Goal: Task Accomplishment & Management: Complete application form

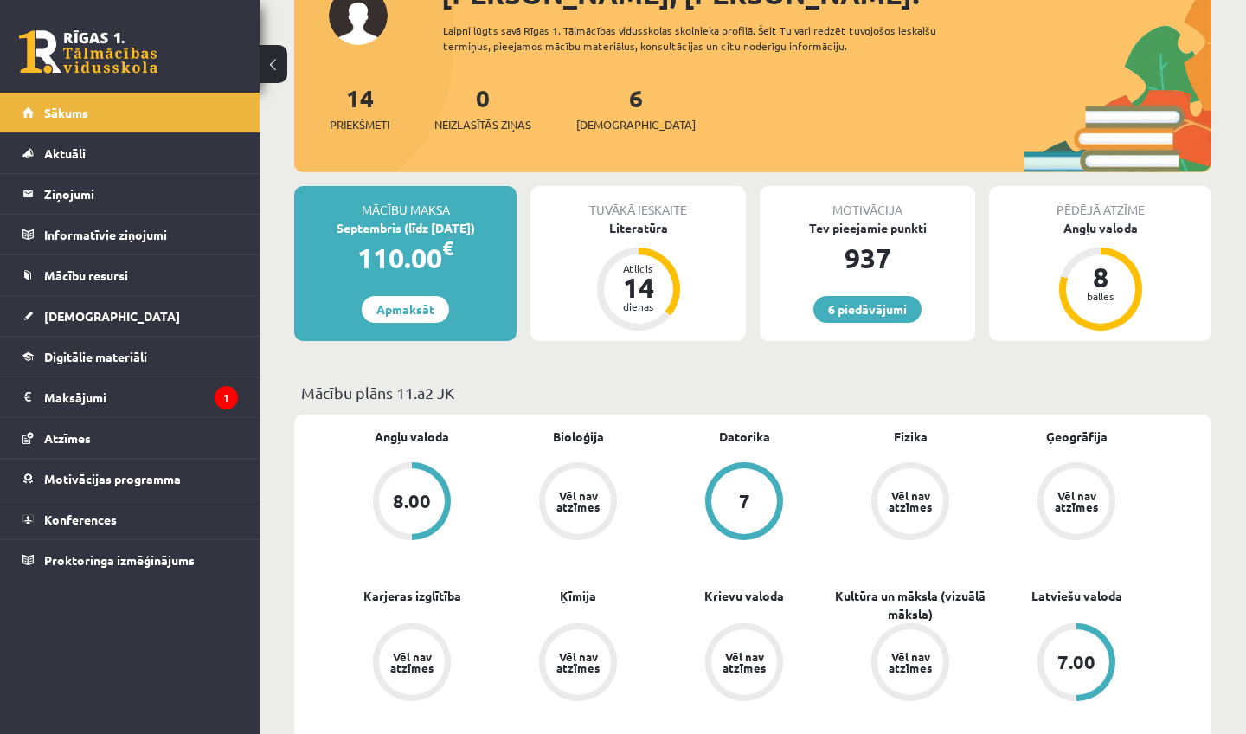
scroll to position [138, 0]
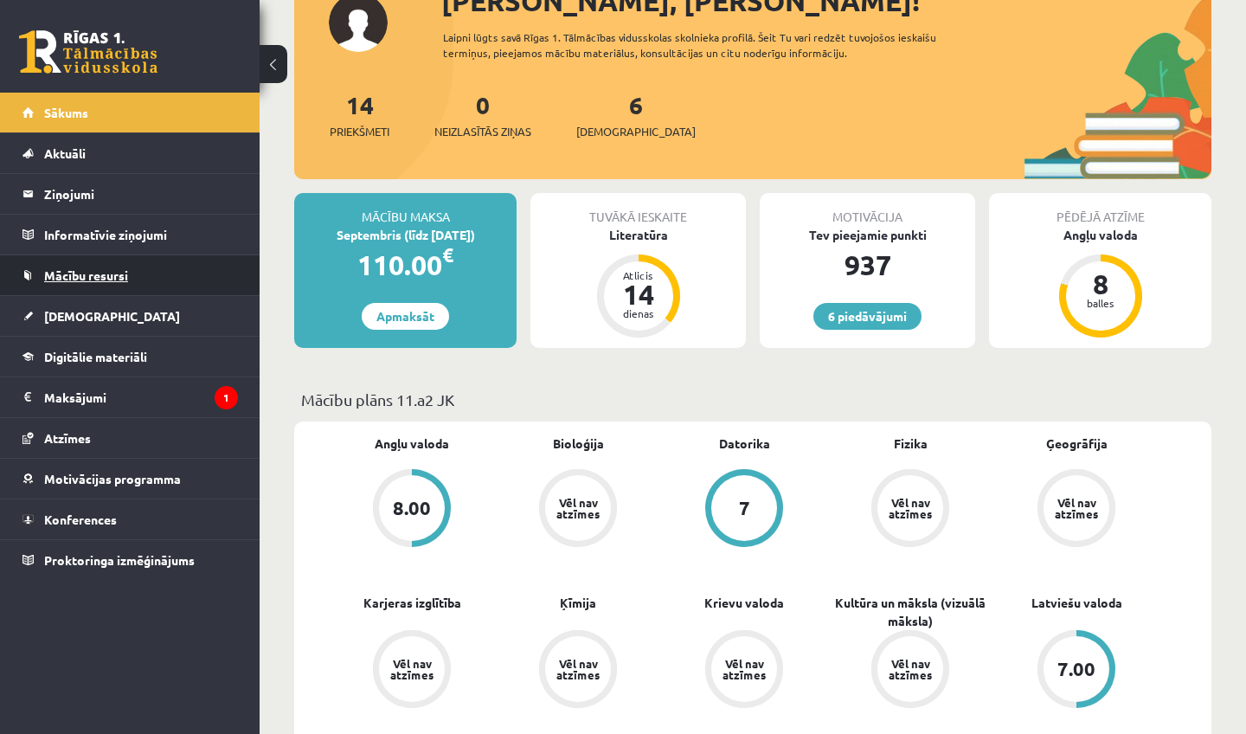
click at [136, 286] on link "Mācību resursi" at bounding box center [129, 275] width 215 height 40
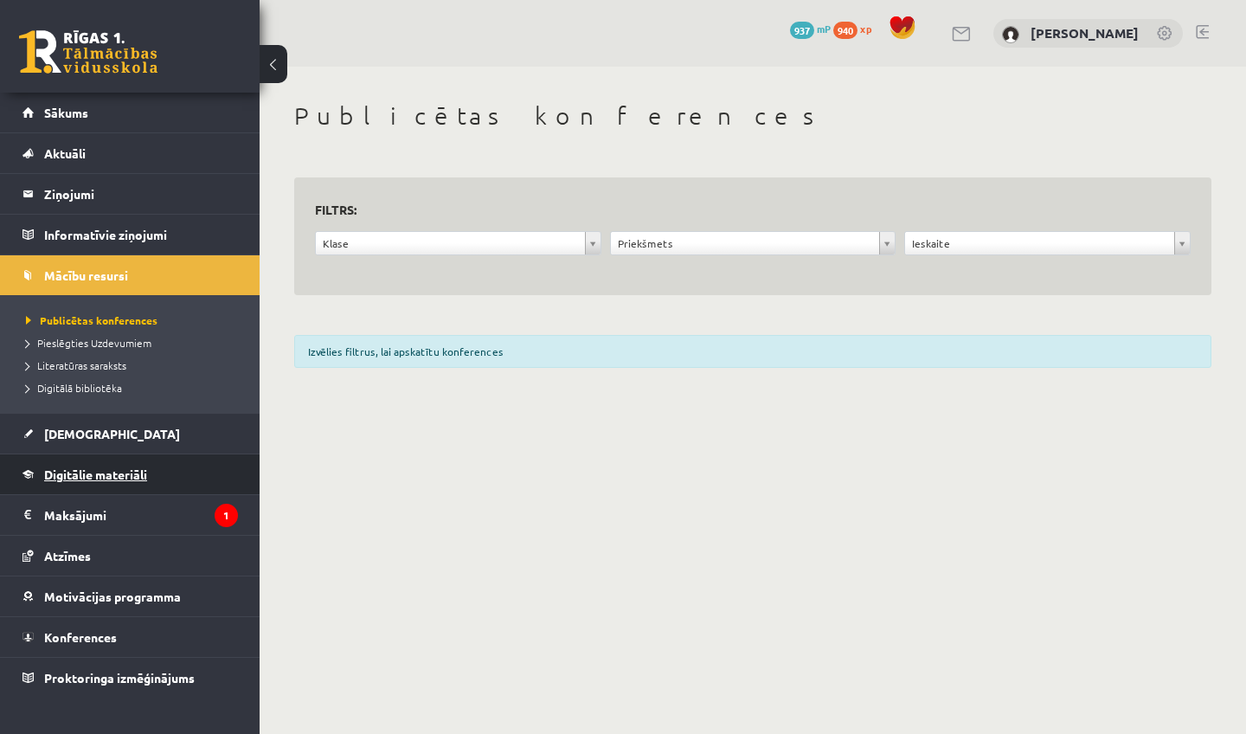
click at [83, 486] on link "Digitālie materiāli" at bounding box center [129, 474] width 215 height 40
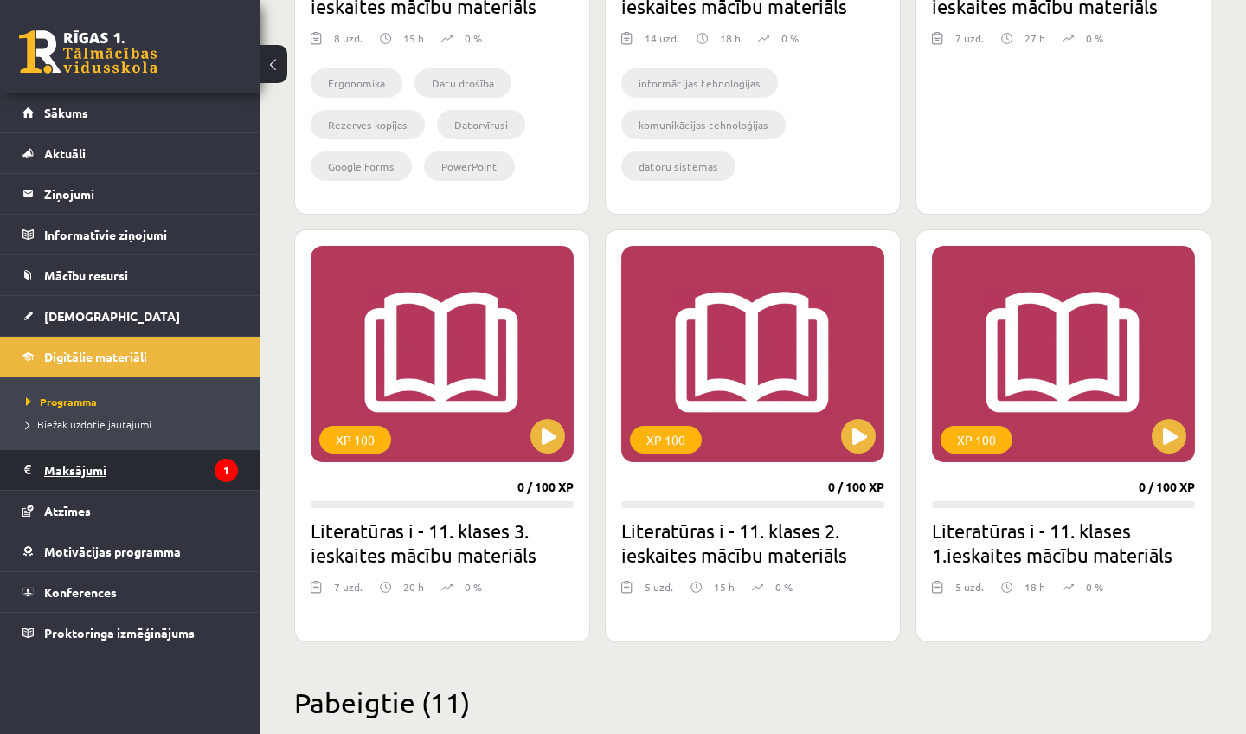
scroll to position [1860, 0]
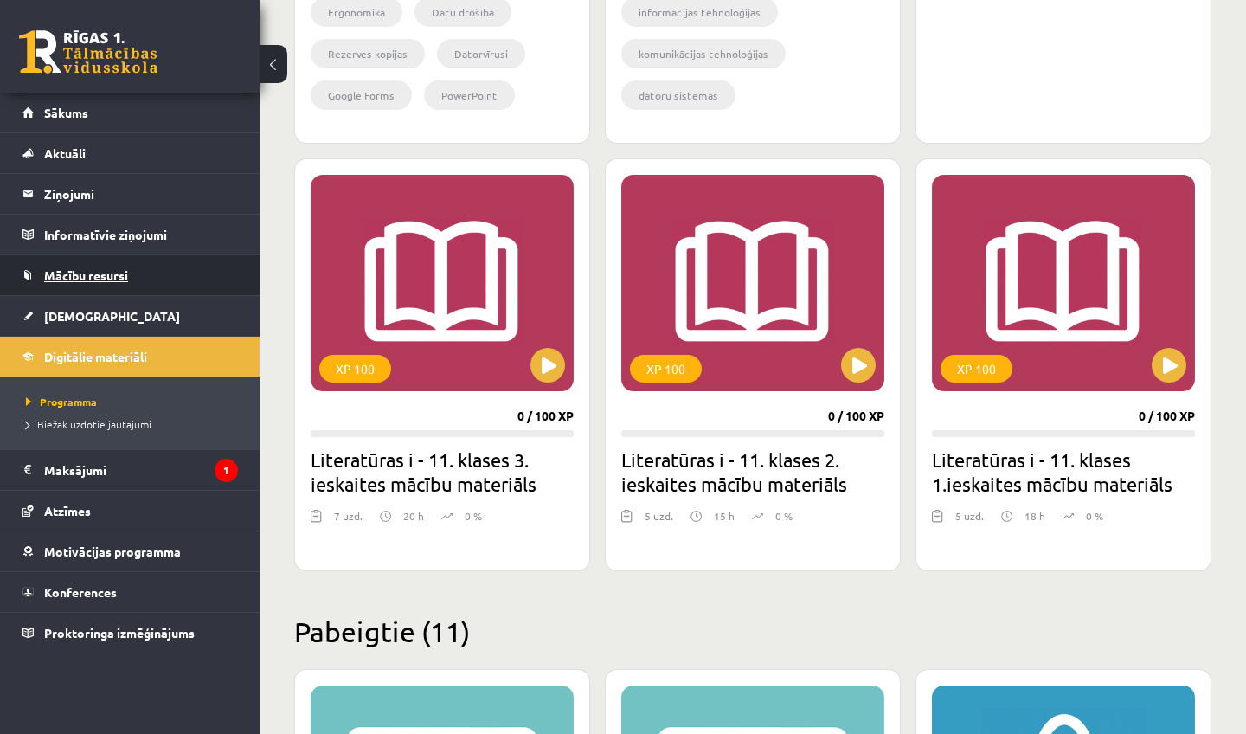
click at [55, 287] on link "Mācību resursi" at bounding box center [129, 275] width 215 height 40
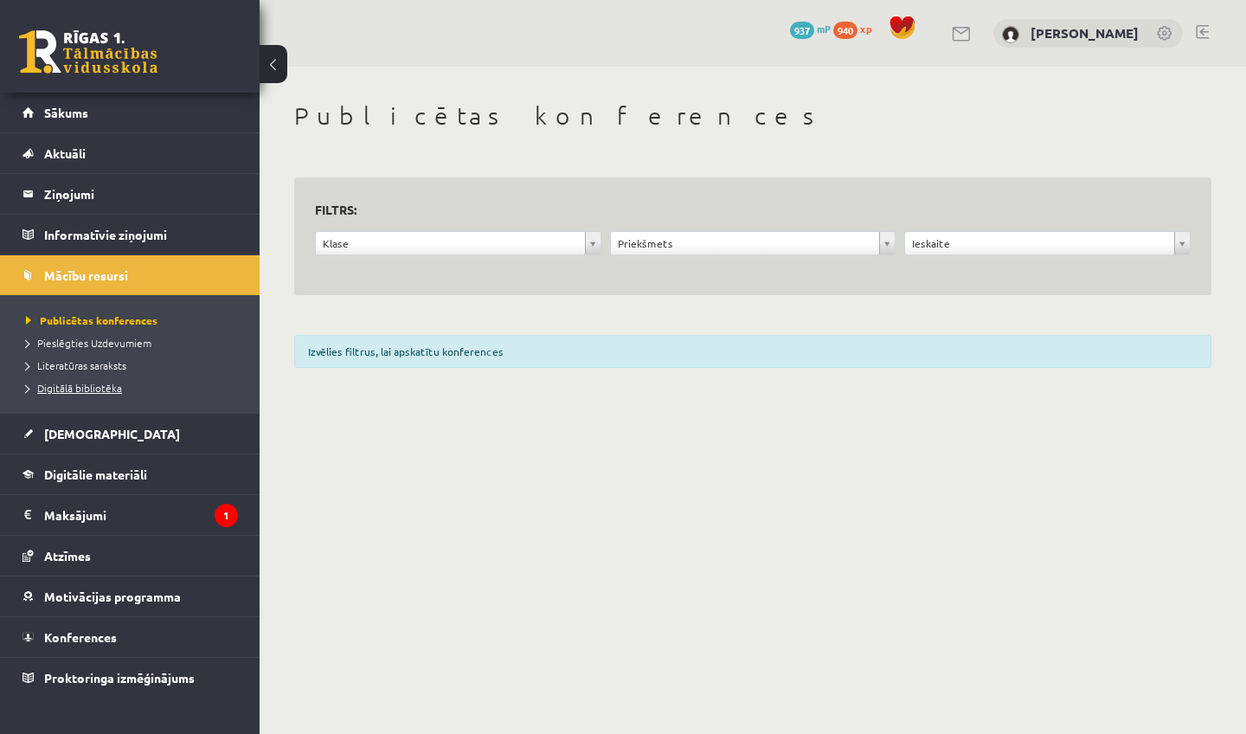
click at [68, 389] on span "Digitālā bibliotēka" at bounding box center [74, 388] width 96 height 14
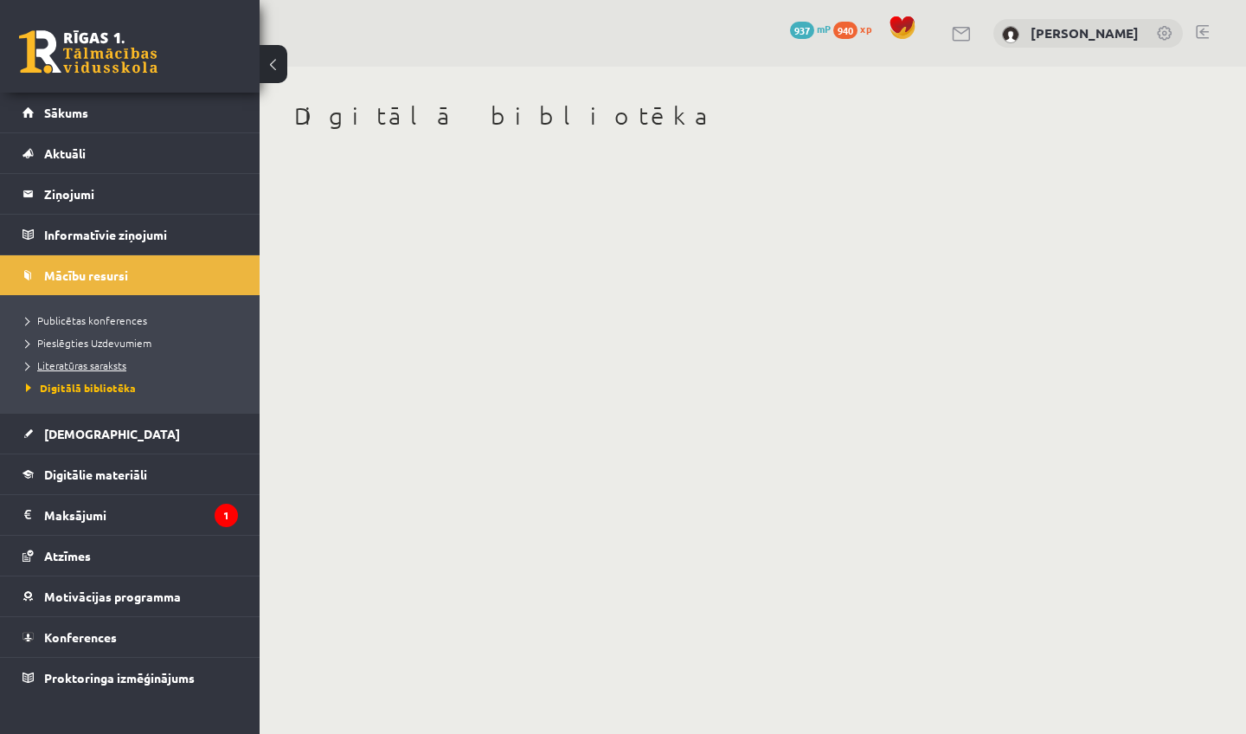
click at [70, 372] on link "Literatūras saraksts" at bounding box center [134, 365] width 216 height 16
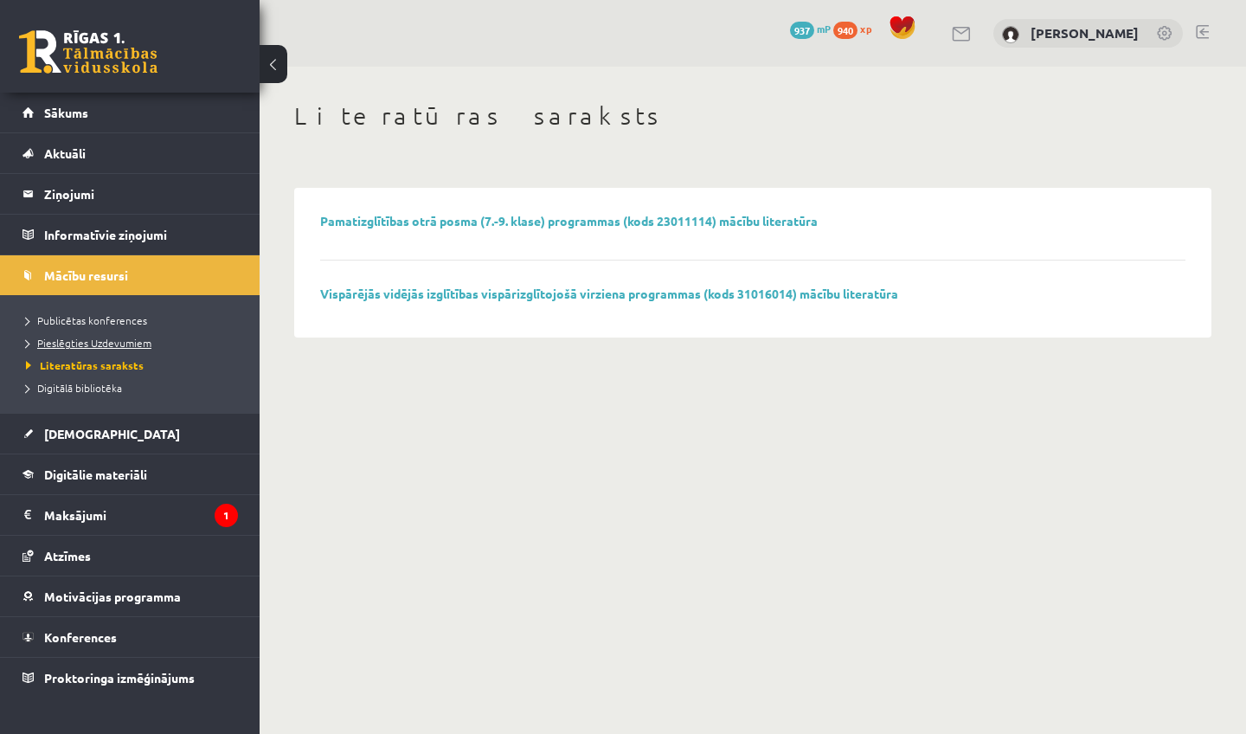
click at [69, 349] on link "Pieslēgties Uzdevumiem" at bounding box center [134, 343] width 216 height 16
click at [112, 469] on span "Digitālie materiāli" at bounding box center [95, 474] width 103 height 16
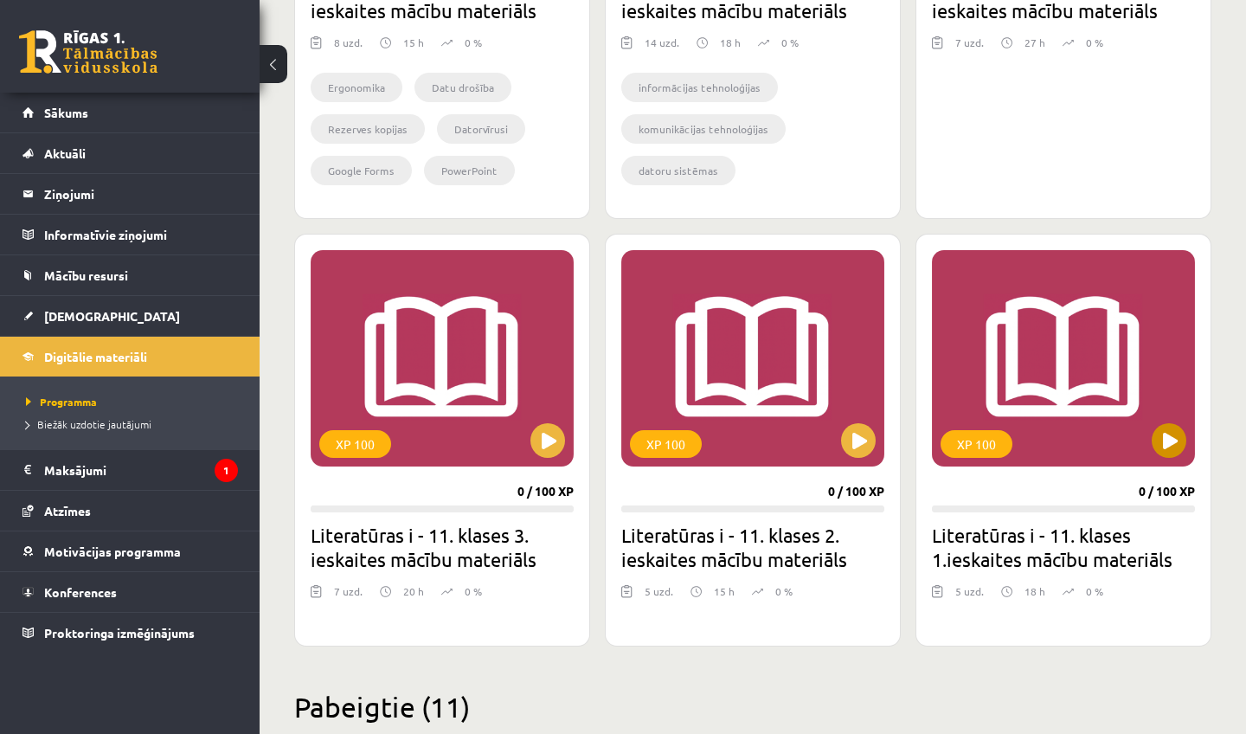
scroll to position [1775, 0]
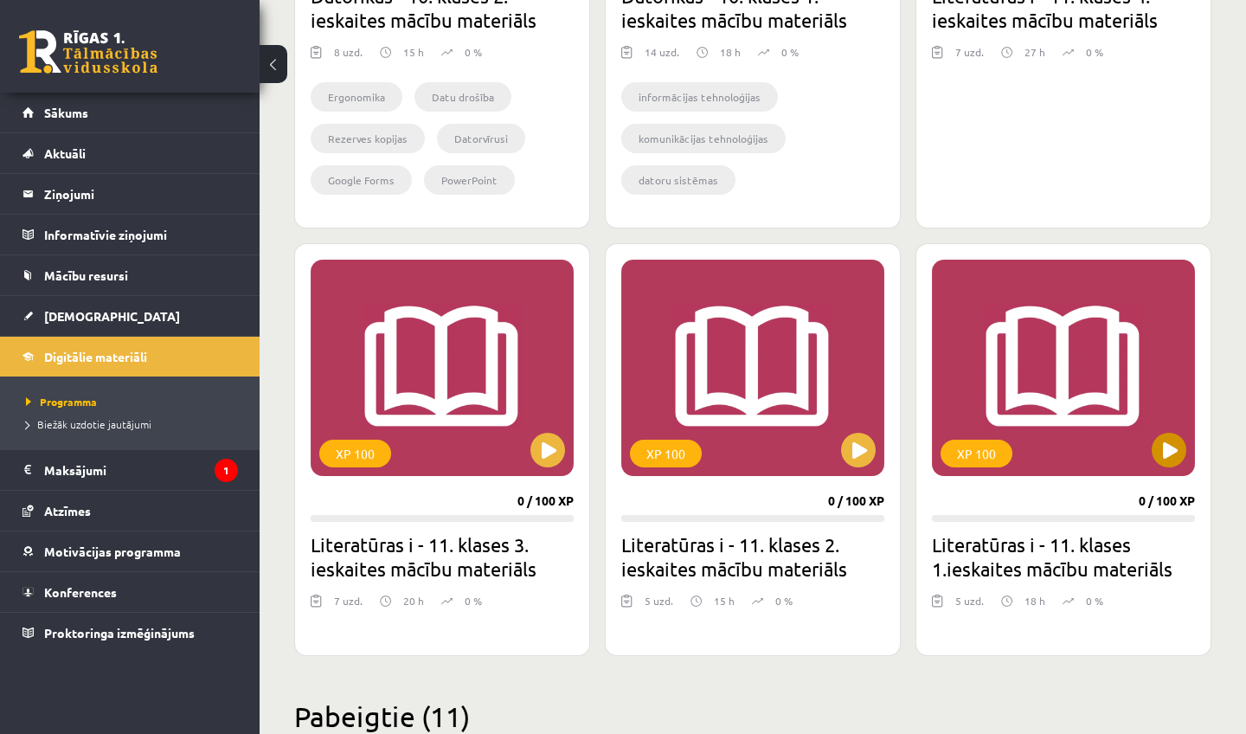
click at [1182, 445] on button at bounding box center [1169, 450] width 35 height 35
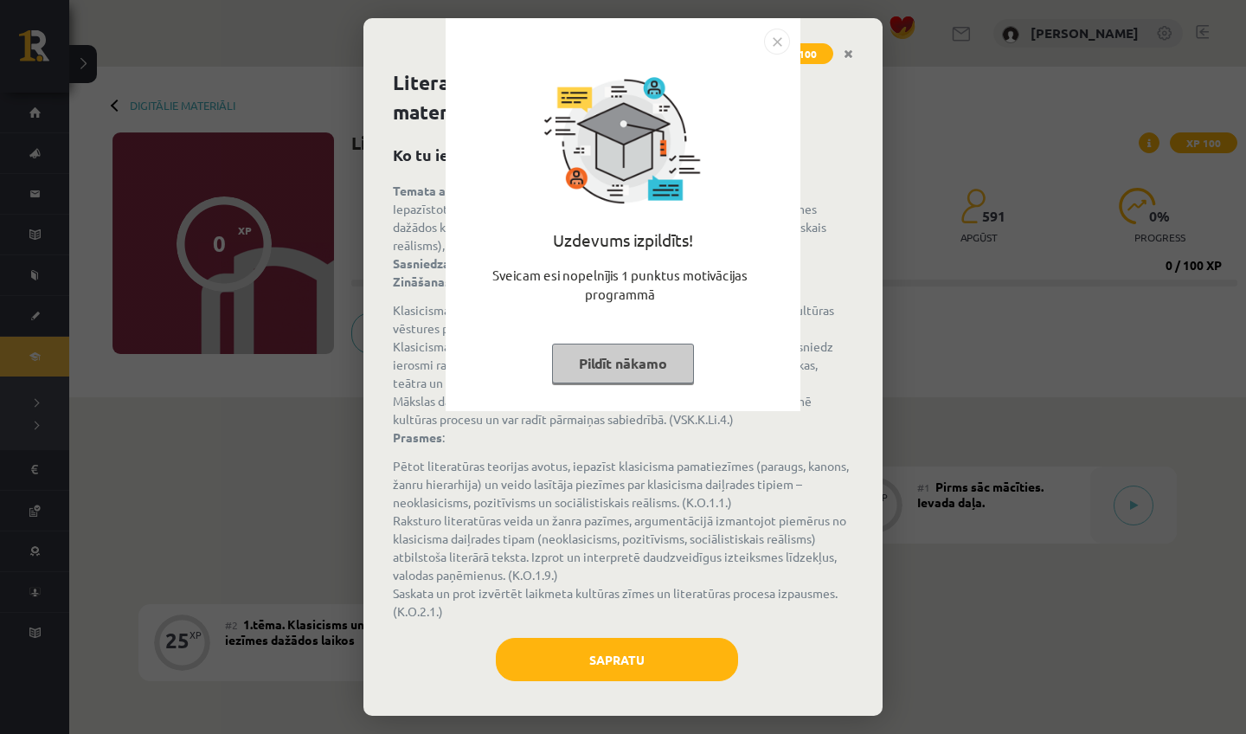
click at [671, 344] on button "Pildīt nākamo" at bounding box center [623, 364] width 142 height 40
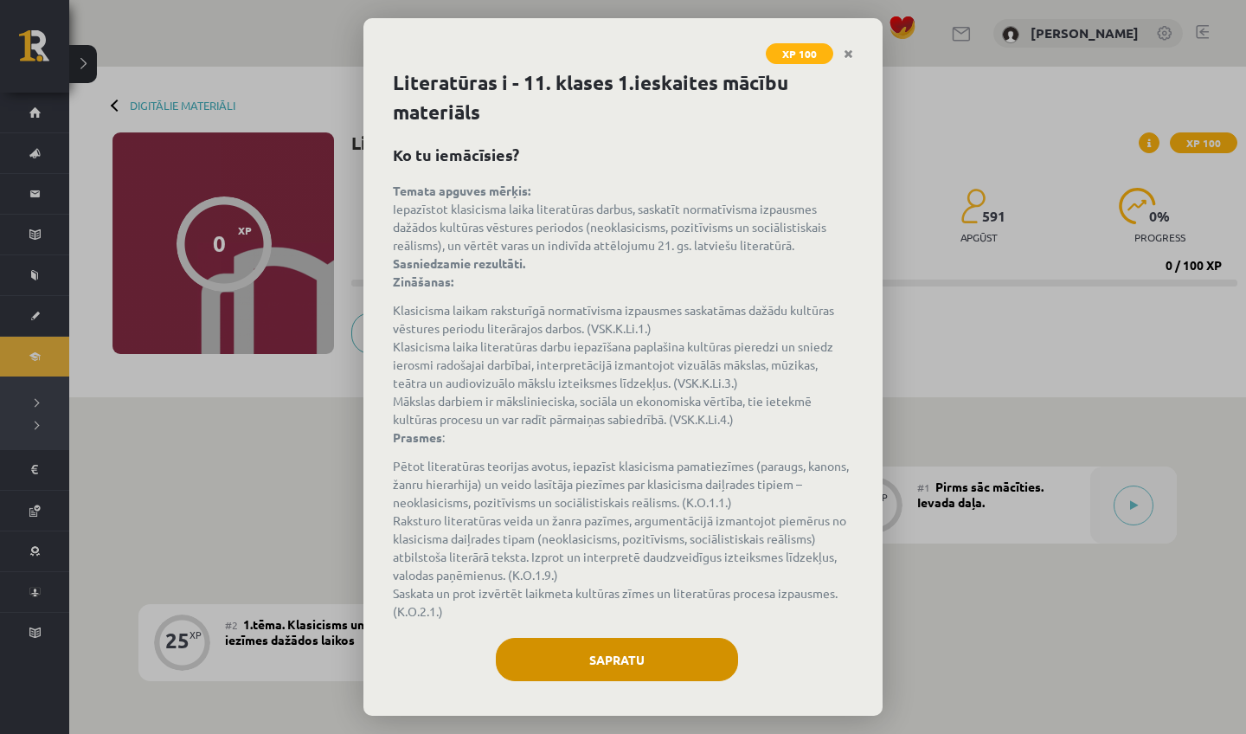
click at [677, 639] on button "Sapratu" at bounding box center [617, 659] width 242 height 43
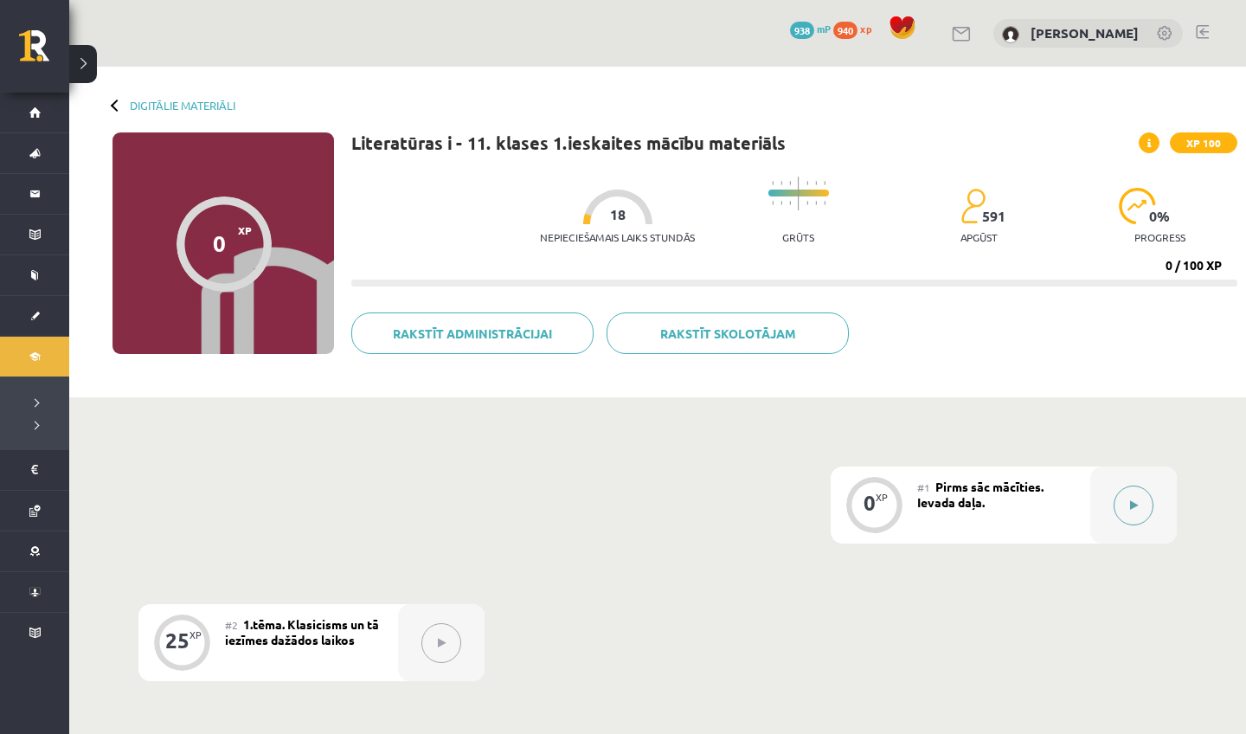
click at [1117, 488] on div at bounding box center [1133, 504] width 87 height 77
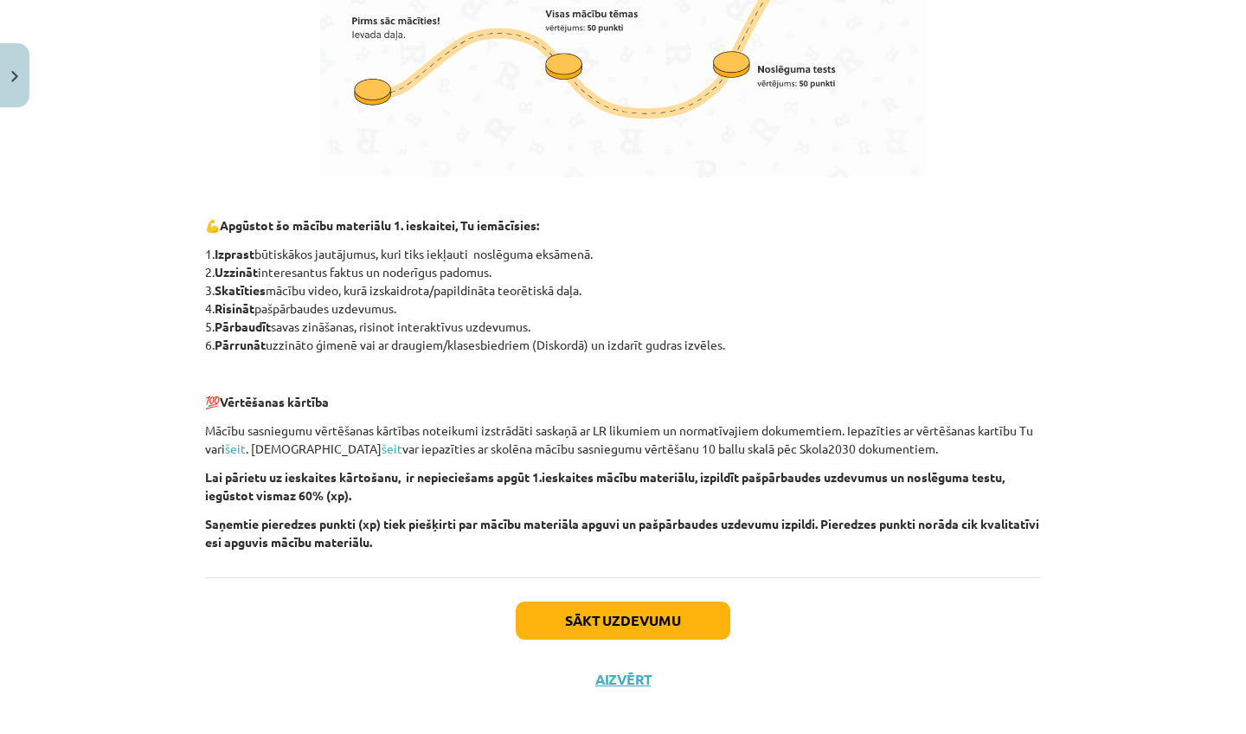
scroll to position [46, 0]
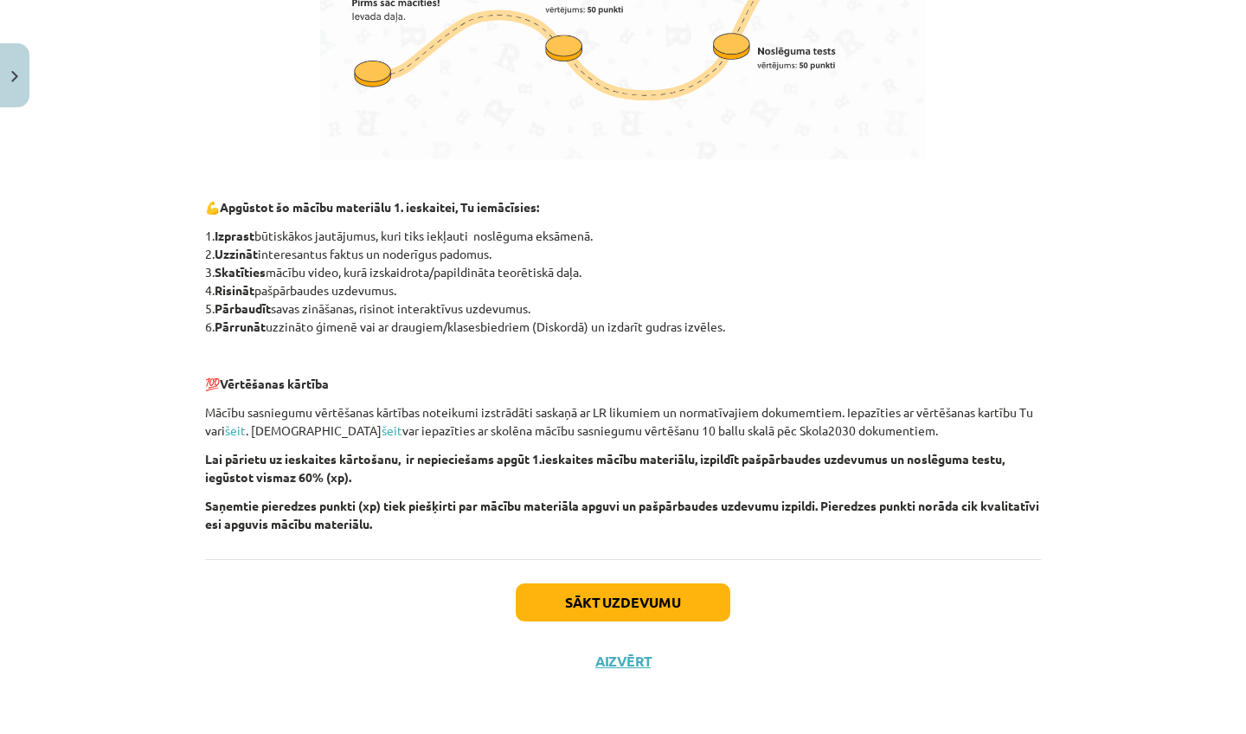
drag, startPoint x: 996, startPoint y: 607, endPoint x: 1014, endPoint y: 733, distance: 127.6
click at [1014, 733] on div "Mācību tēma: Literatūras i - 11. klases 1.ieskaites mācību materiāls #1 Pirms s…" at bounding box center [623, 367] width 1246 height 734
click at [608, 601] on button "Sākt uzdevumu" at bounding box center [623, 602] width 215 height 38
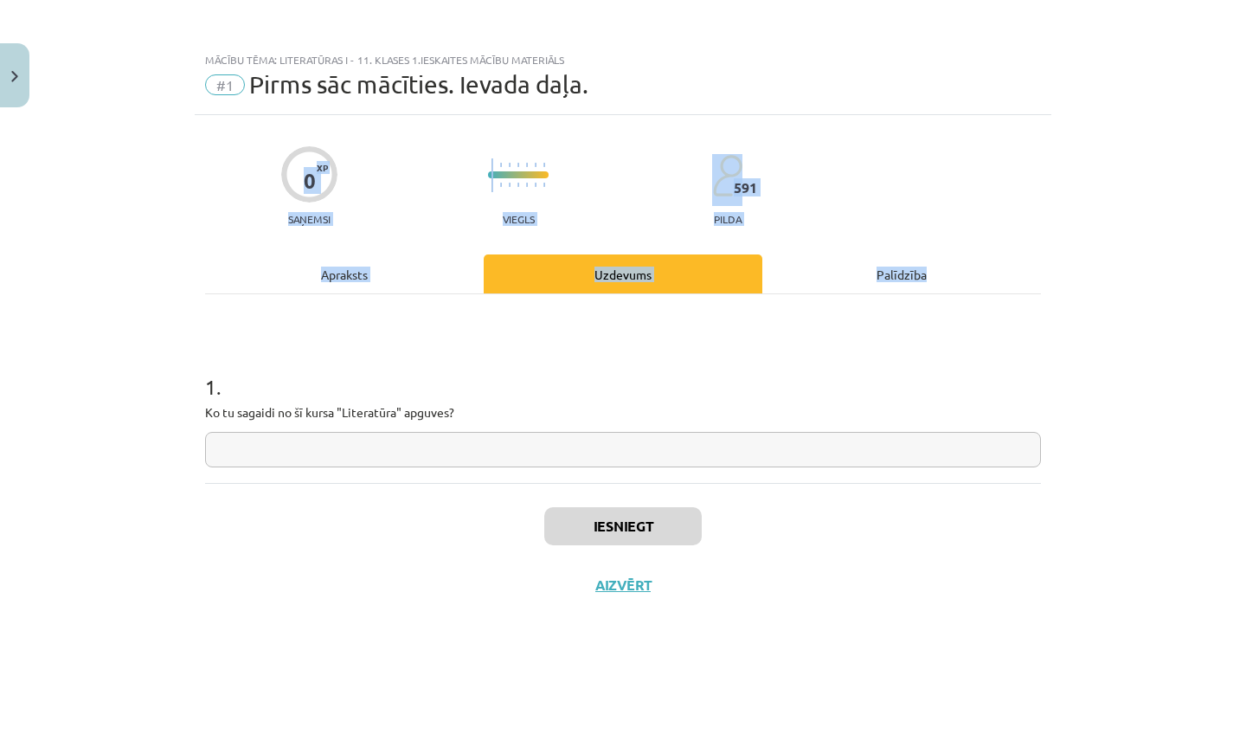
scroll to position [0, 0]
click at [581, 455] on input "text" at bounding box center [623, 449] width 836 height 35
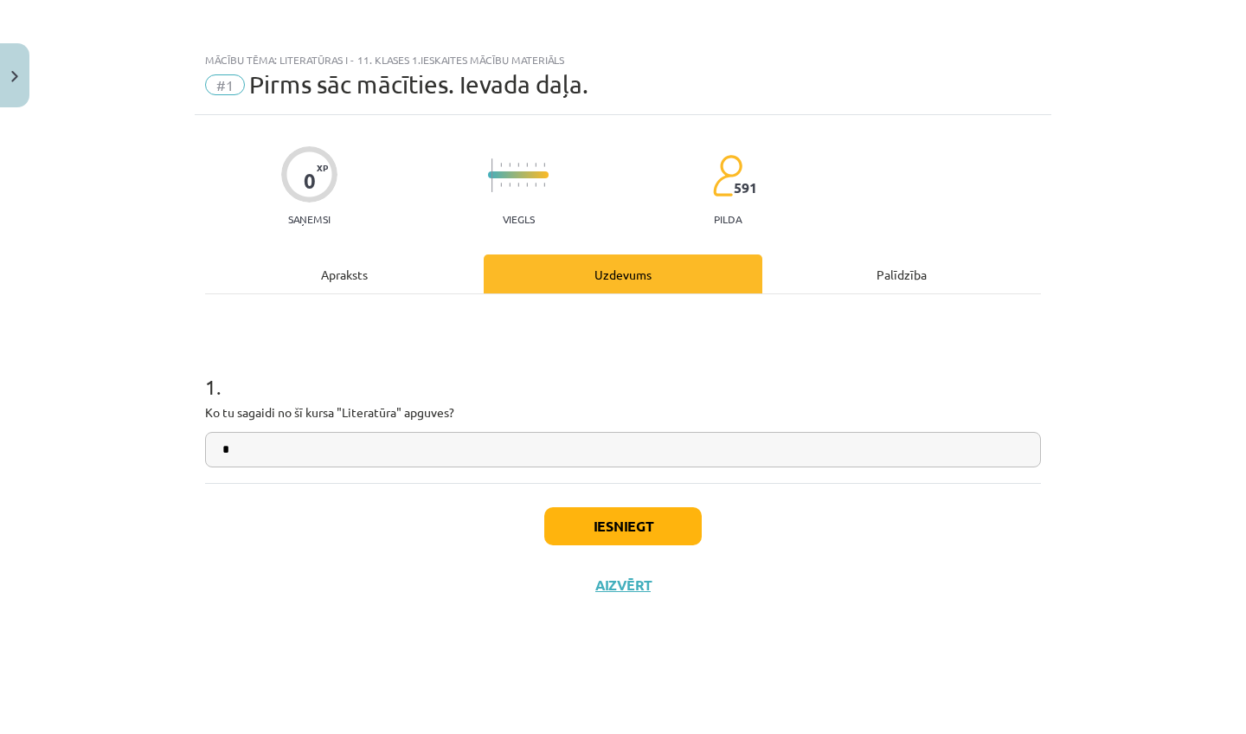
type input "*"
click at [607, 517] on button "Iesniegt" at bounding box center [622, 526] width 157 height 38
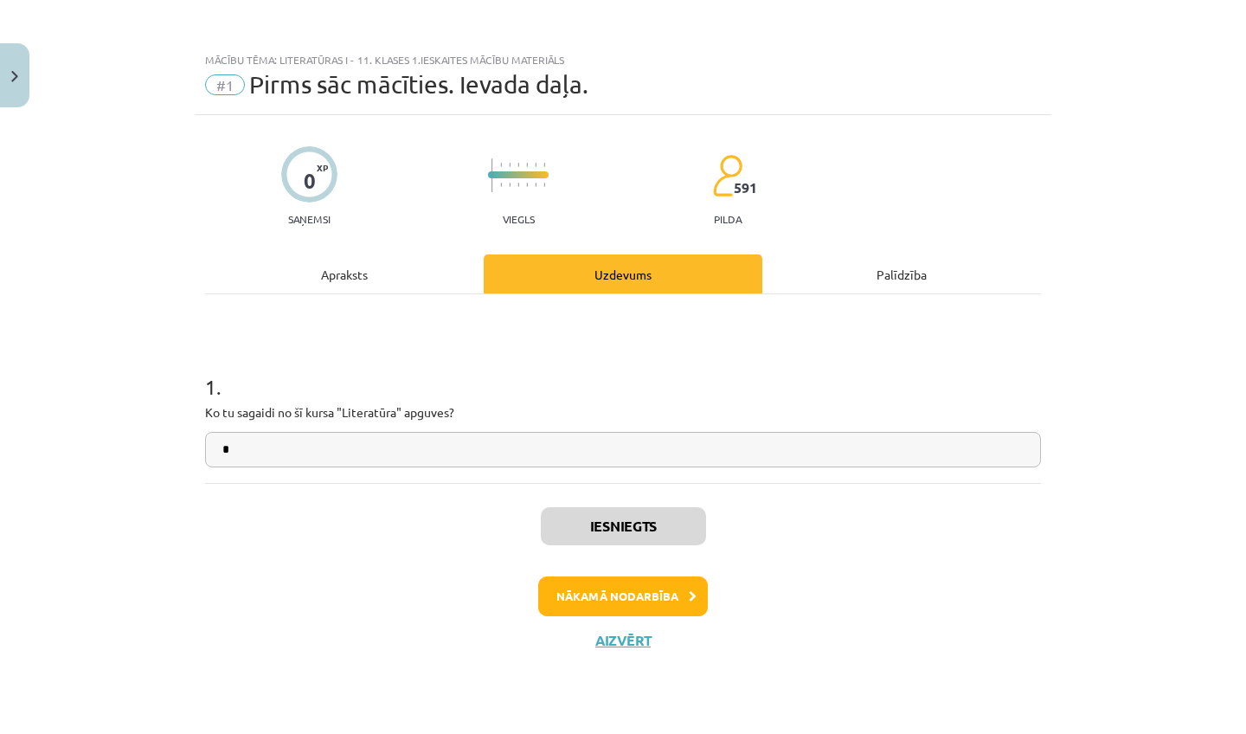
click at [613, 582] on button "Nākamā nodarbība" at bounding box center [623, 596] width 170 height 40
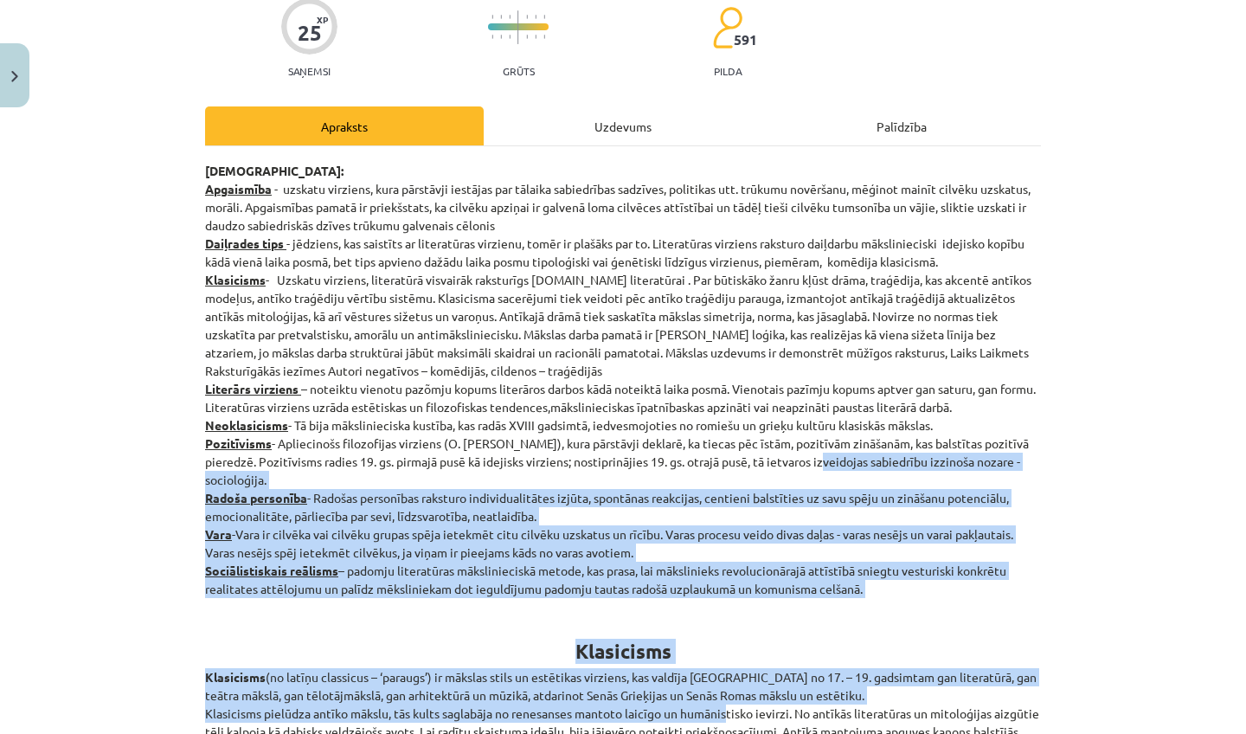
drag, startPoint x: 795, startPoint y: 601, endPoint x: 727, endPoint y: 733, distance: 148.2
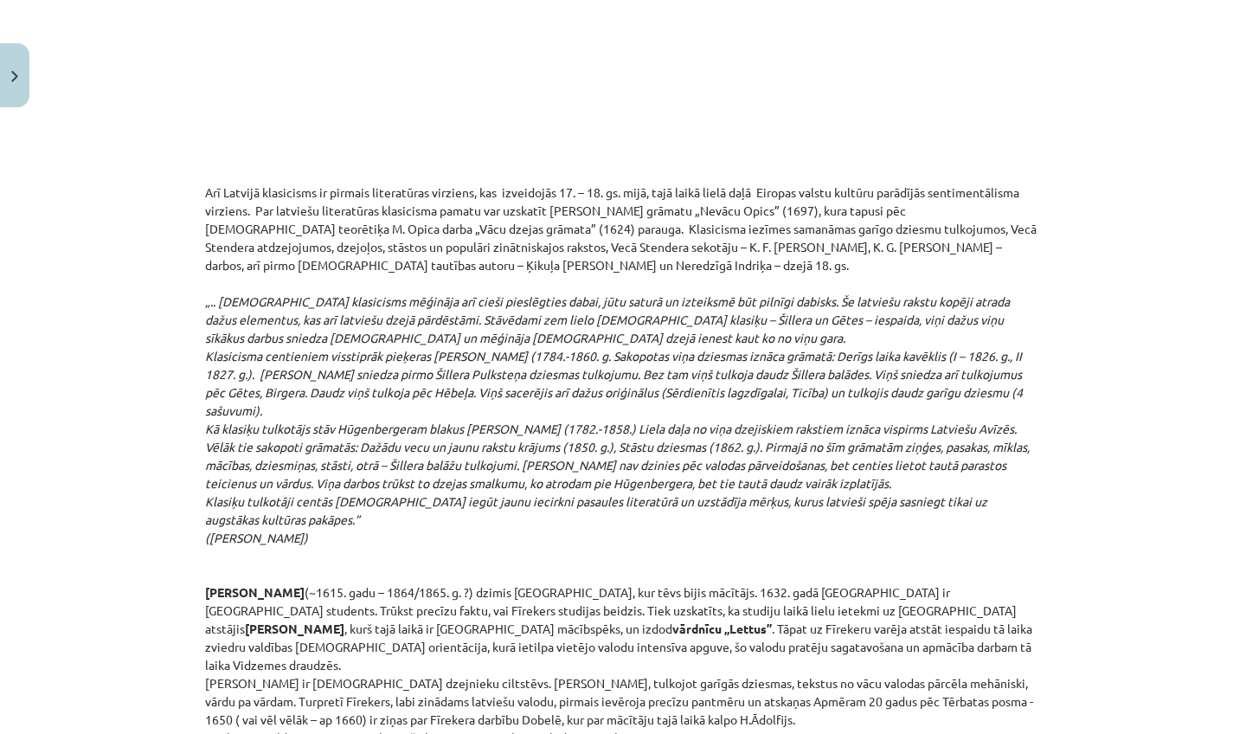
scroll to position [3871, 0]
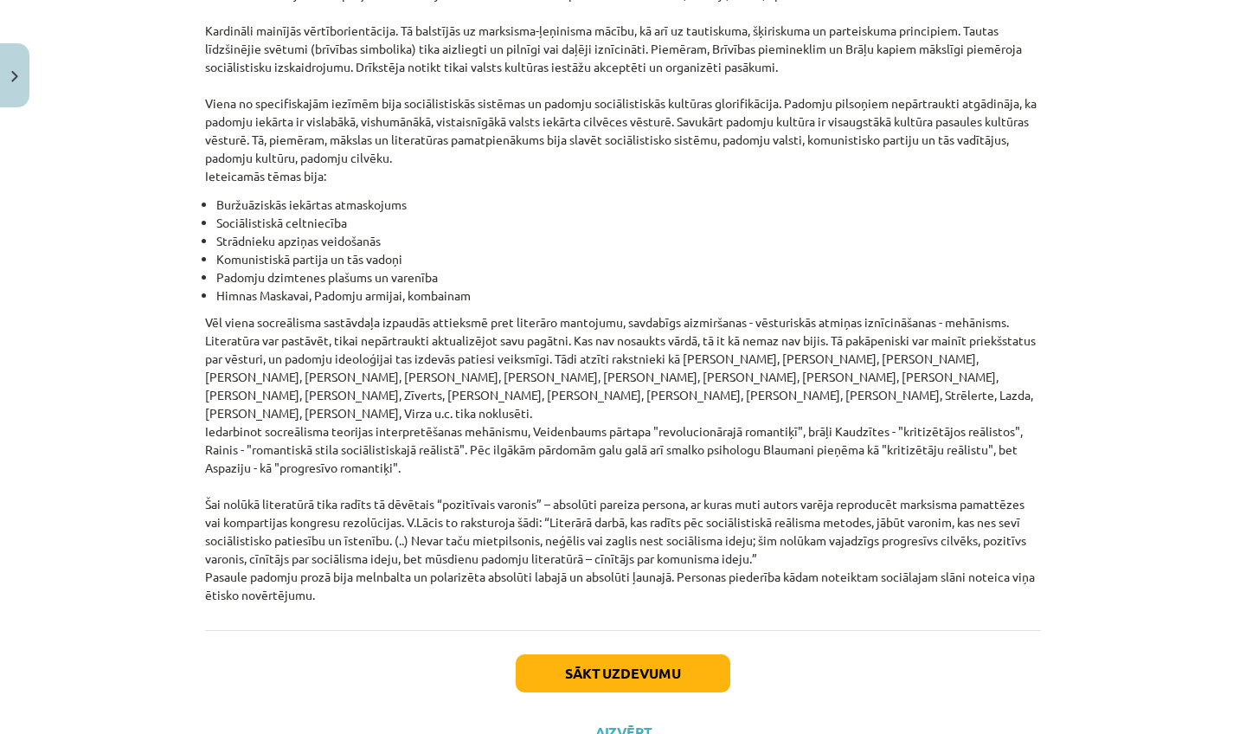
click at [719, 654] on button "Sākt uzdevumu" at bounding box center [623, 673] width 215 height 38
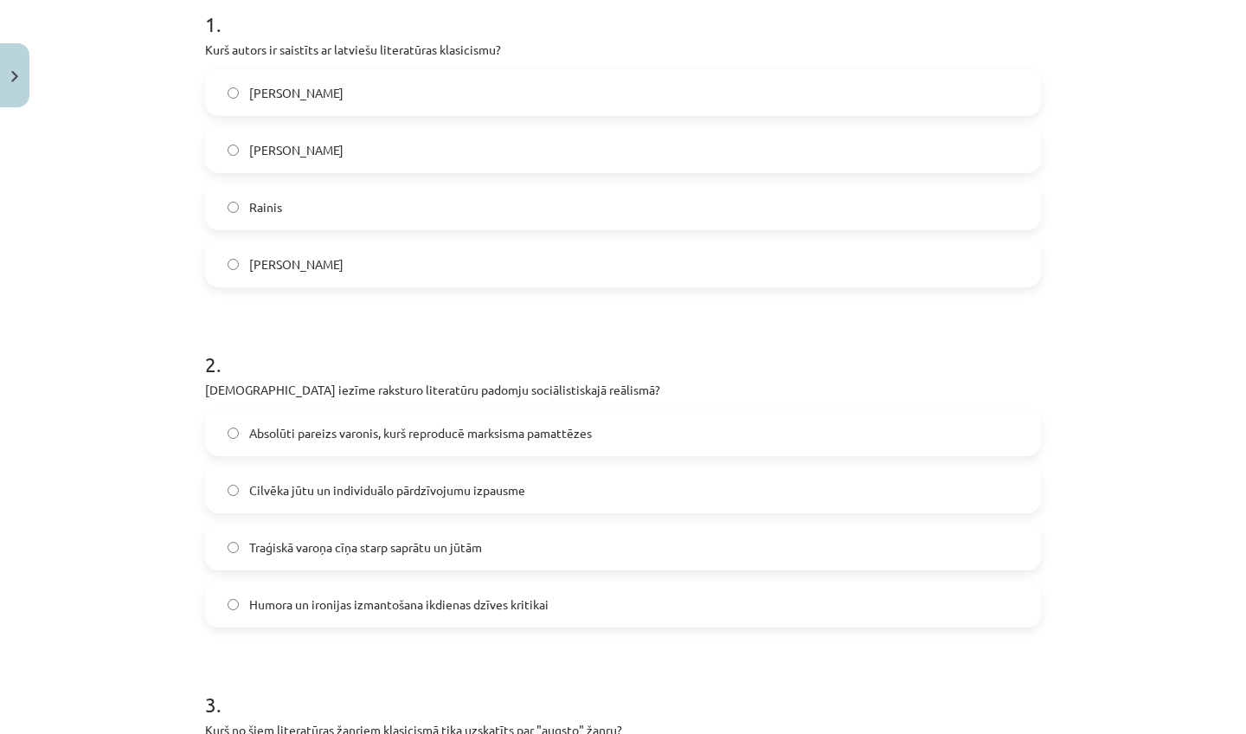
scroll to position [365, 0]
click at [731, 86] on label "Kristofers Fīrekers" at bounding box center [623, 89] width 832 height 43
click at [452, 439] on span "Absolūti pareizs varonis, kurš reproducē marksisma pamattēzes" at bounding box center [420, 430] width 343 height 18
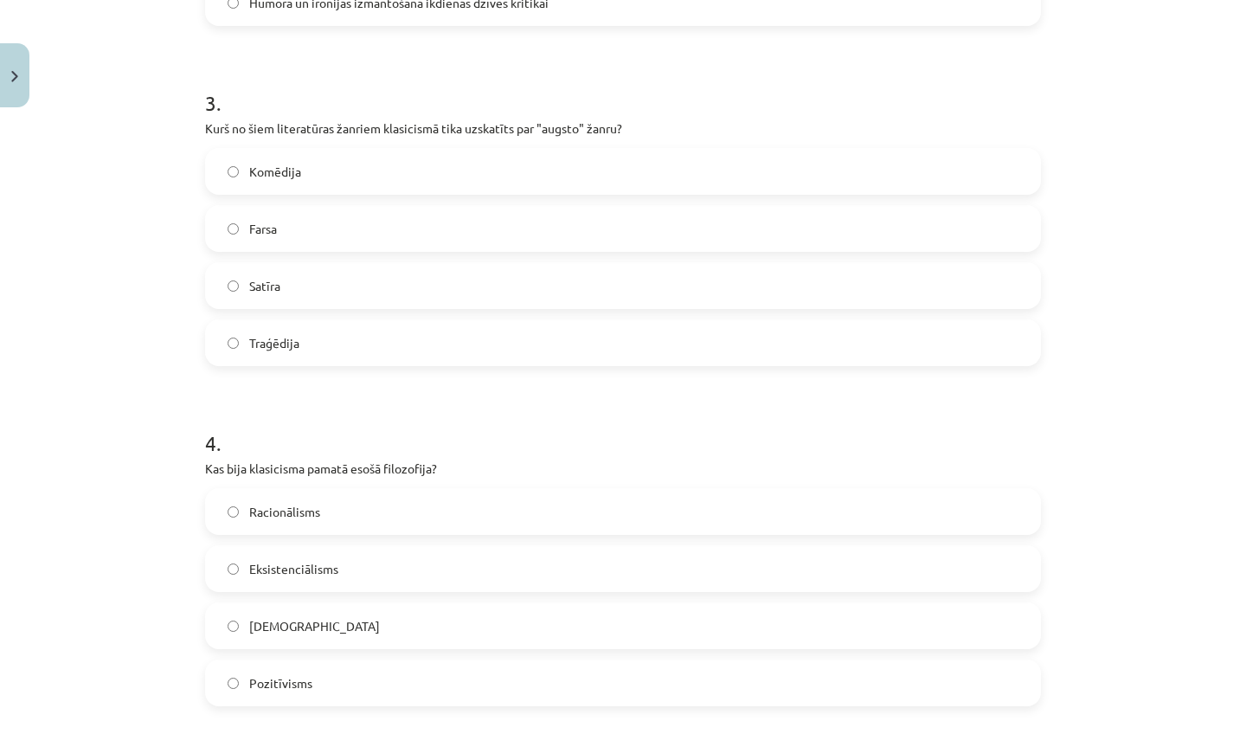
drag, startPoint x: 1115, startPoint y: 691, endPoint x: 1078, endPoint y: 733, distance: 55.8
click at [1078, 733] on div "Mācību tēma: Literatūras i - 11. klases 1.ieskaites mācību materiāls #2 1.tēma.…" at bounding box center [623, 367] width 1246 height 734
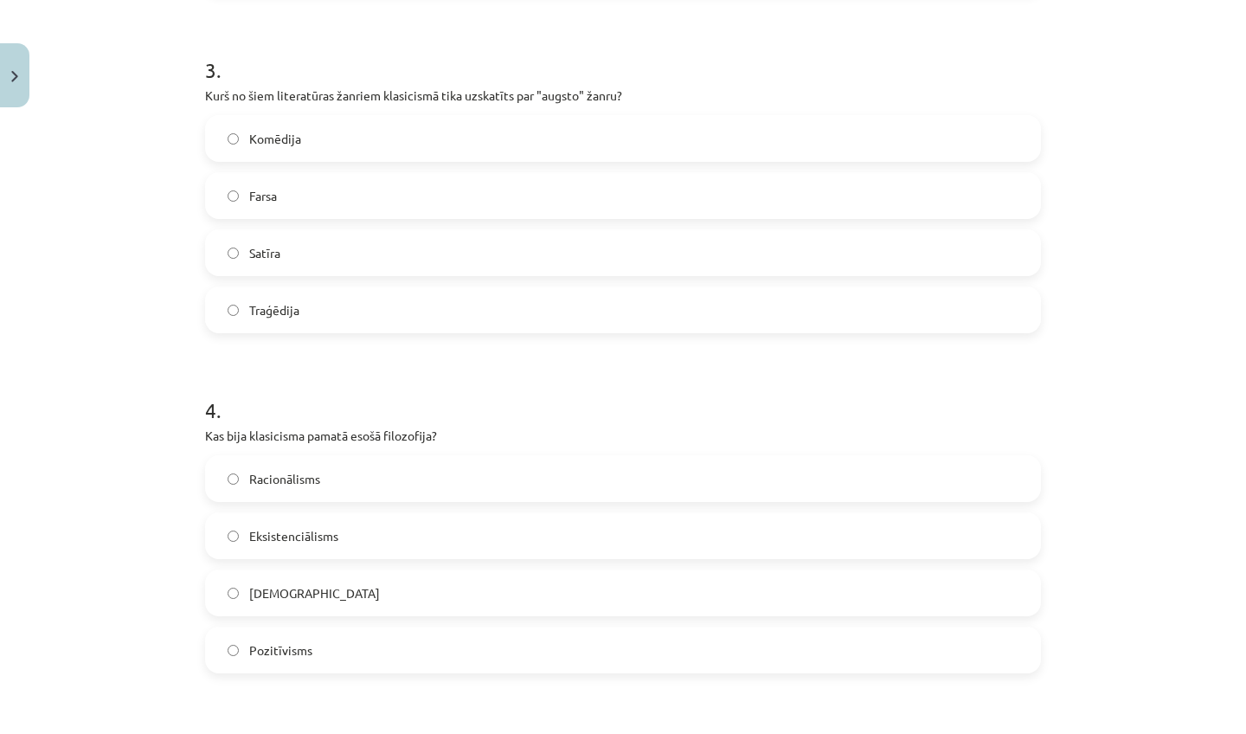
click at [450, 309] on label "Traģēdija" at bounding box center [623, 309] width 832 height 43
click at [395, 490] on label "Racionālisms" at bounding box center [623, 478] width 832 height 43
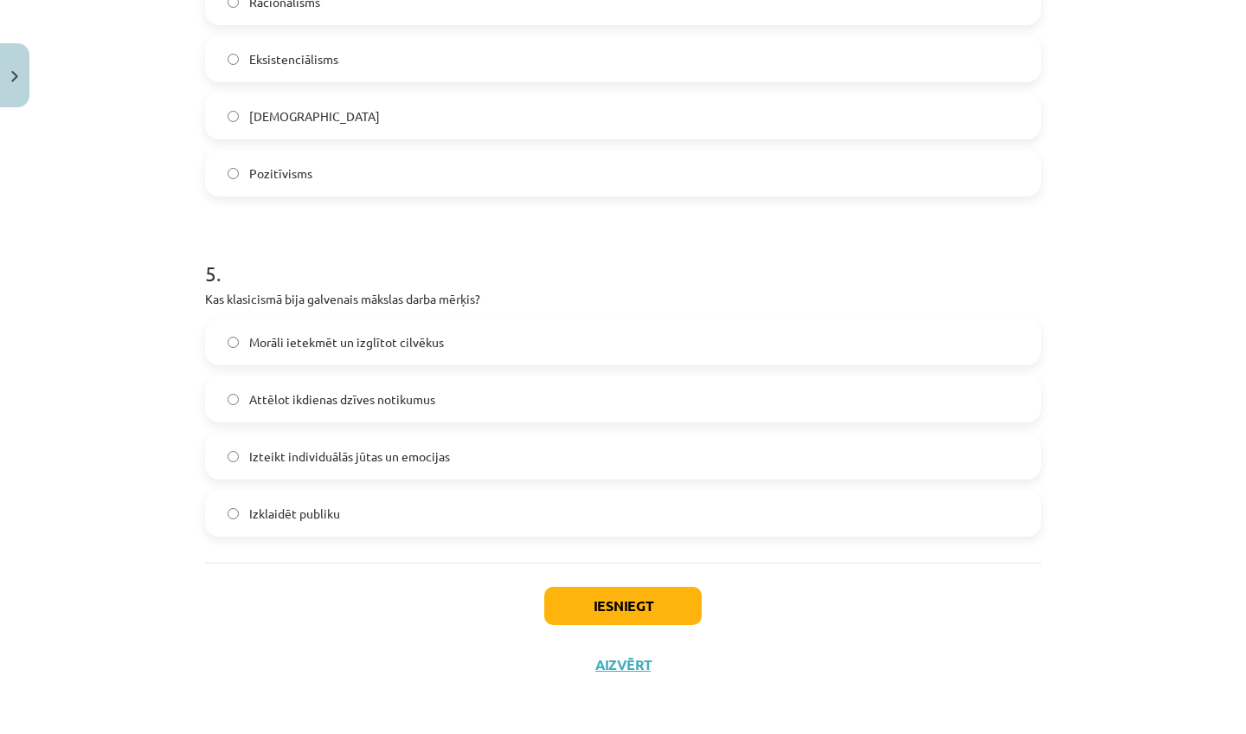
scroll to position [1480, 0]
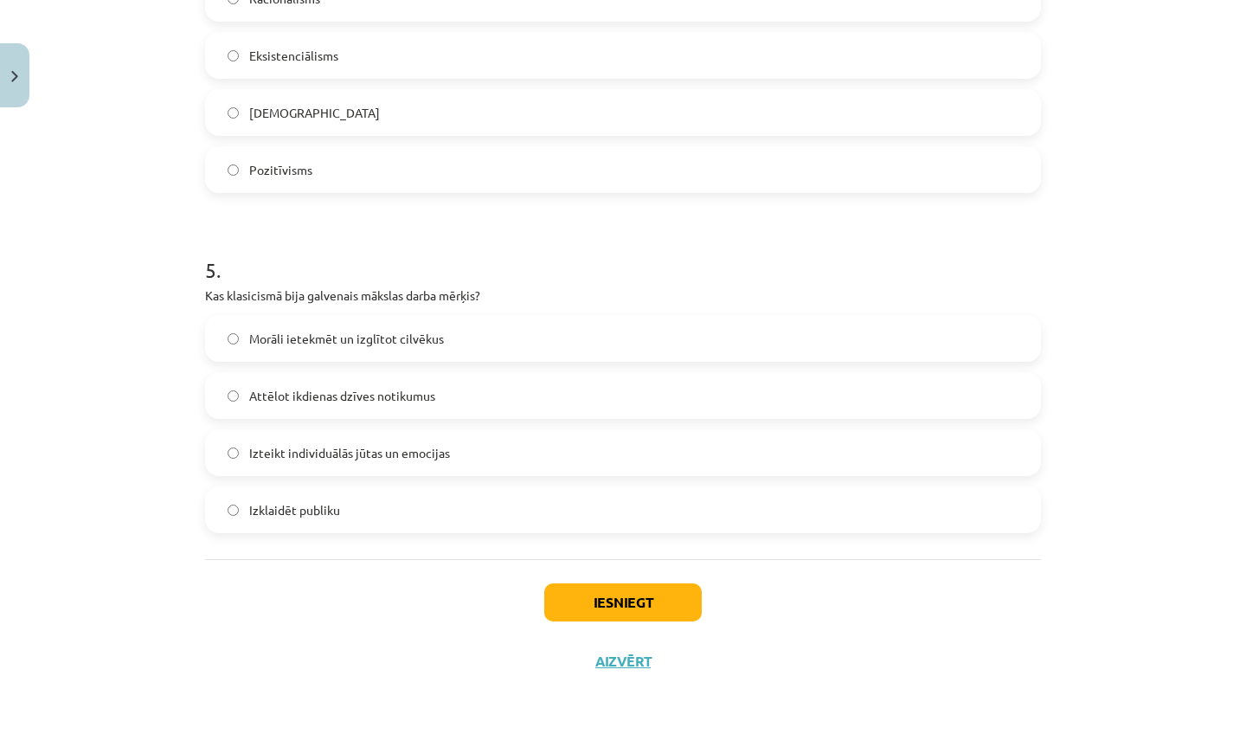
drag, startPoint x: 1128, startPoint y: 733, endPoint x: 1096, endPoint y: 733, distance: 32.0
click at [1096, 733] on div "Mācību tēma: Literatūras i - 11. klases 1.ieskaites mācību materiāls #2 1.tēma.…" at bounding box center [623, 367] width 1246 height 734
click at [1073, 681] on div "Mācību tēma: Literatūras i - 11. klases 1.ieskaites mācību materiāls #2 1.tēma.…" at bounding box center [623, 367] width 1246 height 734
click at [374, 343] on span "Morāli ietekmēt un izglītot cilvēkus" at bounding box center [346, 339] width 195 height 18
click at [552, 614] on button "Iesniegt" at bounding box center [622, 602] width 157 height 38
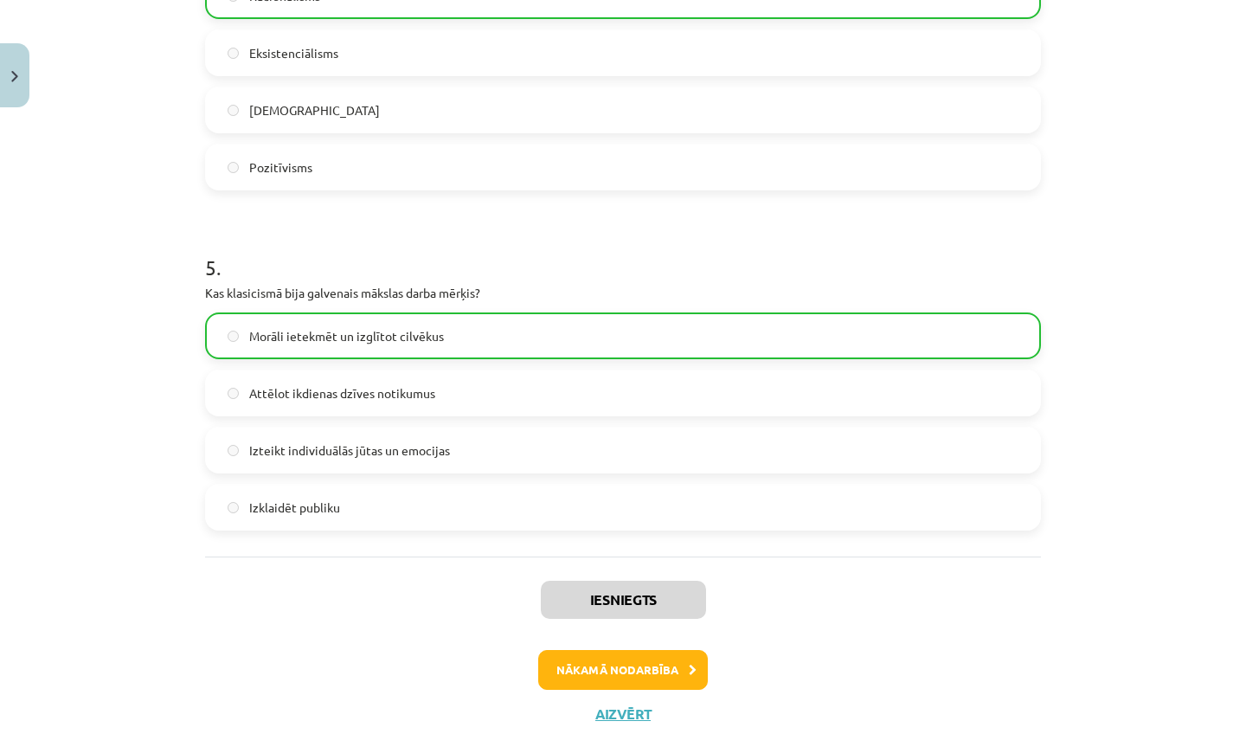
click at [574, 662] on button "Nākamā nodarbība" at bounding box center [623, 670] width 170 height 40
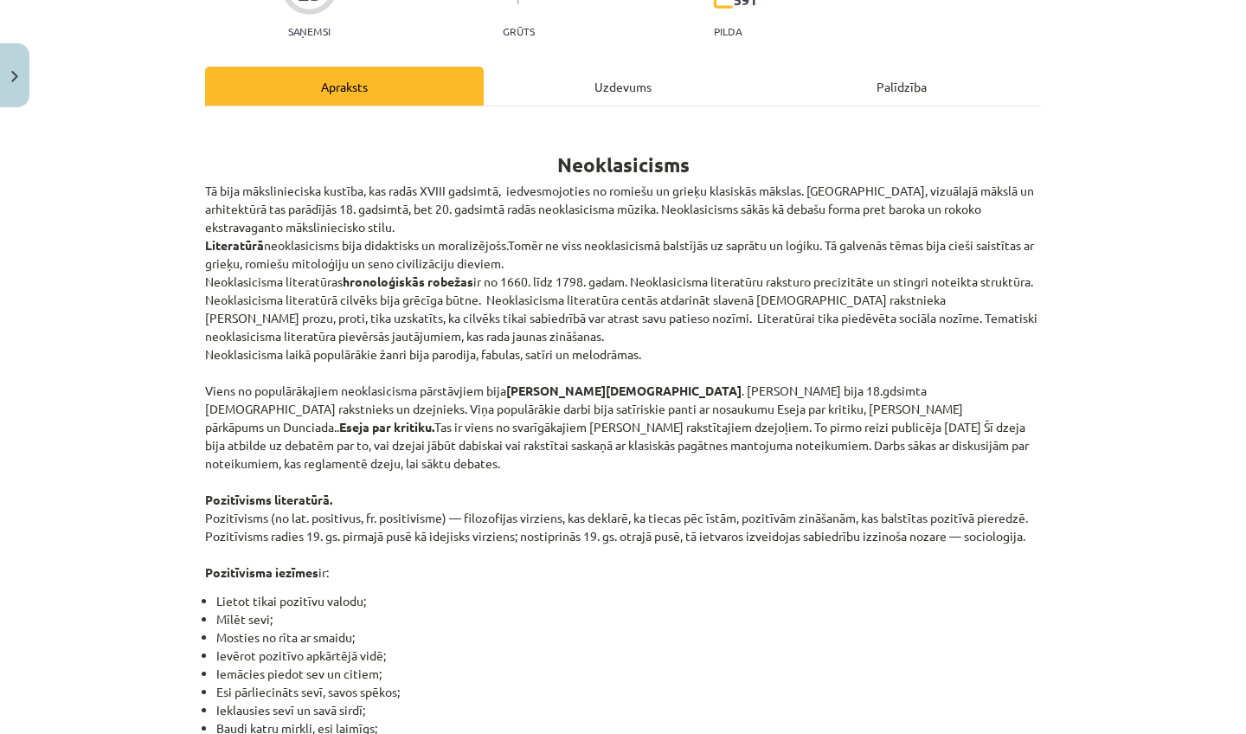
scroll to position [43, 0]
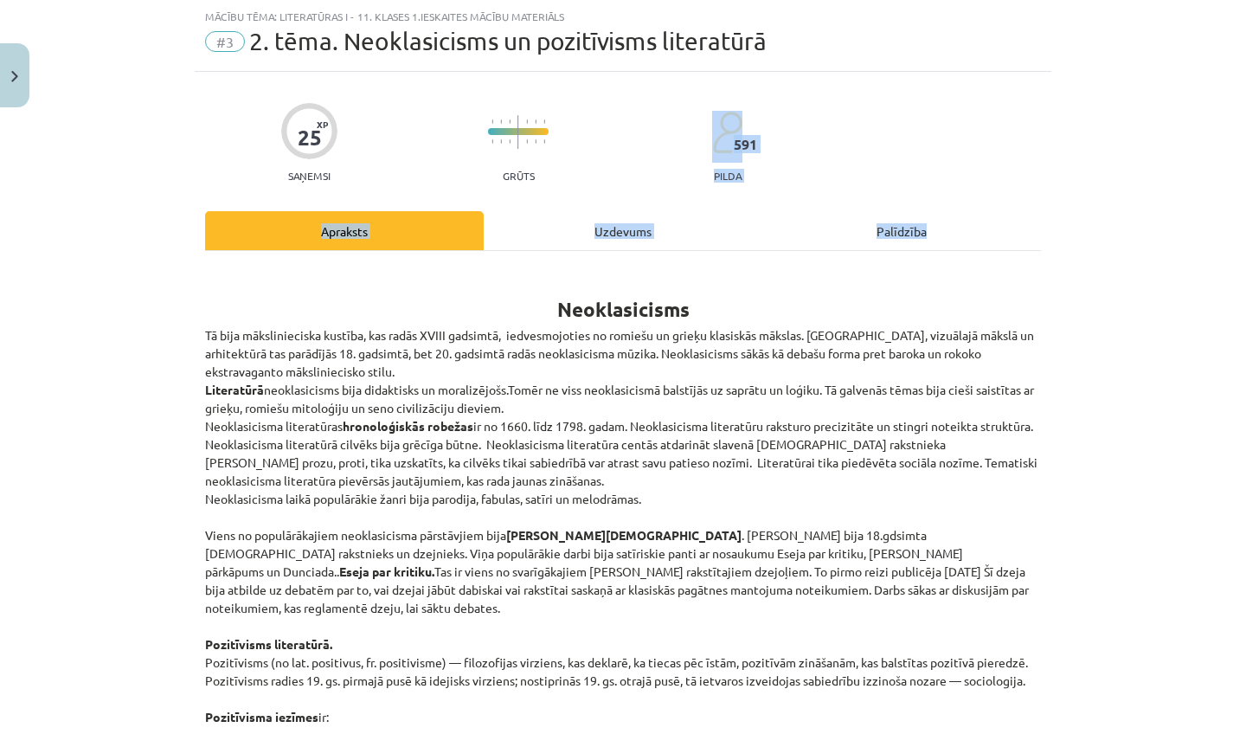
drag, startPoint x: 1245, startPoint y: 173, endPoint x: 1225, endPoint y: 286, distance: 114.4
click at [1225, 286] on div "Mācību tēma: Literatūras i - 11. klases 1.ieskaites mācību materiāls #3 2. tēma…" at bounding box center [623, 367] width 1246 height 734
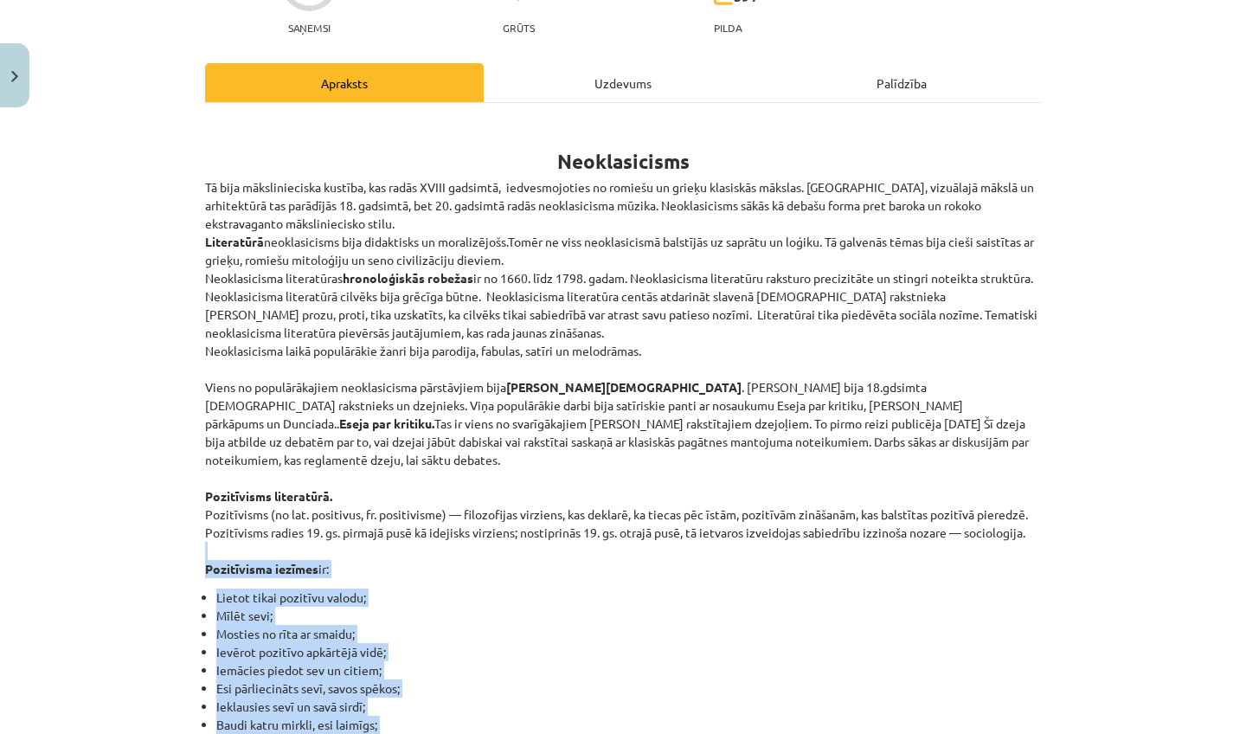
drag, startPoint x: 1059, startPoint y: 717, endPoint x: 1005, endPoint y: 733, distance: 56.9
click at [1005, 733] on div "Mācību tēma: Literatūras i - 11. klases 1.ieskaites mācību materiāls #3 2. tēma…" at bounding box center [623, 367] width 1246 height 734
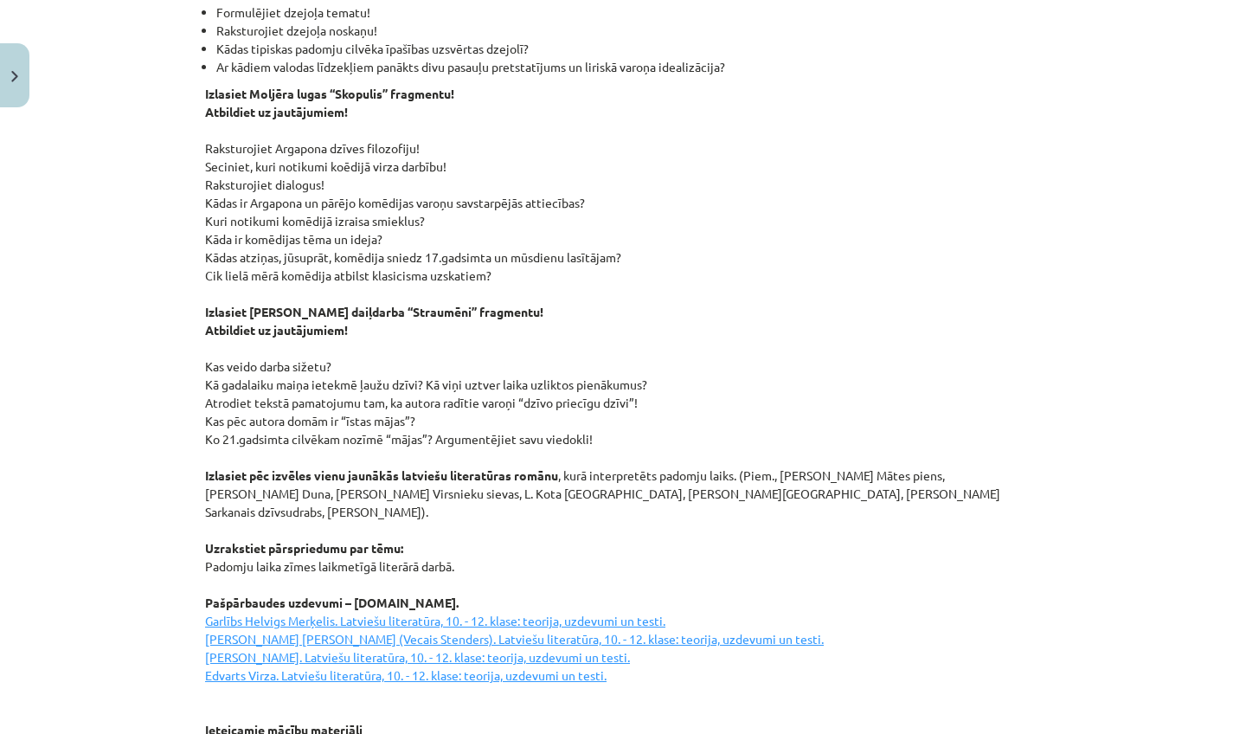
scroll to position [2270, 0]
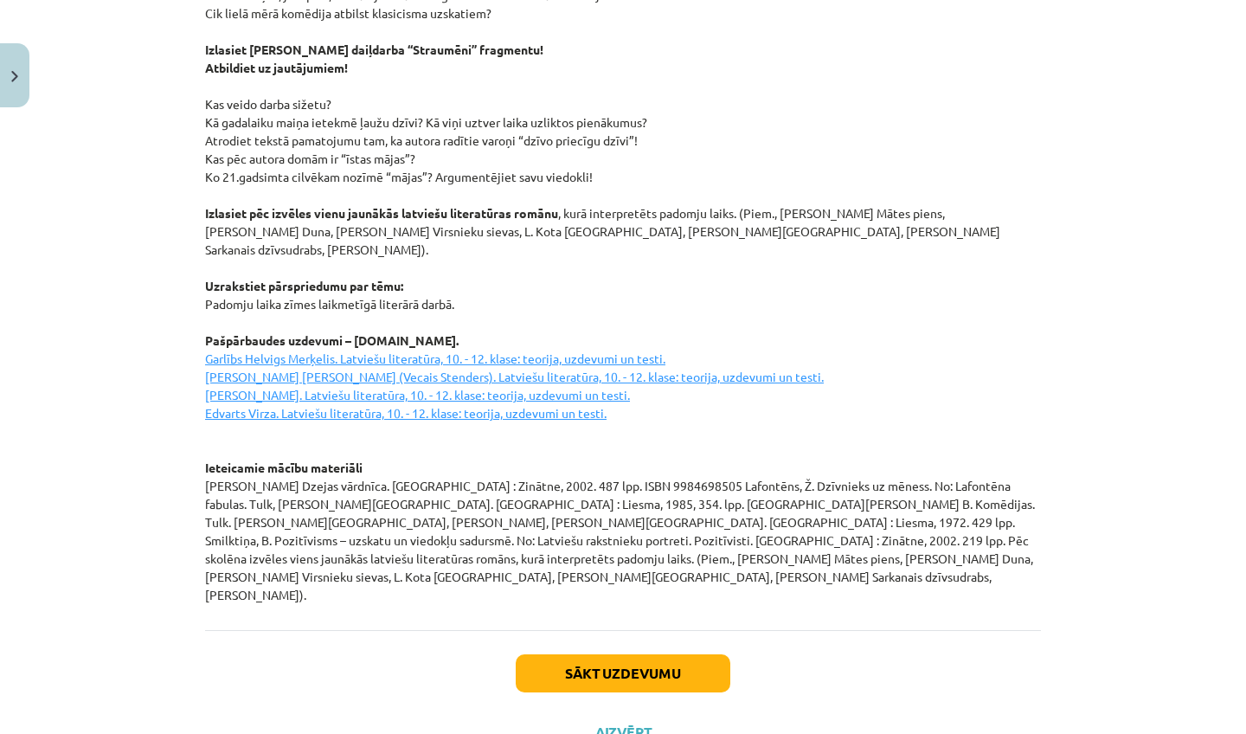
click at [668, 654] on button "Sākt uzdevumu" at bounding box center [623, 673] width 215 height 38
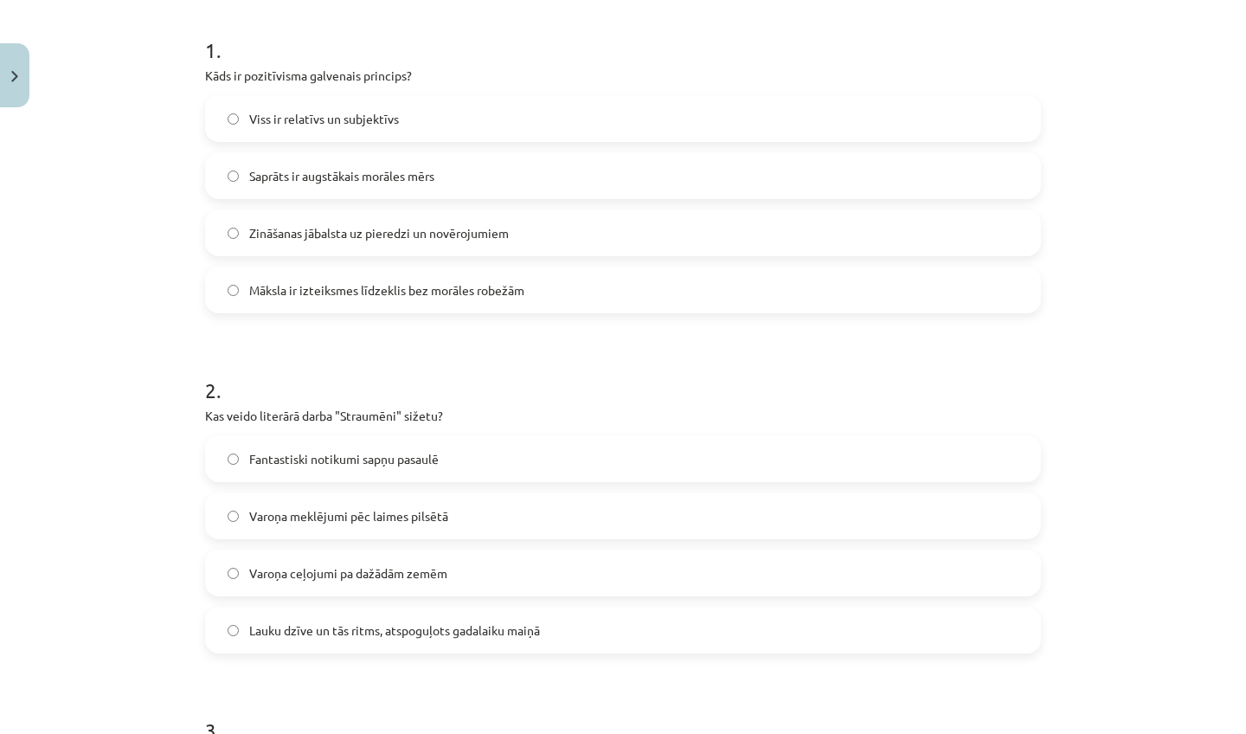
scroll to position [350, 0]
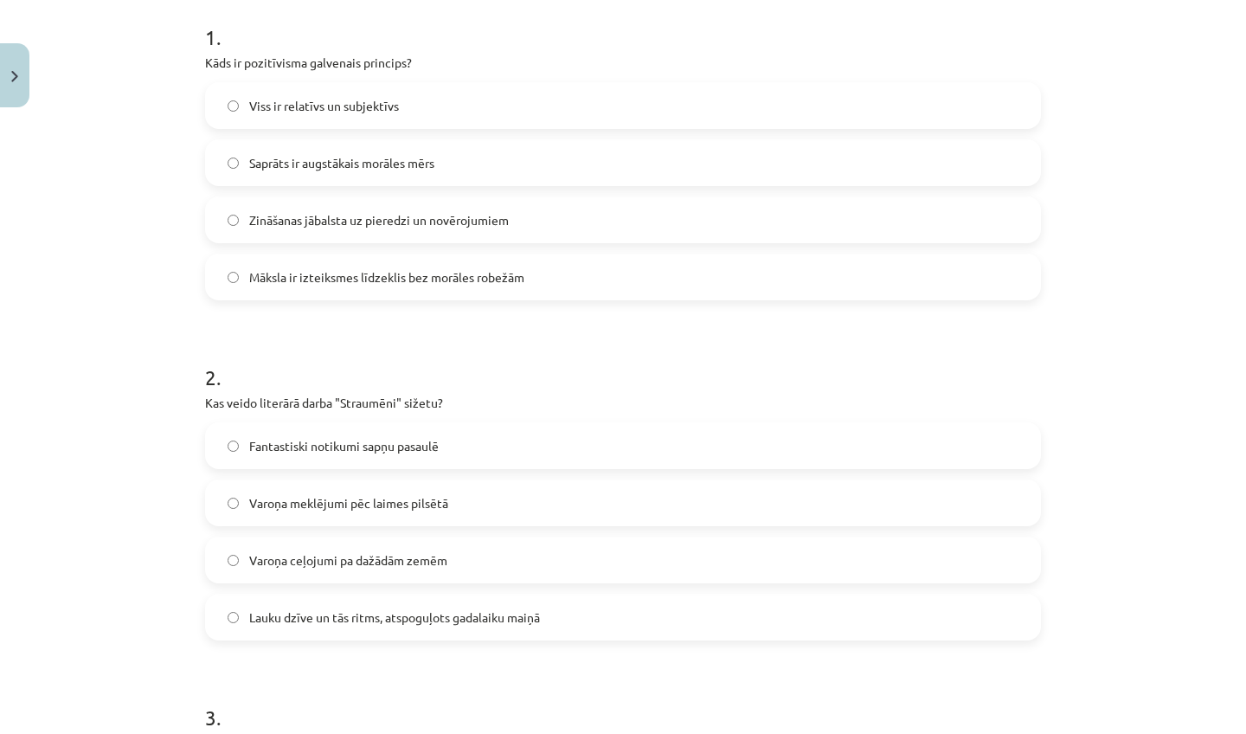
click at [344, 233] on label "Zināšanas jābalsta uz pieredzi un novērojumiem" at bounding box center [623, 219] width 832 height 43
click at [347, 612] on span "Lauku dzīve un tās ritms, atspoguļots gadalaiku maiņā" at bounding box center [394, 617] width 291 height 18
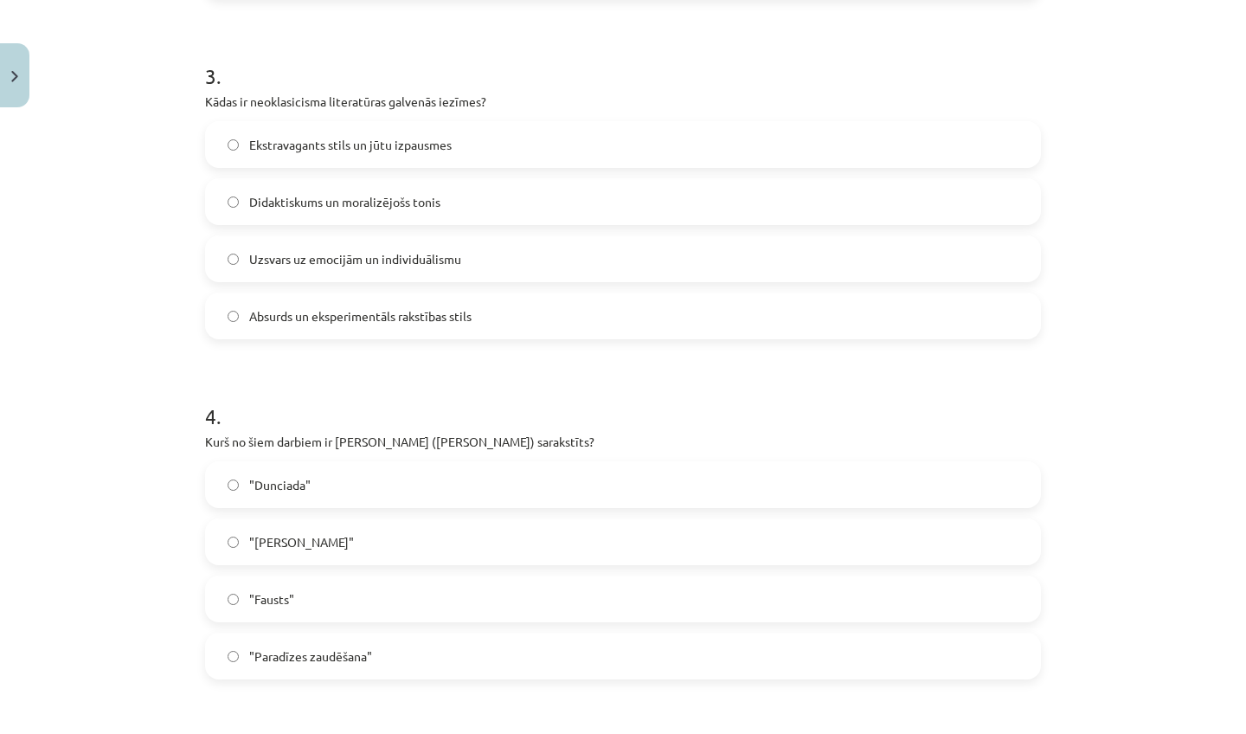
scroll to position [1040, 0]
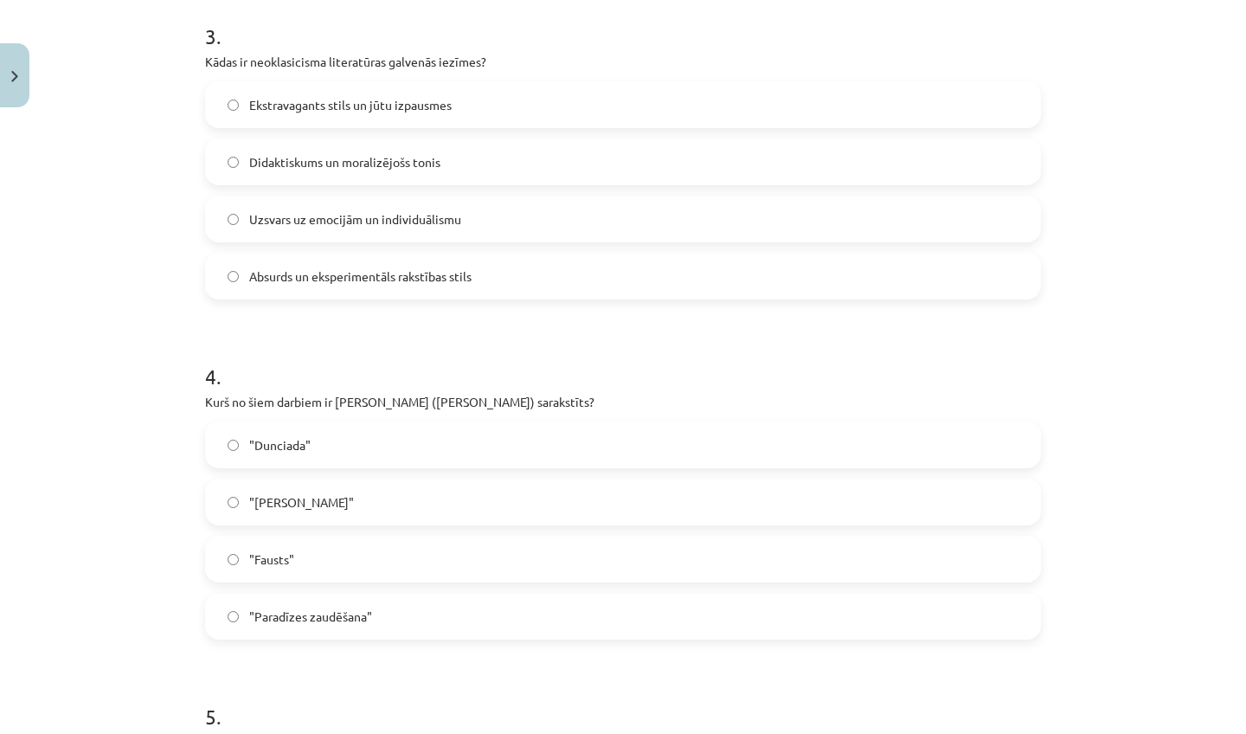
drag, startPoint x: 1131, startPoint y: 713, endPoint x: 1102, endPoint y: 733, distance: 34.8
click at [1102, 733] on div "Mācību tēma: Literatūras i - 11. klases 1.ieskaites mācību materiāls #3 2. tēma…" at bounding box center [623, 367] width 1246 height 734
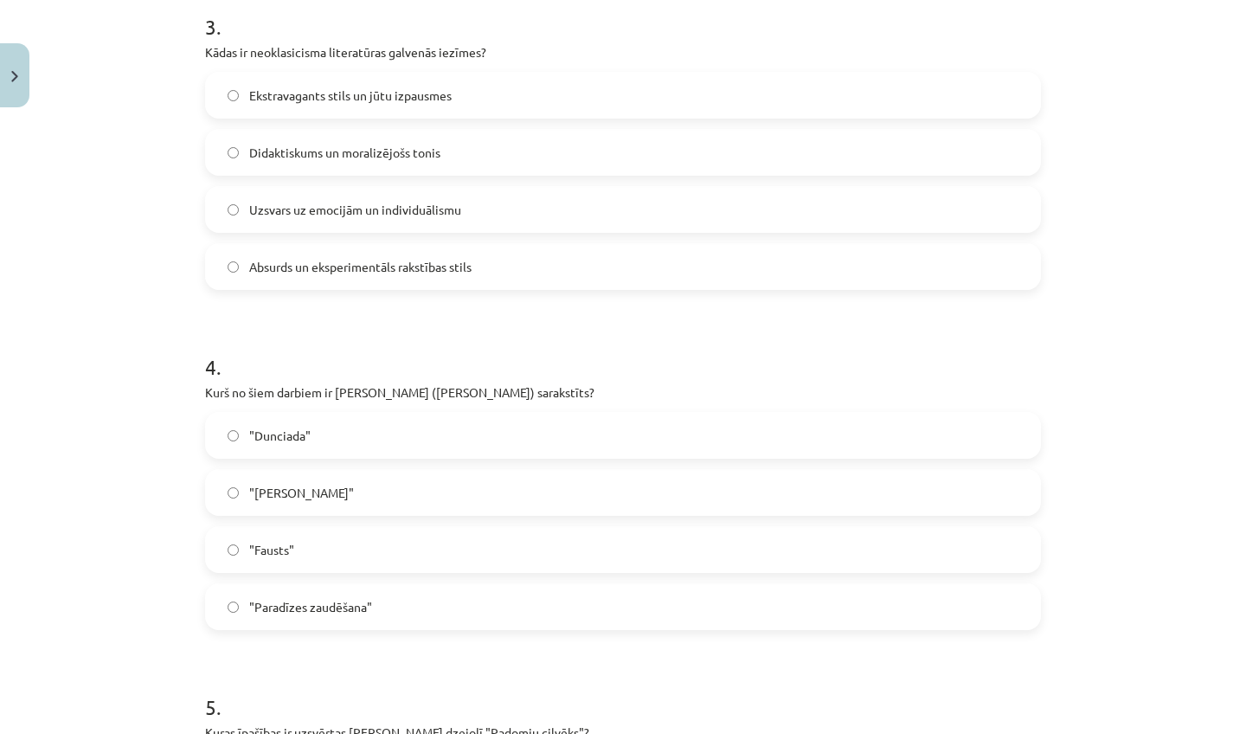
click at [610, 161] on label "Didaktiskums un moralizējošs tonis" at bounding box center [623, 152] width 832 height 43
click at [389, 445] on label ""Dunciada"" at bounding box center [623, 435] width 832 height 43
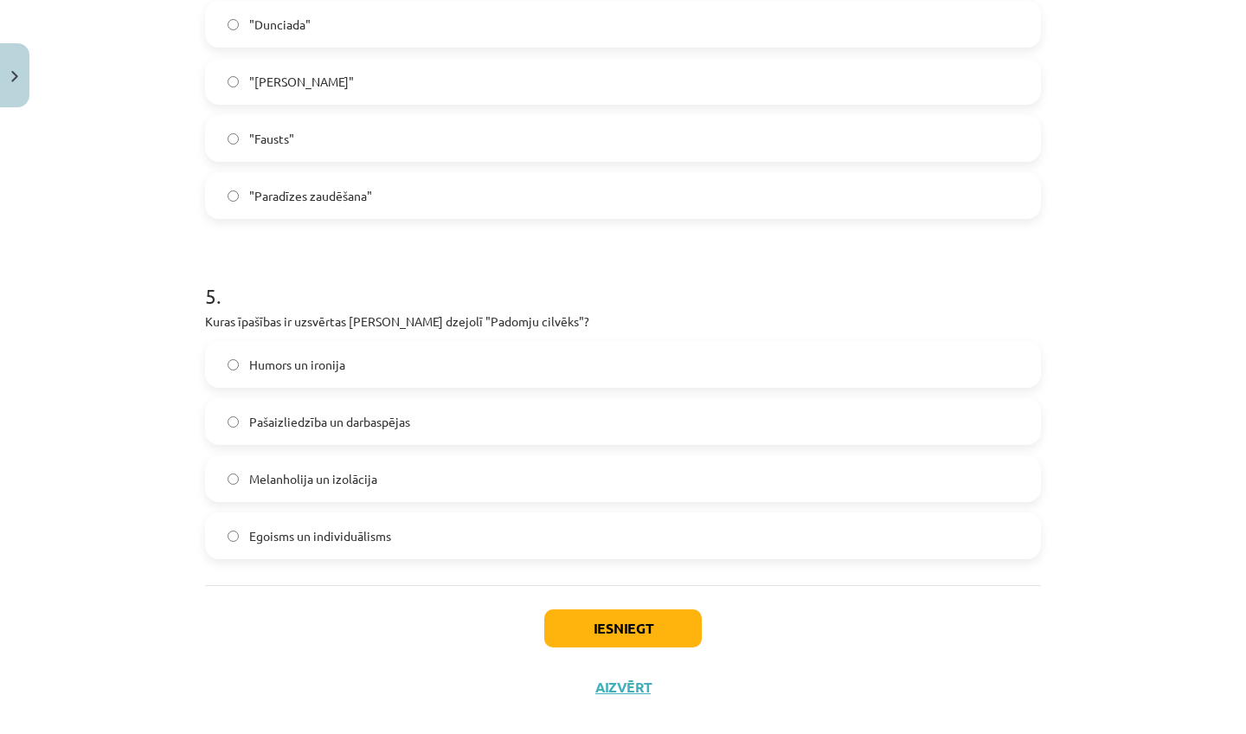
scroll to position [1480, 0]
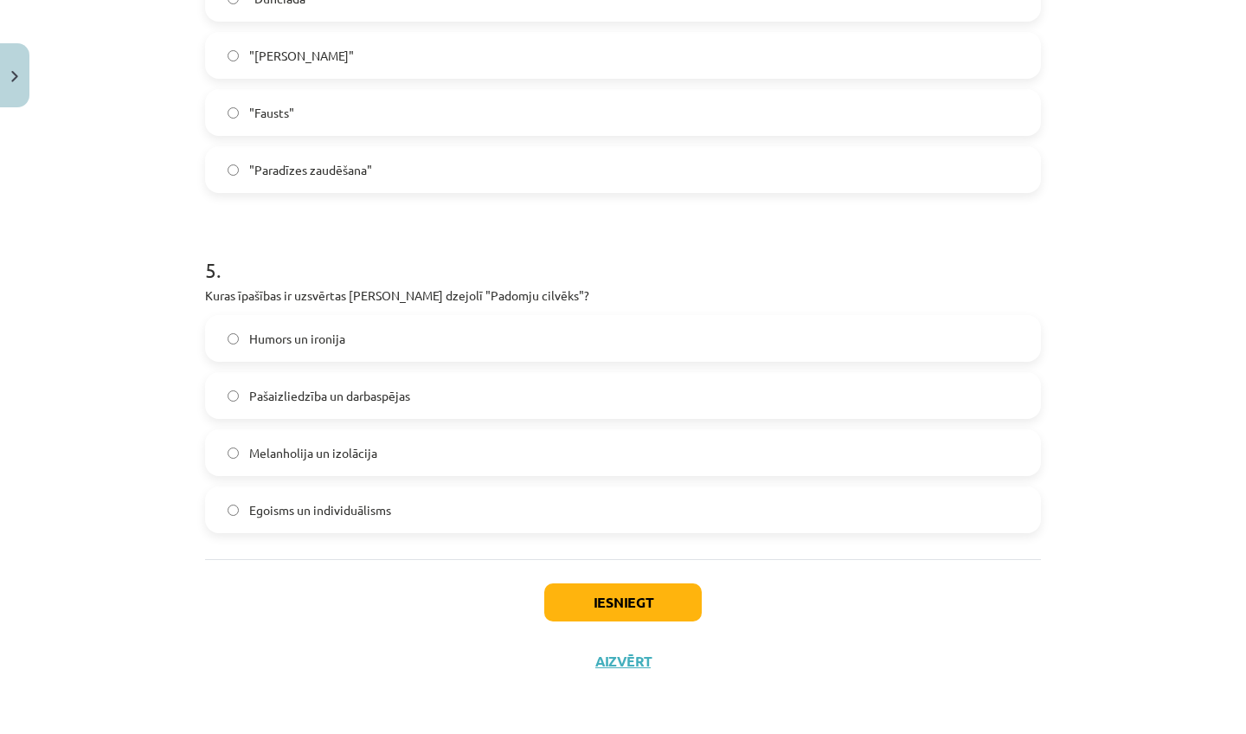
drag, startPoint x: 1191, startPoint y: 699, endPoint x: 1149, endPoint y: 733, distance: 53.5
click at [1149, 733] on div "Mācību tēma: Literatūras i - 11. klases 1.ieskaites mācību materiāls #3 2. tēma…" at bounding box center [623, 367] width 1246 height 734
click at [1130, 688] on div "Mācību tēma: Literatūras i - 11. klases 1.ieskaites mācību materiāls #3 2. tēma…" at bounding box center [623, 367] width 1246 height 734
click at [370, 395] on span "Pašaizliedzība un darbaspējas" at bounding box center [329, 396] width 161 height 18
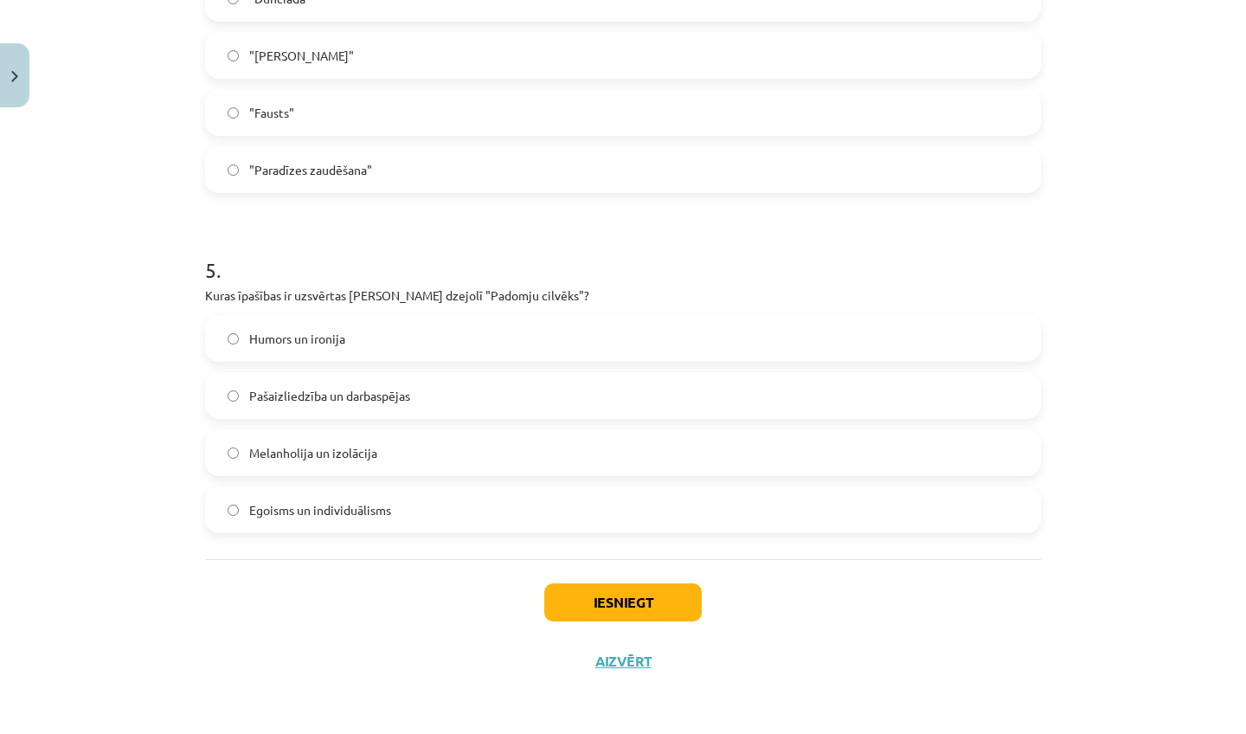
click at [631, 588] on button "Iesniegt" at bounding box center [622, 602] width 157 height 38
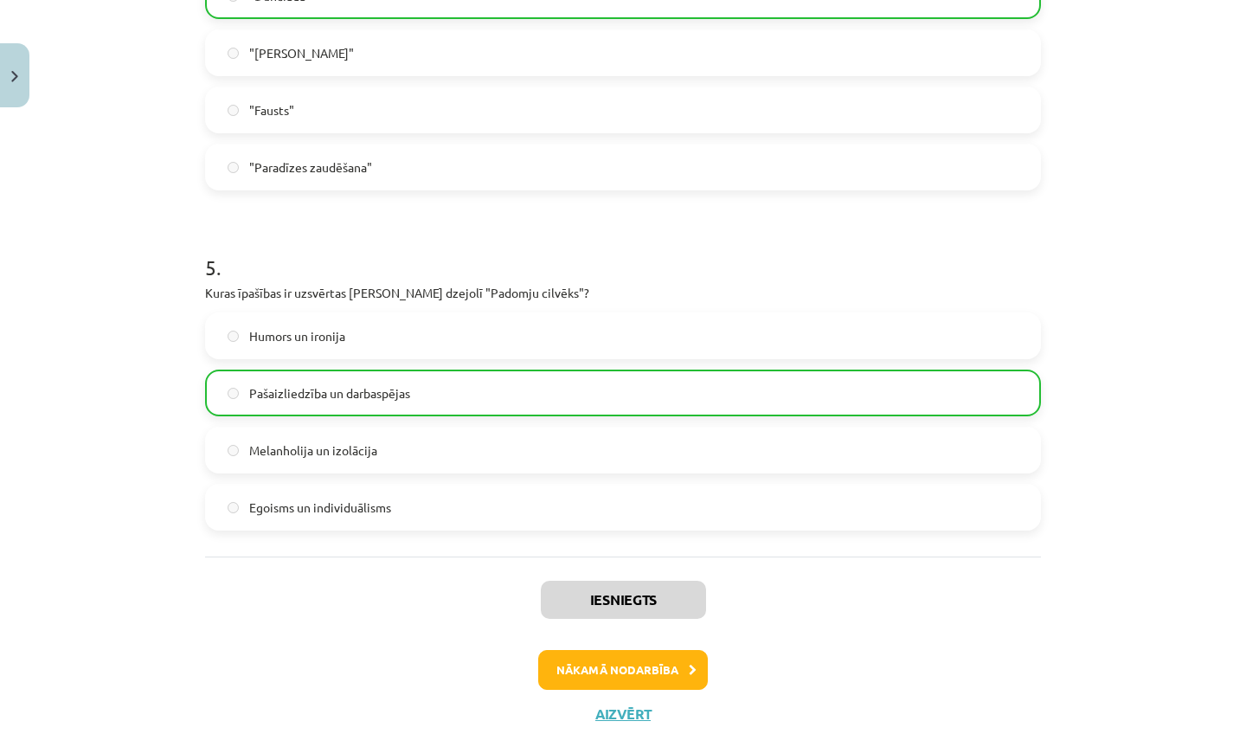
click at [665, 672] on button "Nākamā nodarbība" at bounding box center [623, 670] width 170 height 40
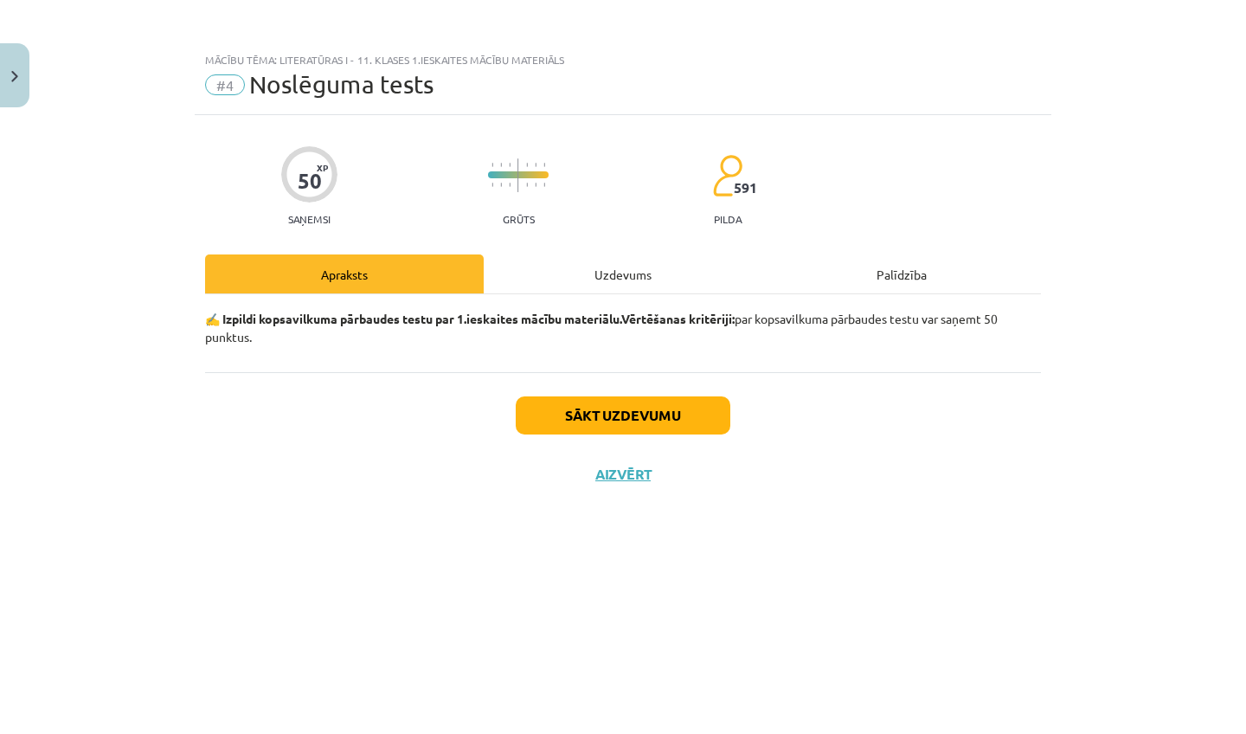
click at [674, 412] on button "Sākt uzdevumu" at bounding box center [623, 415] width 215 height 38
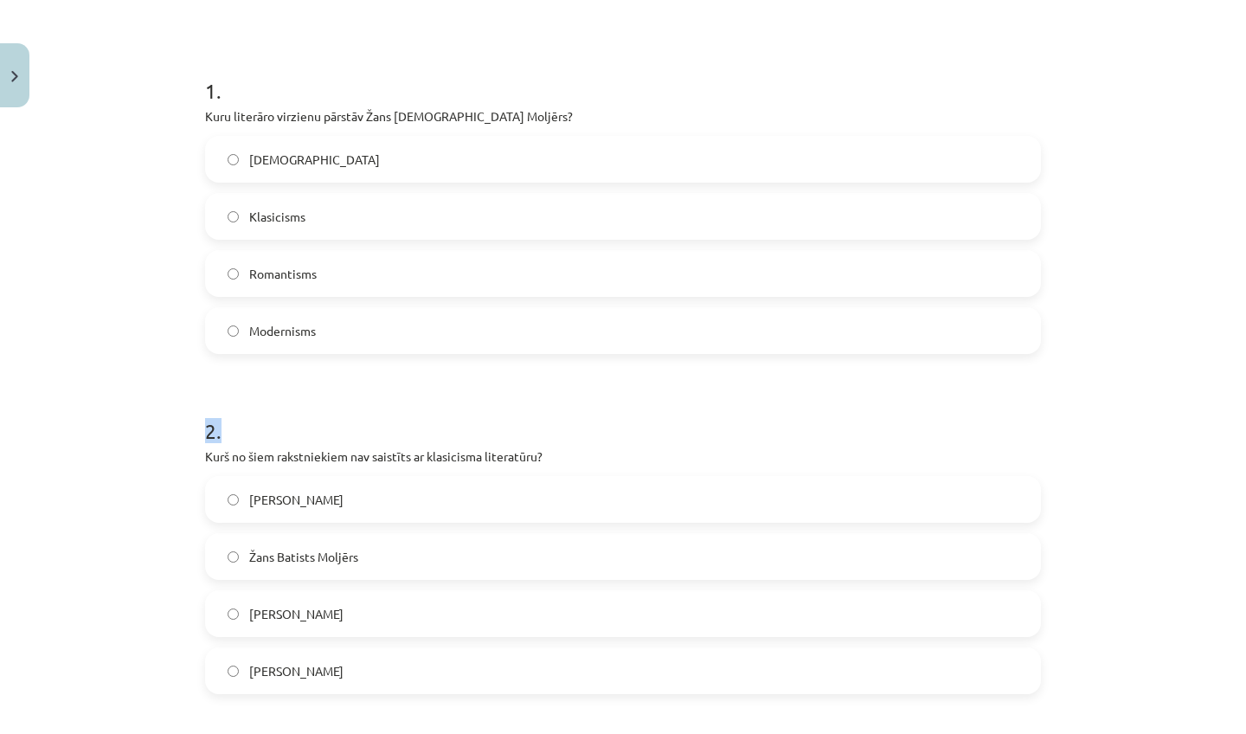
drag, startPoint x: 1180, startPoint y: 693, endPoint x: 1133, endPoint y: 733, distance: 61.4
click at [1133, 733] on div "Mācību tēma: Literatūras i - 11. klases 1.ieskaites mācību materiāls #4 Noslēgu…" at bounding box center [623, 367] width 1246 height 734
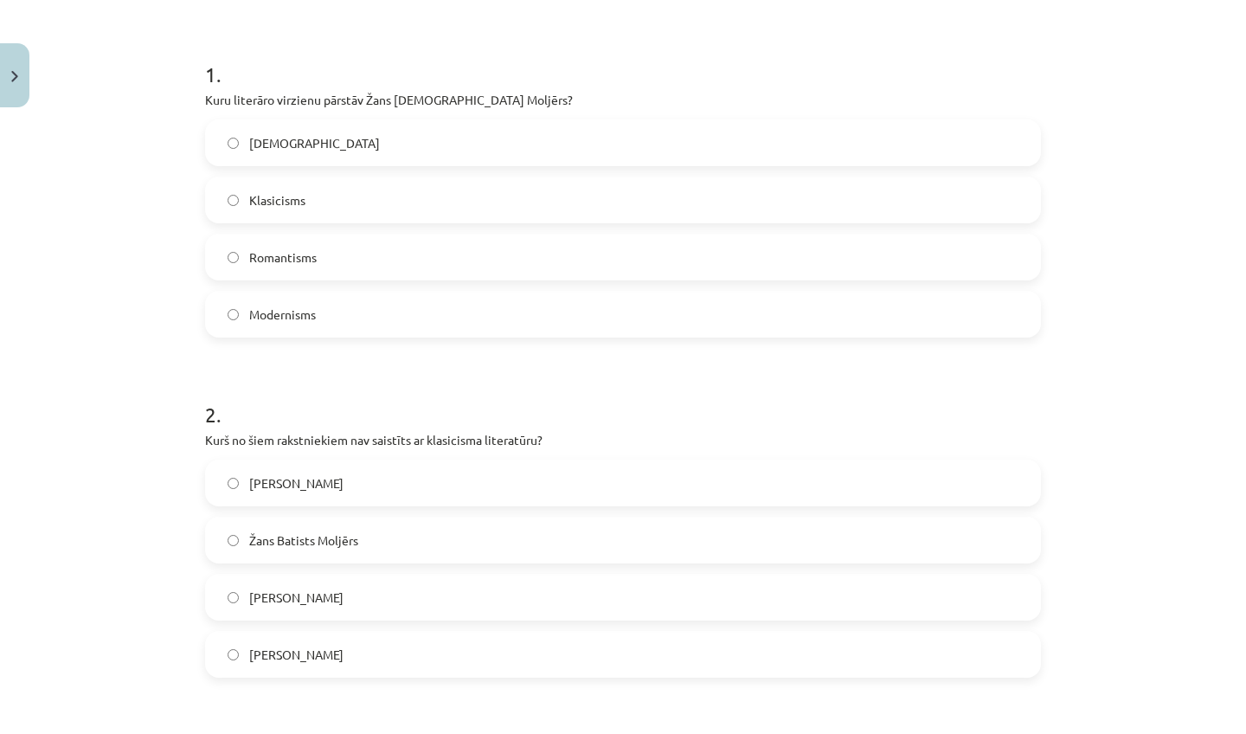
click at [1135, 637] on div "Mācību tēma: Literatūras i - 11. klases 1.ieskaites mācību materiāls #4 Noslēgu…" at bounding box center [623, 367] width 1246 height 734
click at [315, 216] on label "Klasicisms" at bounding box center [623, 199] width 832 height 43
click at [313, 652] on label "[PERSON_NAME]" at bounding box center [623, 654] width 832 height 43
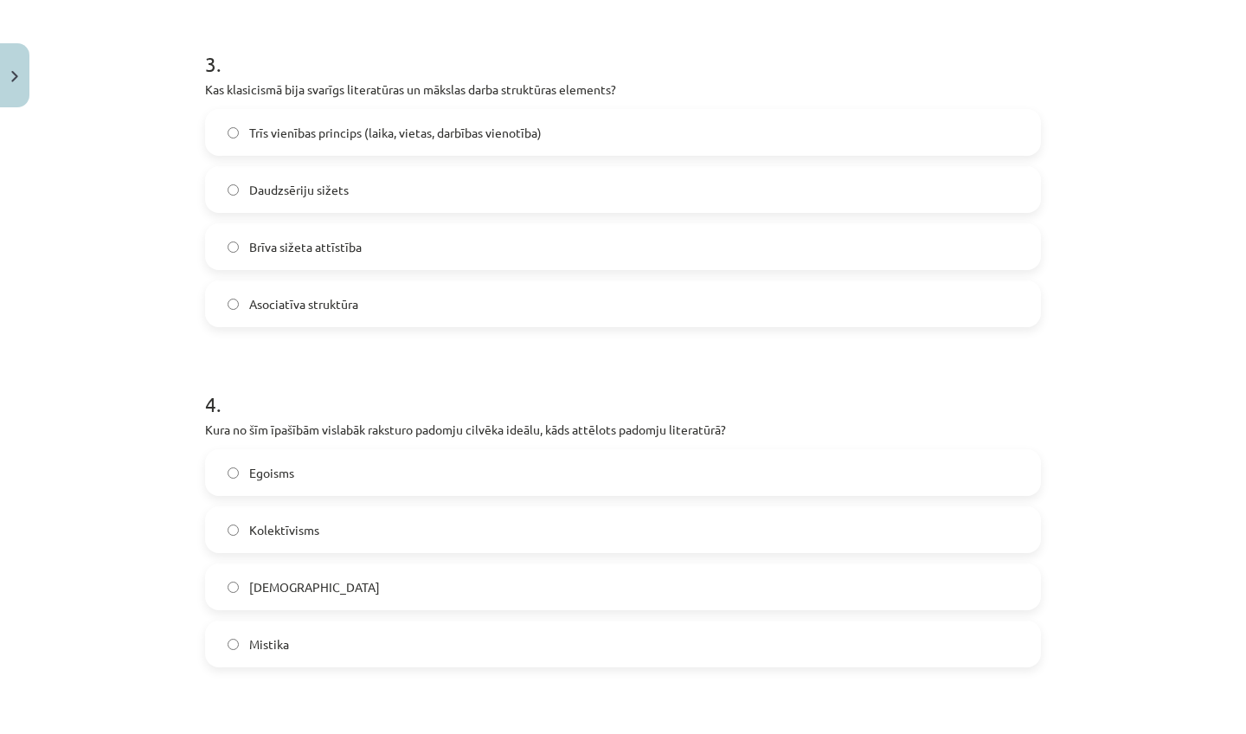
drag, startPoint x: 1103, startPoint y: 701, endPoint x: 1072, endPoint y: 733, distance: 44.7
click at [1072, 733] on div "Mācību tēma: Literatūras i - 11. klases 1.ieskaites mācību materiāls #4 Noslēgu…" at bounding box center [623, 367] width 1246 height 734
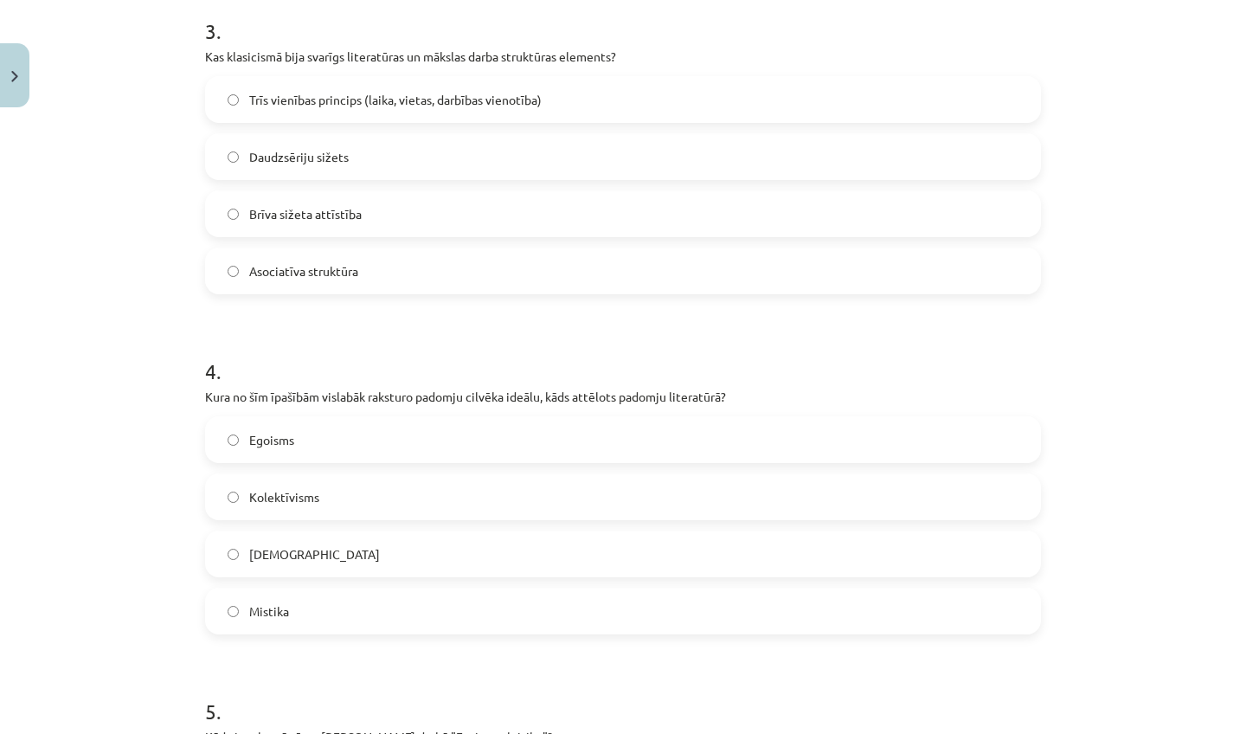
click at [413, 108] on span "Trīs vienības princips (laika, vietas, darbības vienotība)" at bounding box center [395, 100] width 292 height 18
click at [304, 486] on label "Kolektīvisms" at bounding box center [623, 496] width 832 height 43
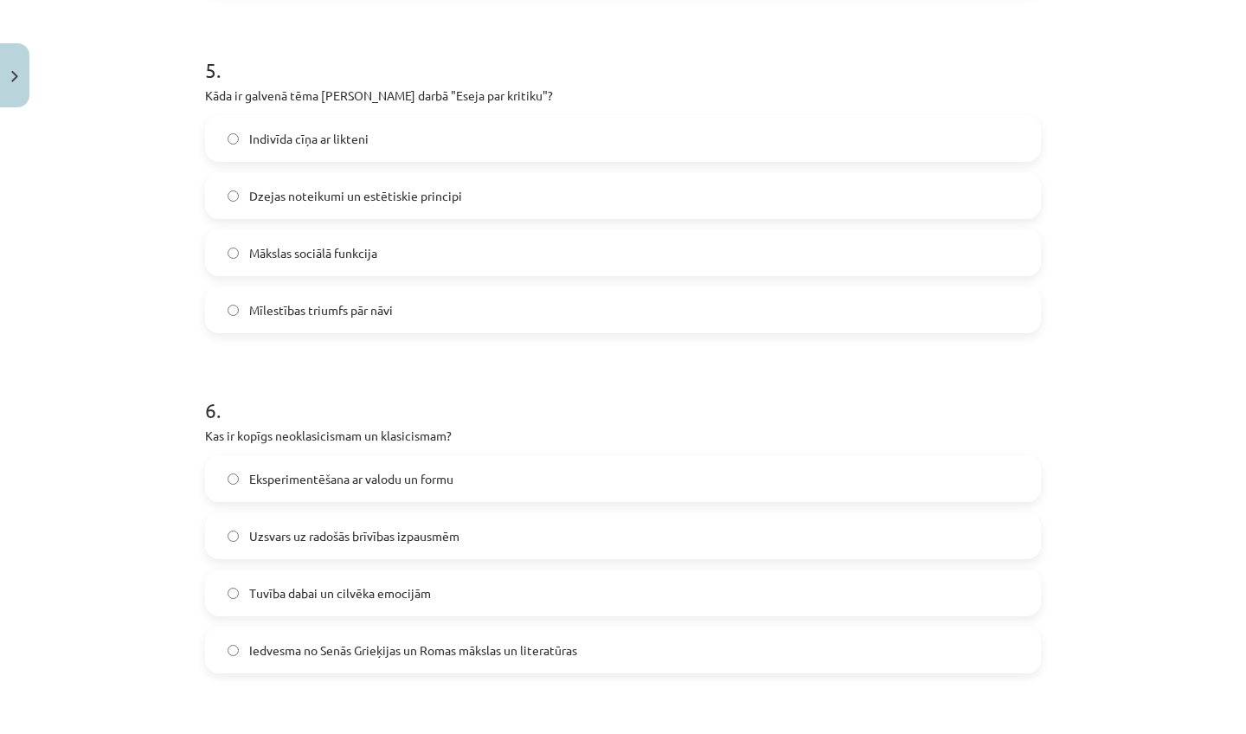
drag, startPoint x: 1100, startPoint y: 717, endPoint x: 1077, endPoint y: 733, distance: 28.6
click at [1077, 733] on div "Mācību tēma: Literatūras i - 11. klases 1.ieskaites mācību materiāls #4 Noslēgu…" at bounding box center [623, 367] width 1246 height 734
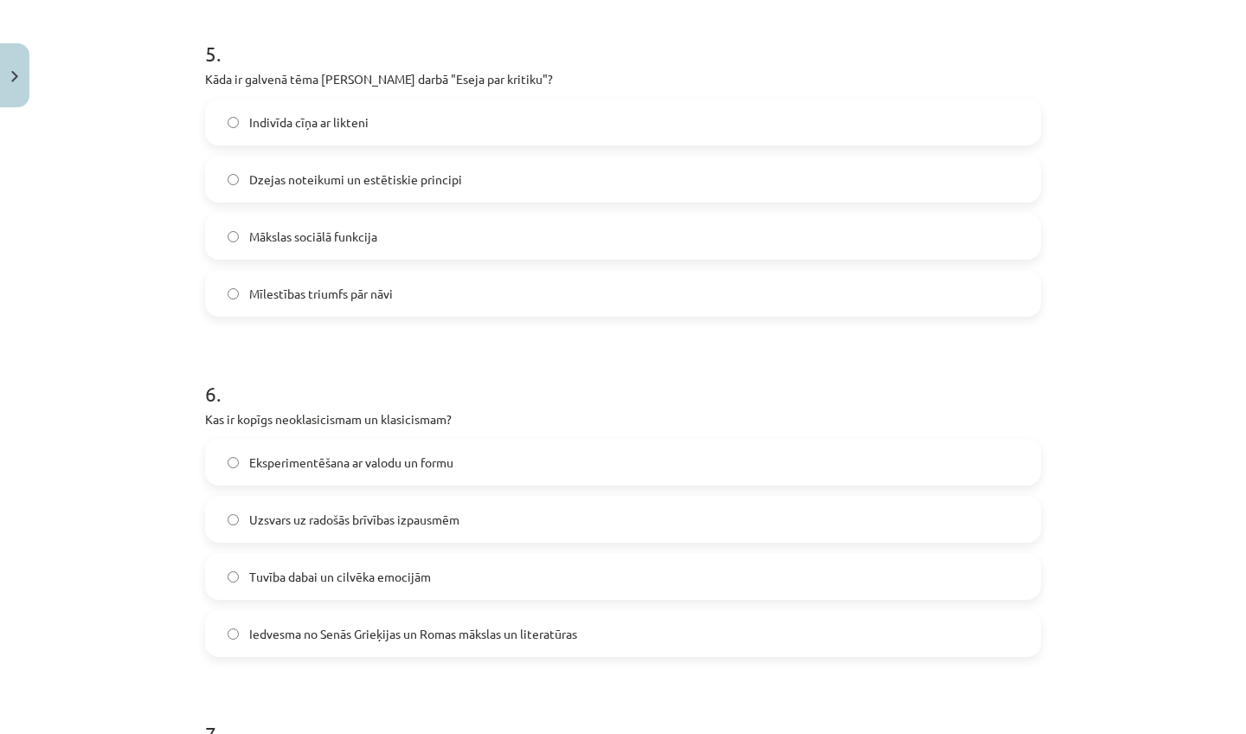
click at [475, 189] on label "Dzejas noteikumi un estētiskie principi" at bounding box center [623, 178] width 832 height 43
click at [438, 629] on span "Iedvesma no Senās Grieķijas un Romas mākslas un literatūras" at bounding box center [413, 634] width 328 height 18
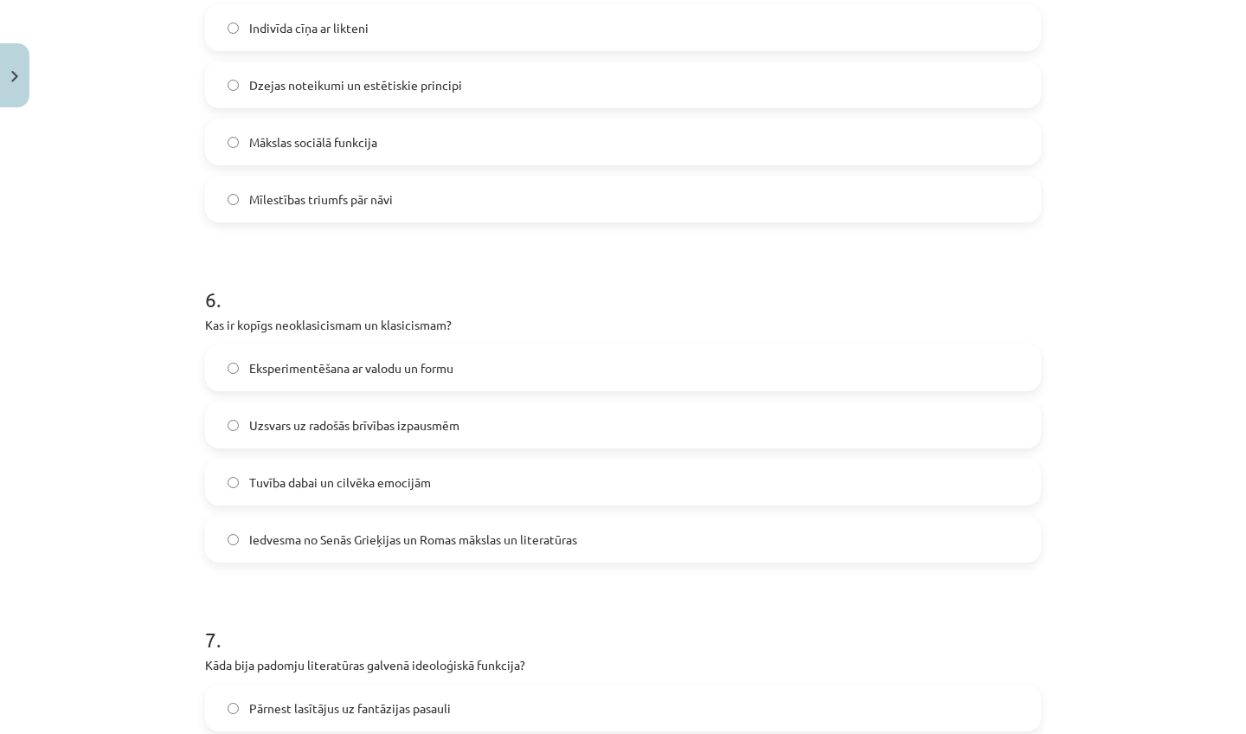
drag, startPoint x: 1172, startPoint y: 701, endPoint x: 1142, endPoint y: 733, distance: 43.5
click at [1142, 733] on div "Mācību tēma: Literatūras i - 11. klases 1.ieskaites mācību materiāls #4 Noslēgu…" at bounding box center [623, 367] width 1246 height 734
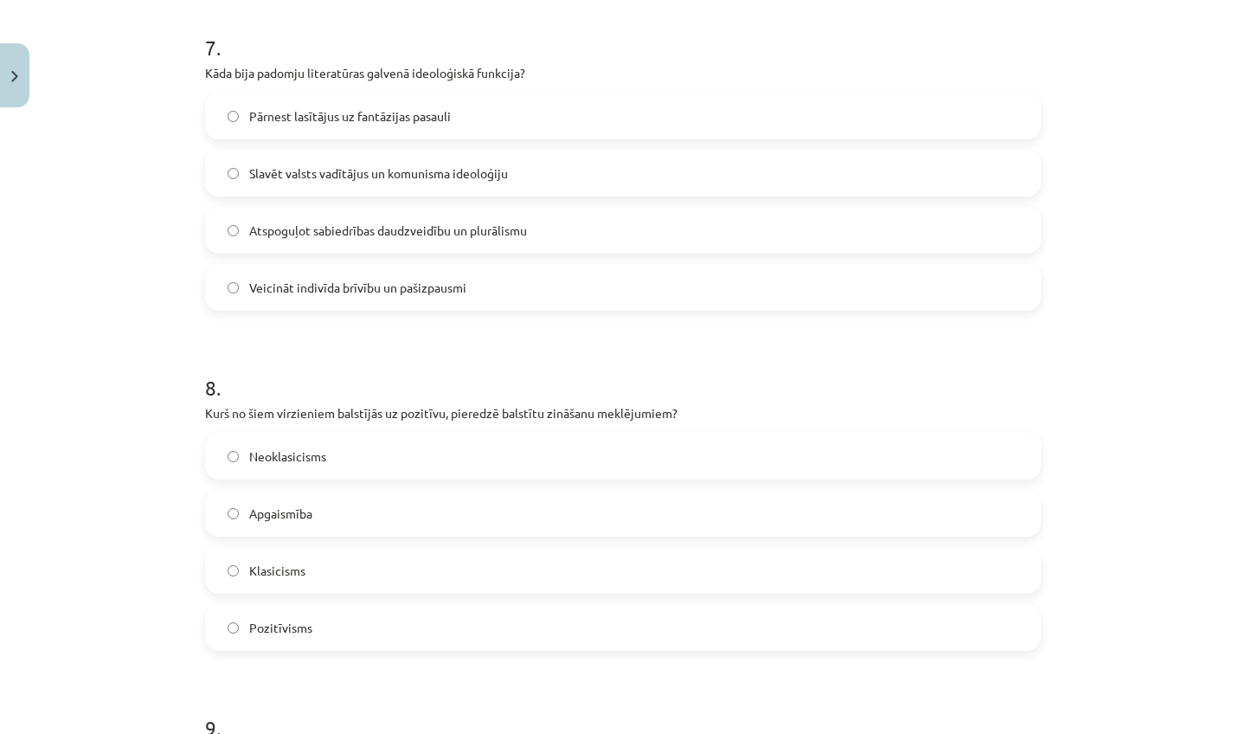
drag, startPoint x: 1107, startPoint y: 723, endPoint x: 1072, endPoint y: 733, distance: 36.1
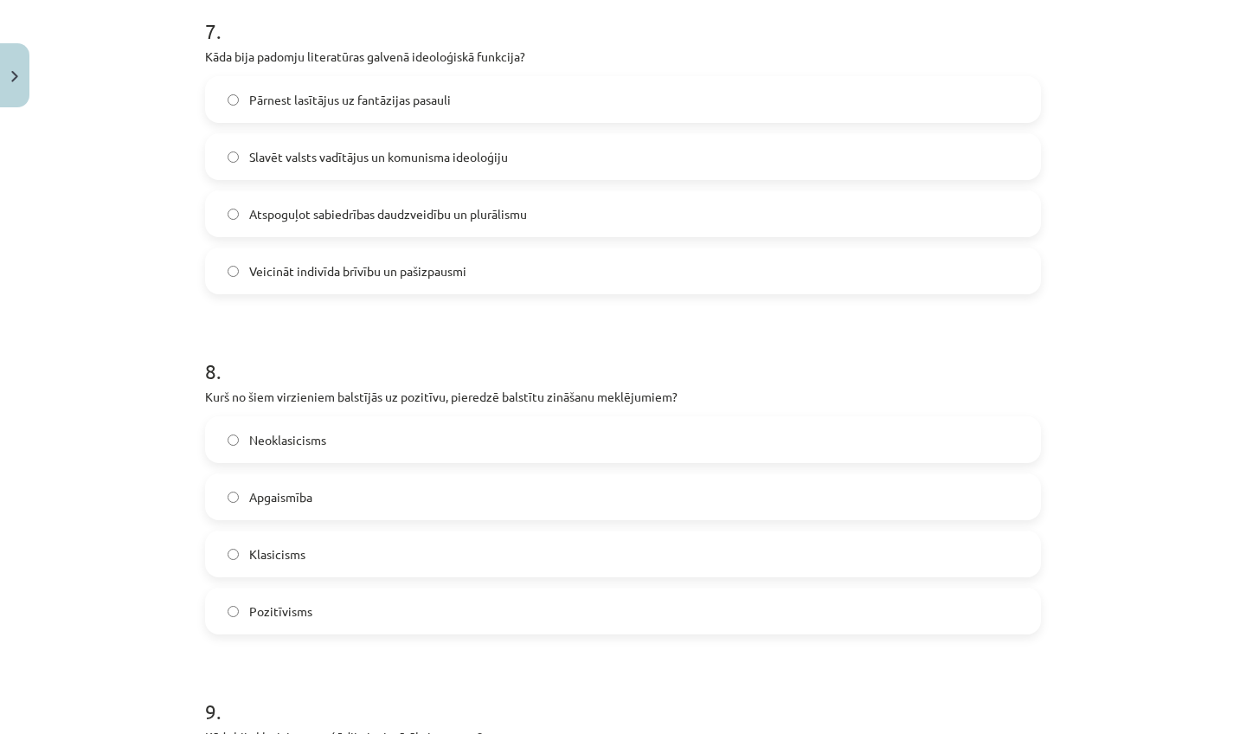
click at [340, 163] on span "Slavēt valsts vadītājus un komunisma ideoloģiju" at bounding box center [378, 157] width 259 height 18
click at [315, 606] on label "Pozitīvisms" at bounding box center [623, 610] width 832 height 43
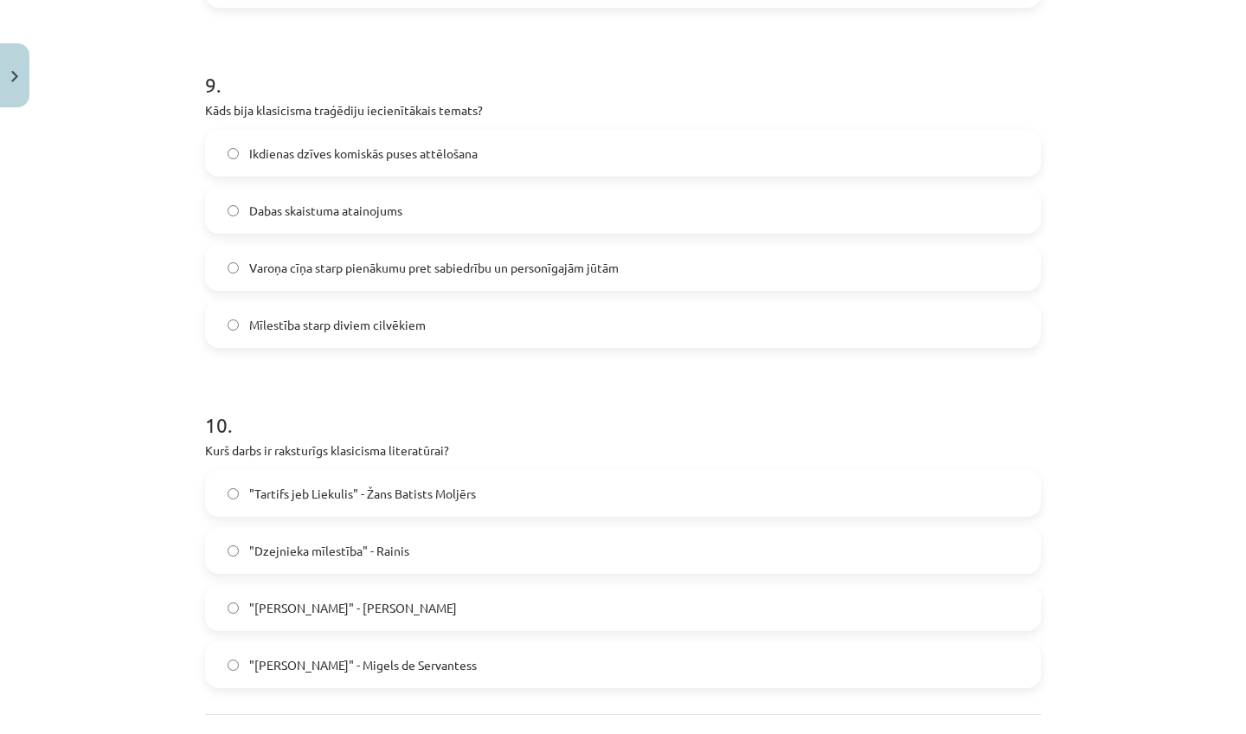
drag, startPoint x: 1136, startPoint y: 704, endPoint x: 1127, endPoint y: 733, distance: 30.1
click at [1127, 733] on div "Mācību tēma: Literatūras i - 11. klases 1.ieskaites mācību materiāls #4 Noslēgu…" at bounding box center [623, 367] width 1246 height 734
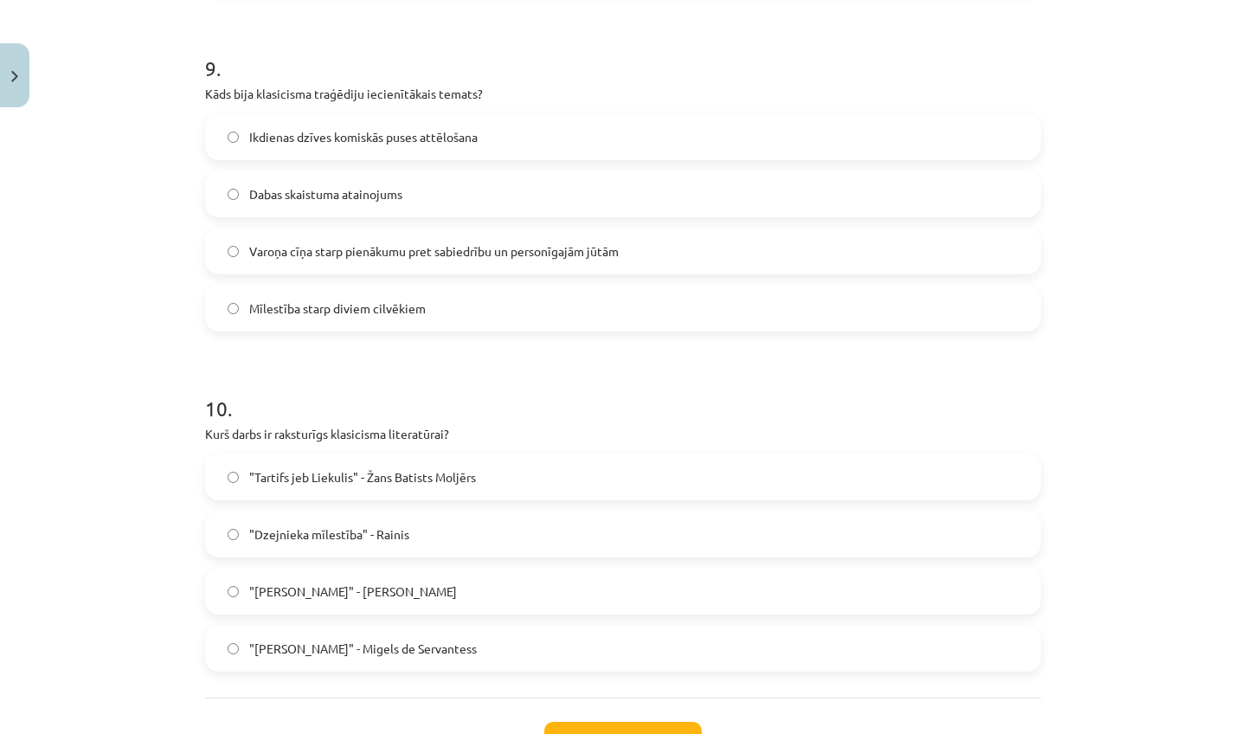
click at [575, 245] on span "Varoņa cīņa starp pienākumu pret sabiedrību un personīgajām jūtām" at bounding box center [434, 251] width 370 height 18
click at [394, 486] on label ""Tartifs jeb Liekulis" - Žans Batists Moljērs" at bounding box center [623, 476] width 832 height 43
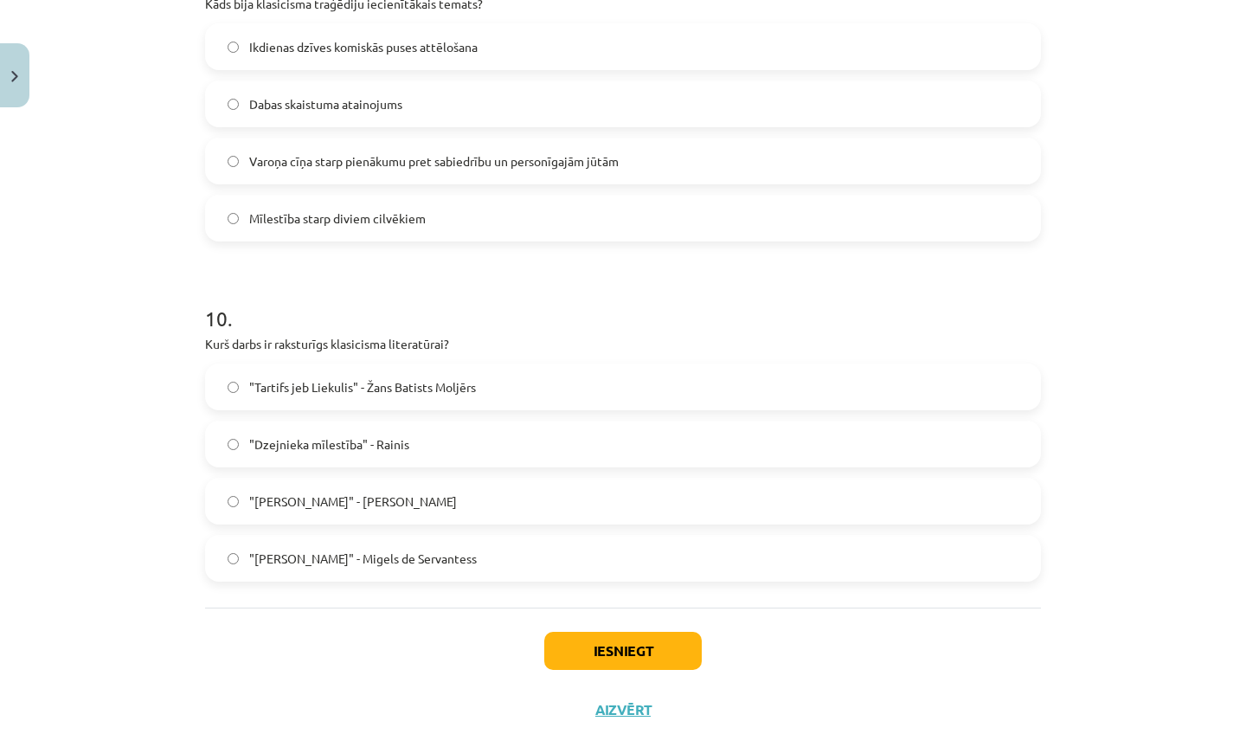
scroll to position [3180, 0]
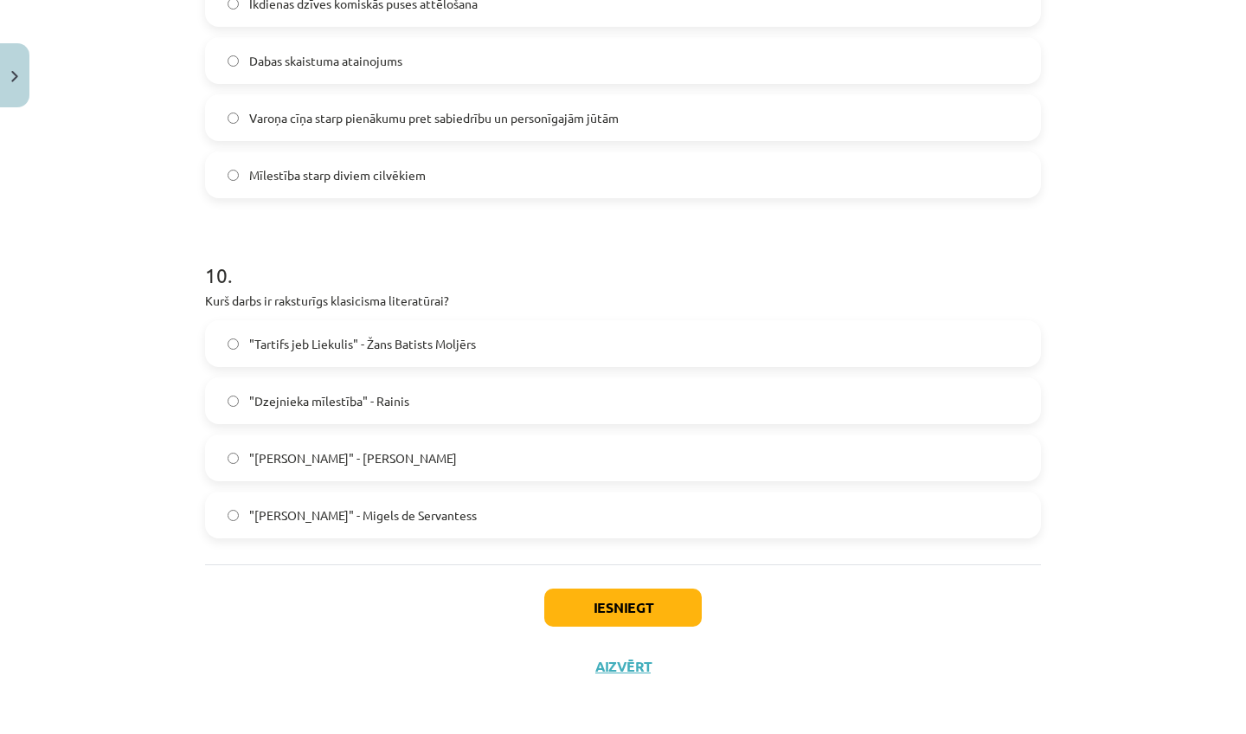
drag, startPoint x: 1135, startPoint y: 712, endPoint x: 1128, endPoint y: 733, distance: 21.9
click at [1128, 733] on div "Mācību tēma: Literatūras i - 11. klases 1.ieskaites mācību materiāls #4 Noslēgu…" at bounding box center [623, 367] width 1246 height 734
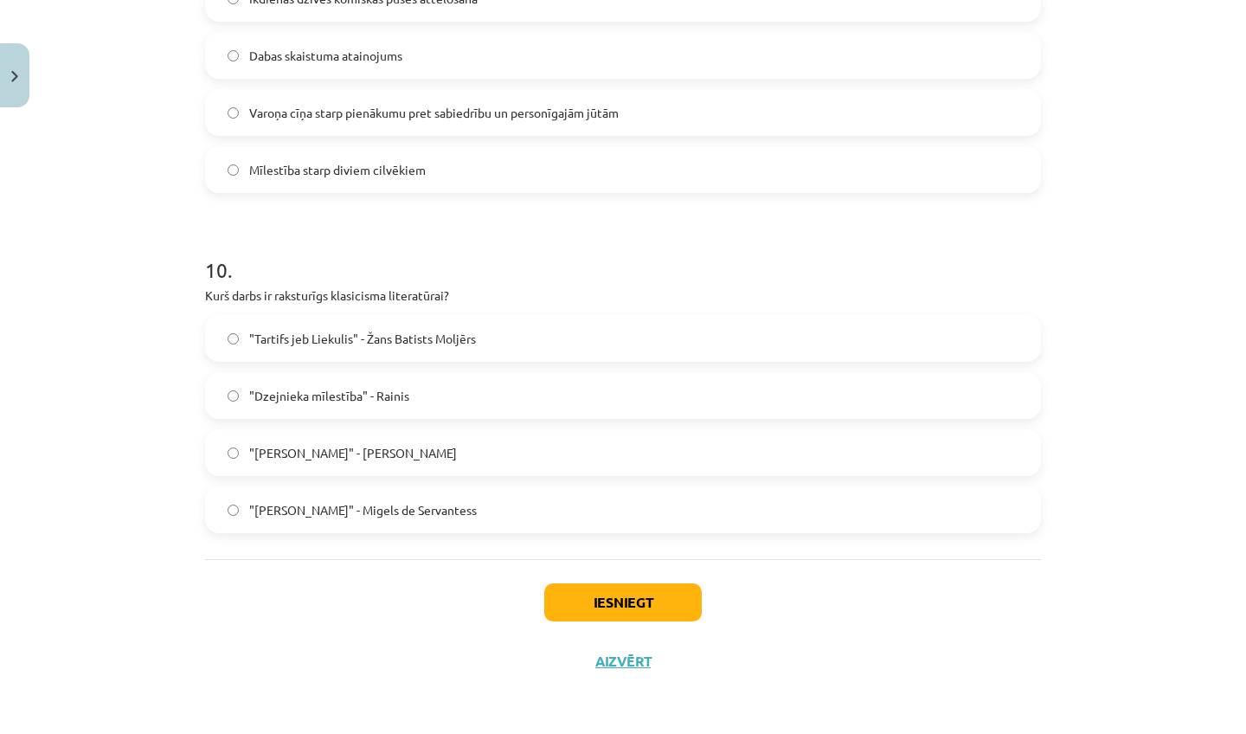
scroll to position [240, 0]
click at [634, 603] on button "Iesniegt" at bounding box center [622, 602] width 157 height 38
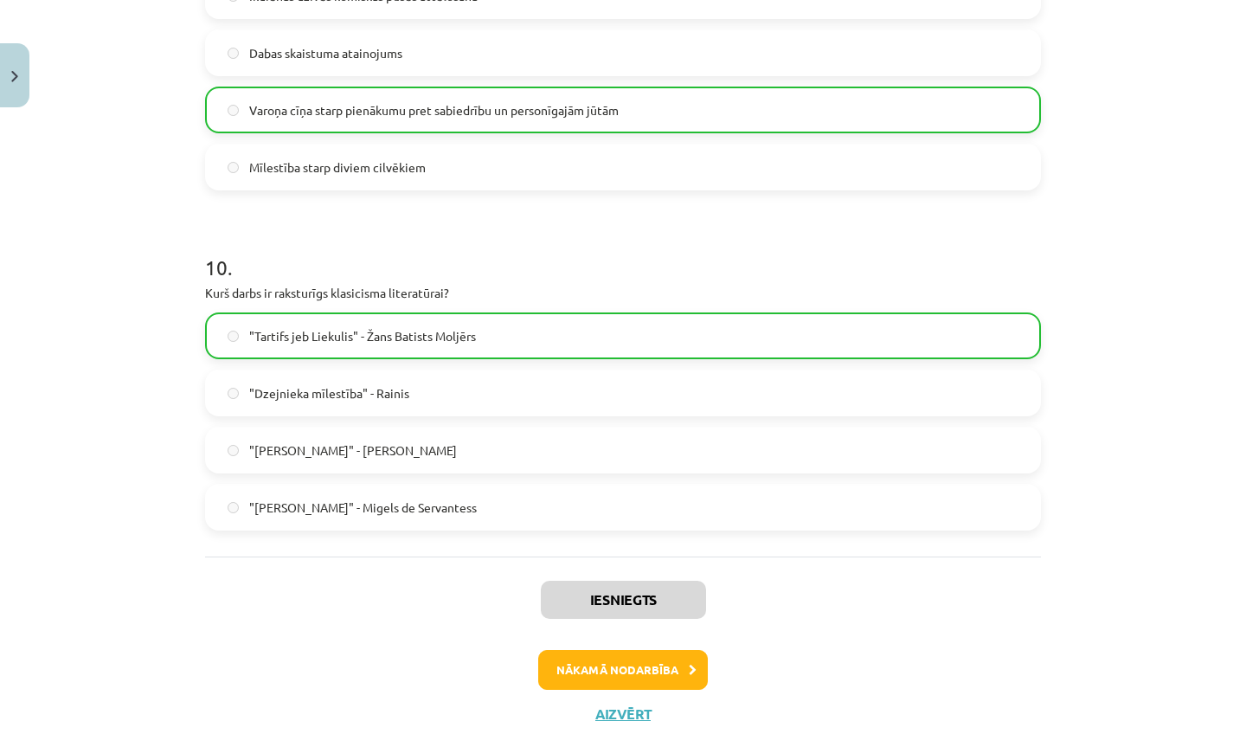
click at [623, 665] on button "Nākamā nodarbība" at bounding box center [623, 670] width 170 height 40
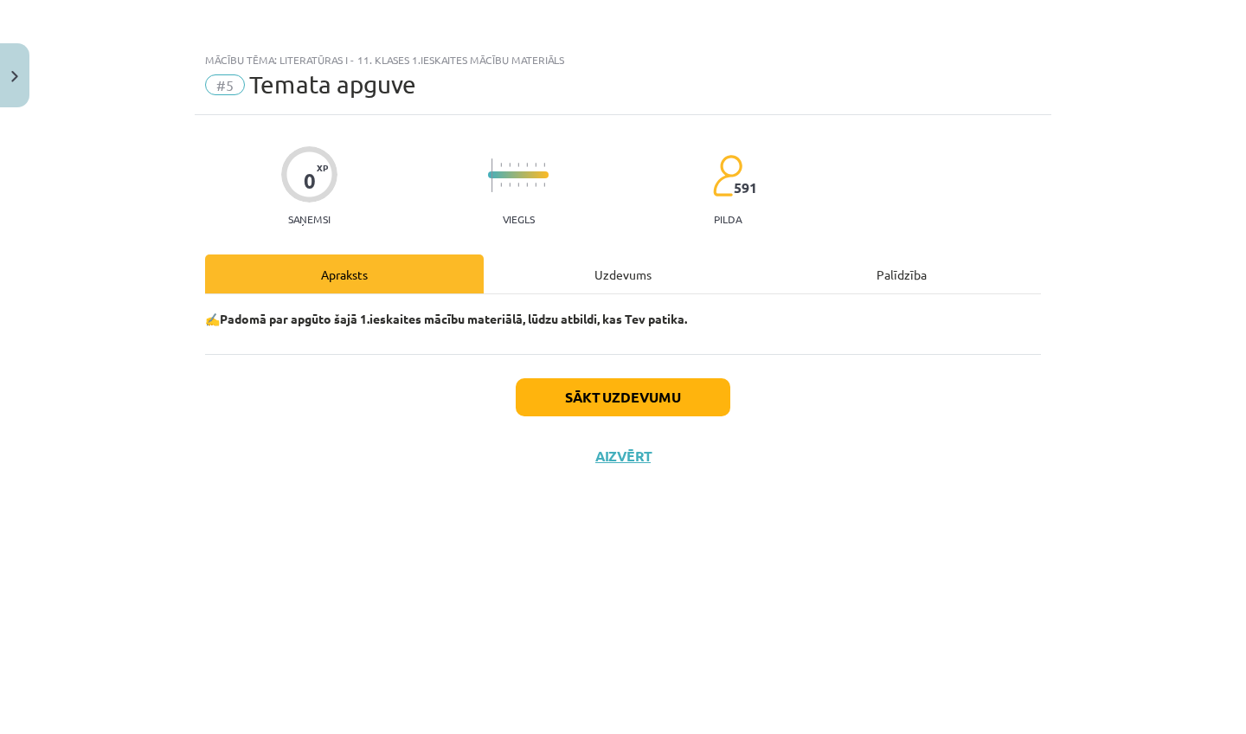
click at [607, 407] on button "Sākt uzdevumu" at bounding box center [623, 397] width 215 height 38
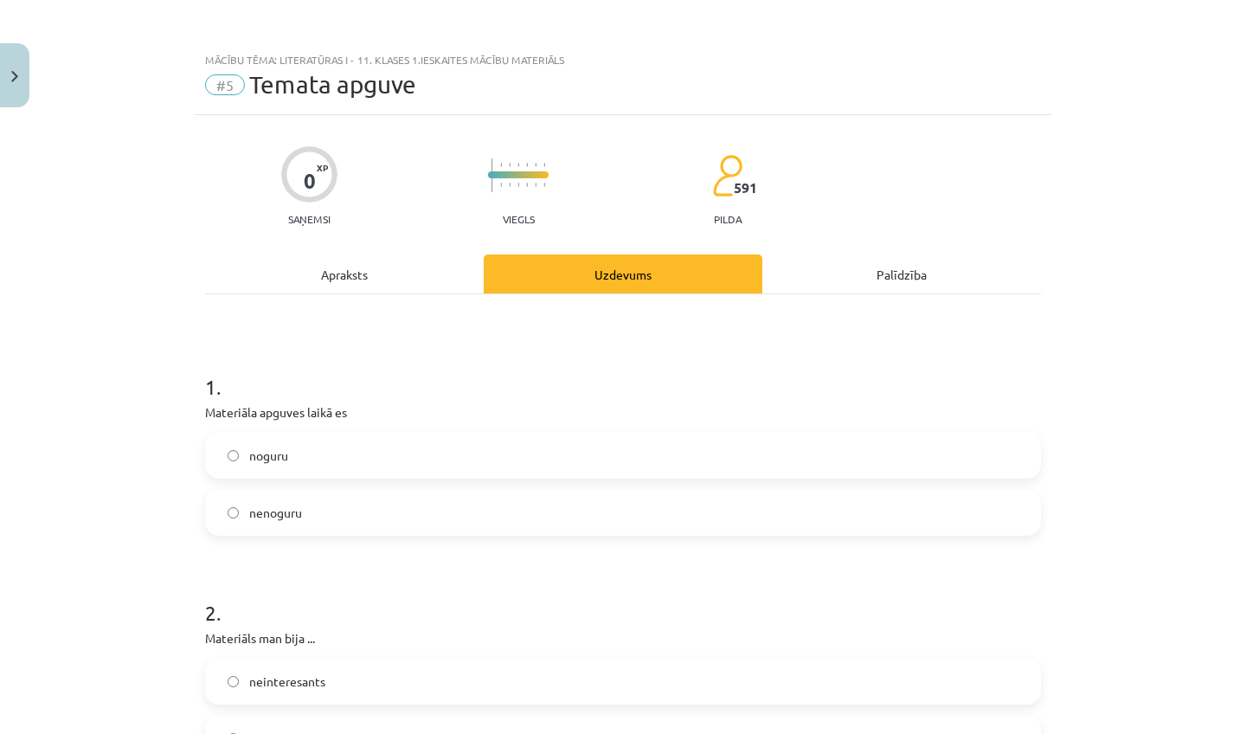
click at [442, 523] on label "nenoguru" at bounding box center [623, 512] width 832 height 43
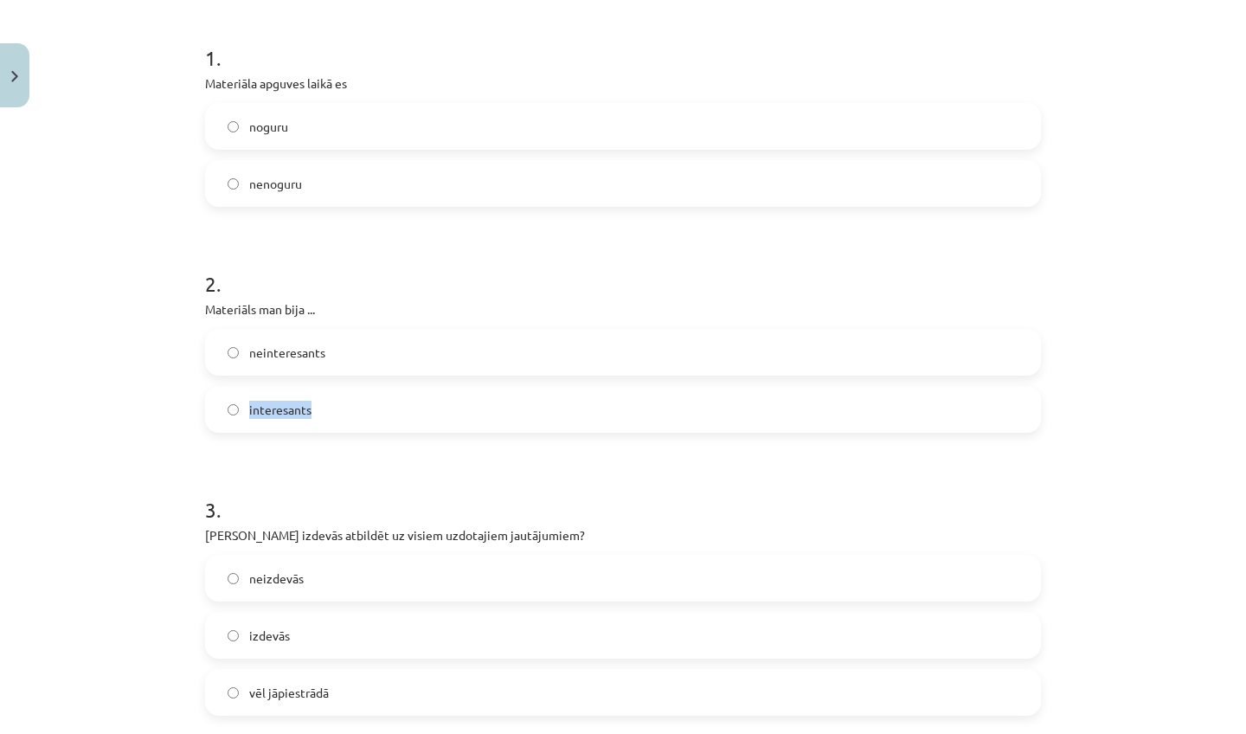
scroll to position [395, 0]
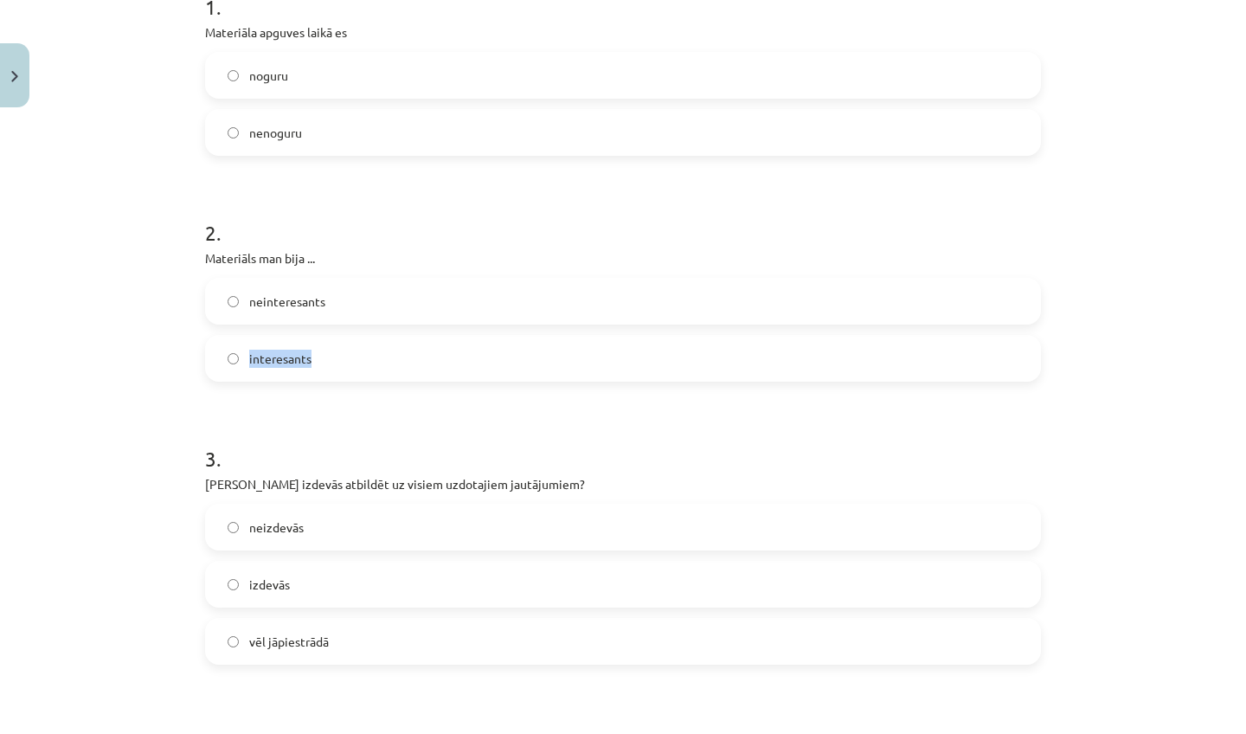
drag, startPoint x: 1131, startPoint y: 676, endPoint x: 1103, endPoint y: 733, distance: 63.5
click at [1103, 733] on div "Mācību tēma: Literatūras i - 11. klases 1.ieskaites mācību materiāls #5 Temata …" at bounding box center [623, 367] width 1246 height 734
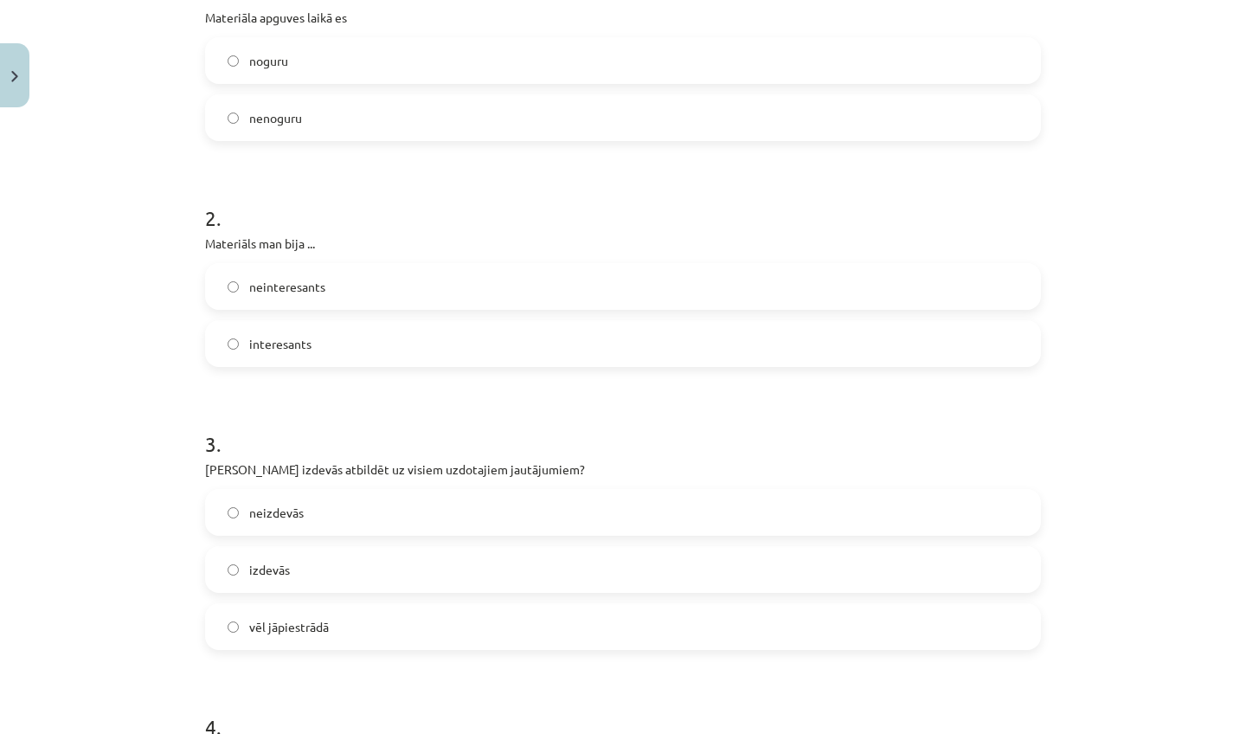
click at [799, 502] on label "neizdevās" at bounding box center [623, 512] width 832 height 43
click at [666, 361] on label "interesants" at bounding box center [623, 343] width 832 height 43
click at [492, 576] on label "izdevās" at bounding box center [623, 569] width 832 height 43
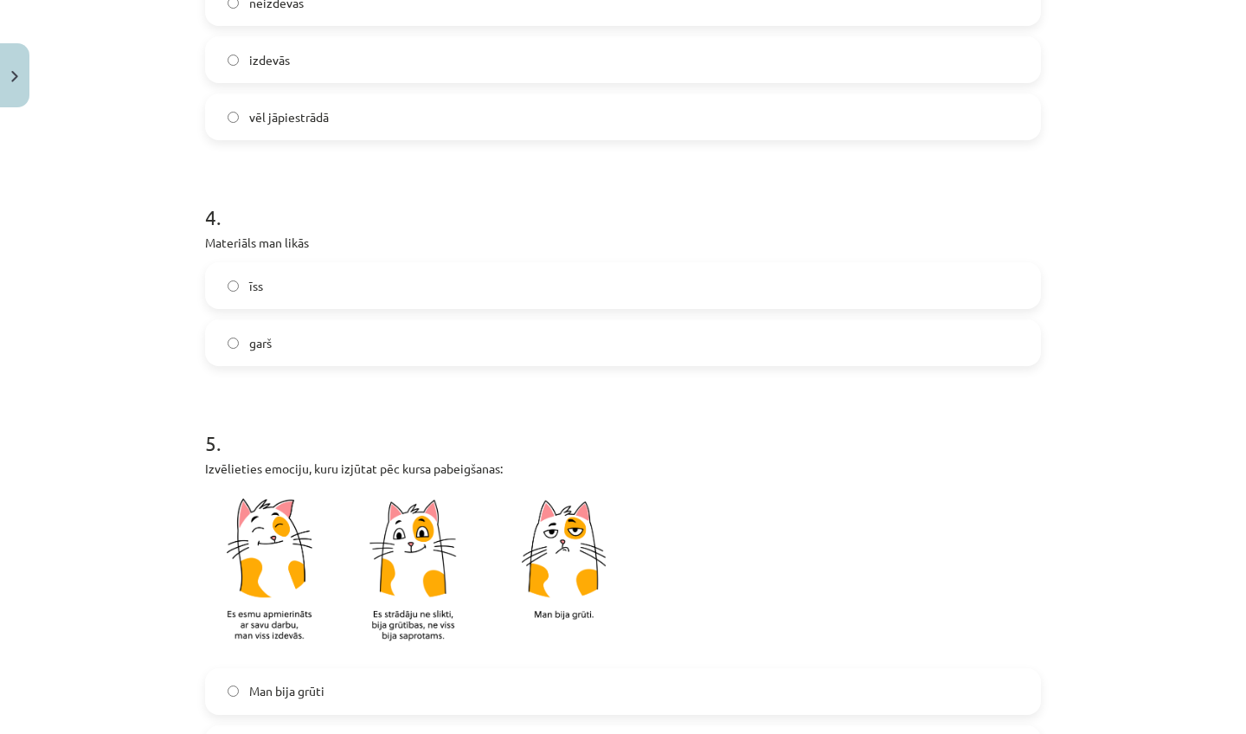
drag, startPoint x: 1157, startPoint y: 713, endPoint x: 1143, endPoint y: 733, distance: 24.2
click at [1143, 733] on div "Mācību tēma: Literatūras i - 11. klases 1.ieskaites mācību materiāls #5 Temata …" at bounding box center [623, 367] width 1246 height 734
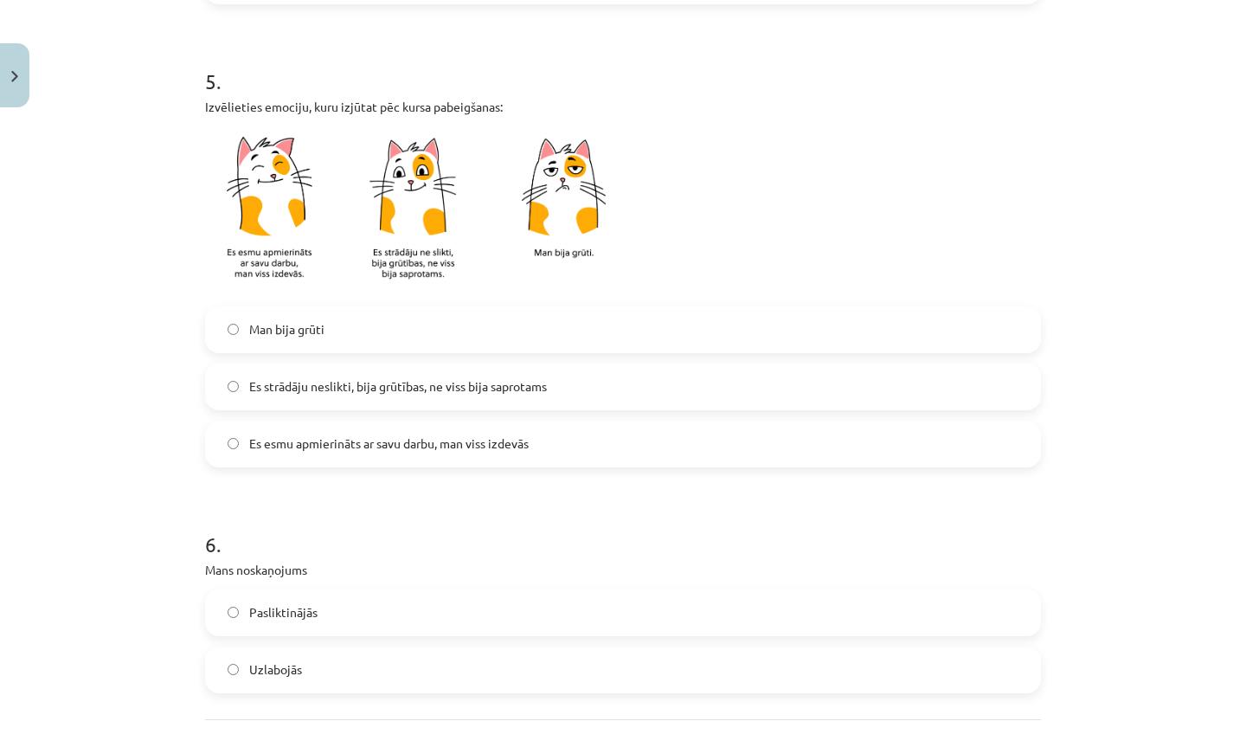
scroll to position [1282, 0]
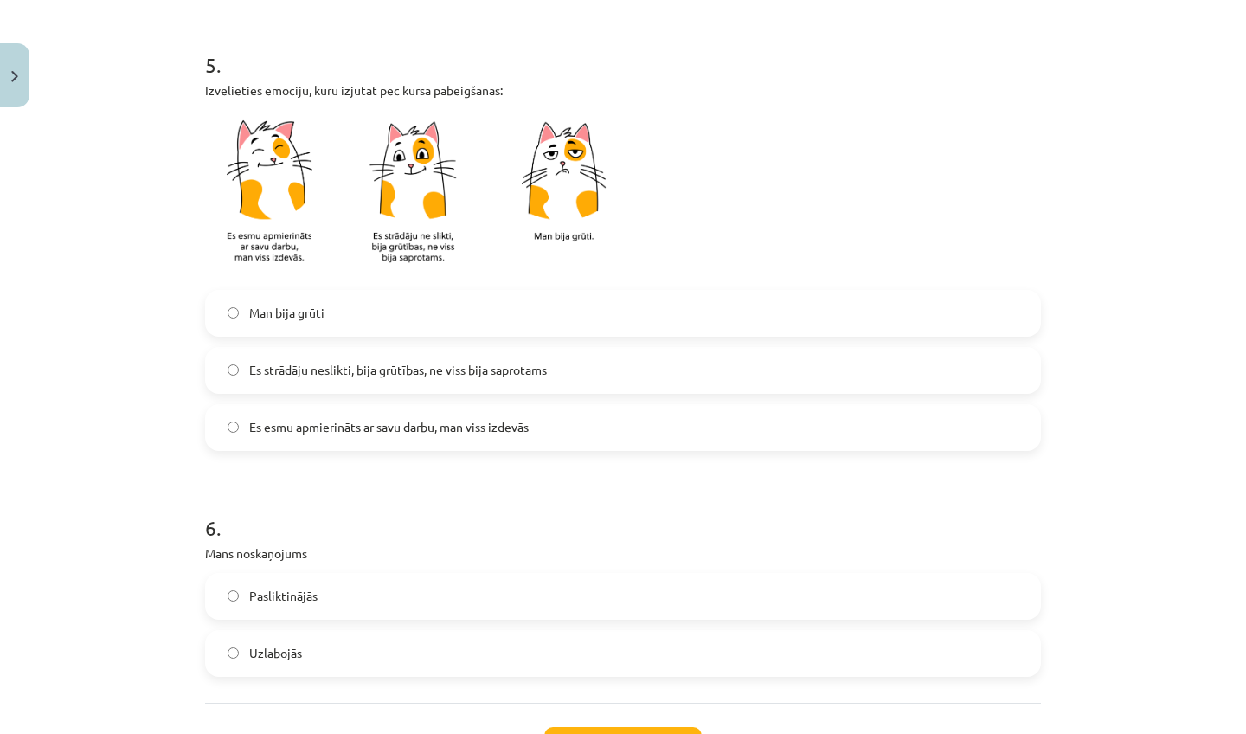
click at [871, 439] on label "Es esmu apmierināts ar savu darbu, man viss izdevās" at bounding box center [623, 427] width 832 height 43
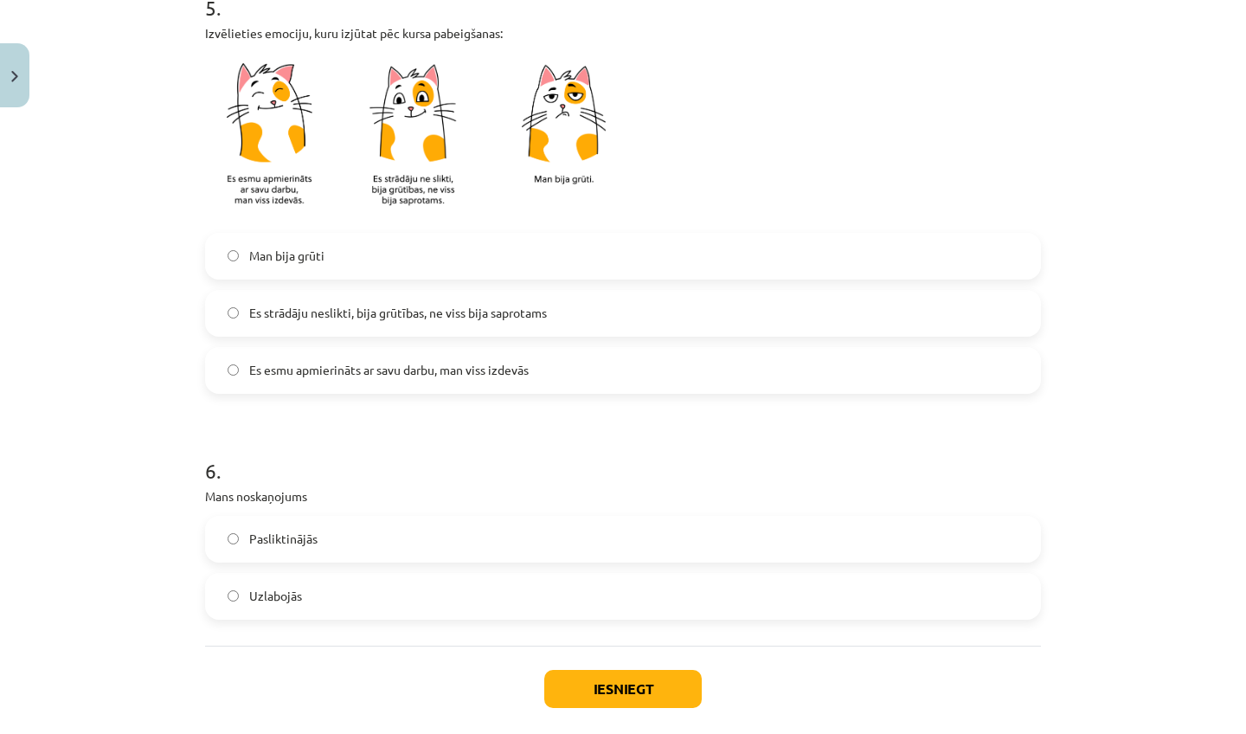
drag, startPoint x: 1092, startPoint y: 713, endPoint x: 1076, endPoint y: 733, distance: 25.8
click at [1076, 733] on div "Mācību tēma: Literatūras i - 11. klases 1.ieskaites mācību materiāls #5 Temata …" at bounding box center [623, 367] width 1246 height 734
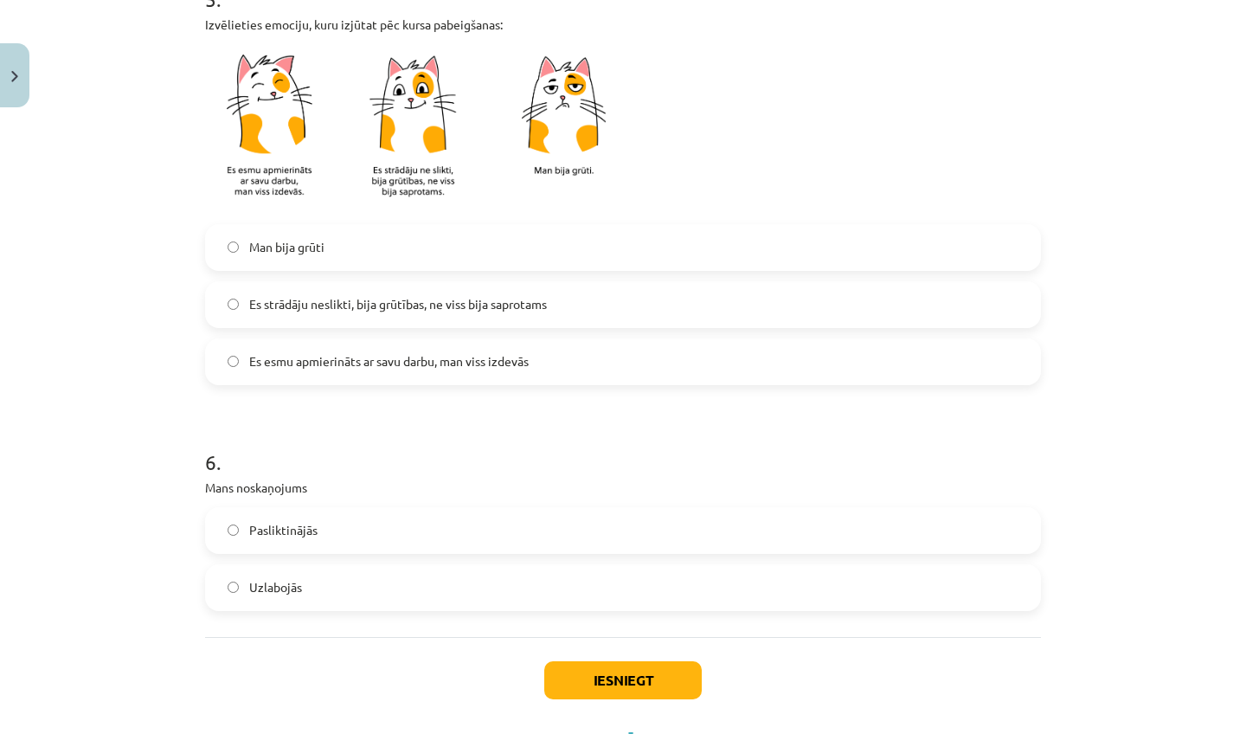
click at [686, 692] on button "Iesniegt" at bounding box center [622, 680] width 157 height 38
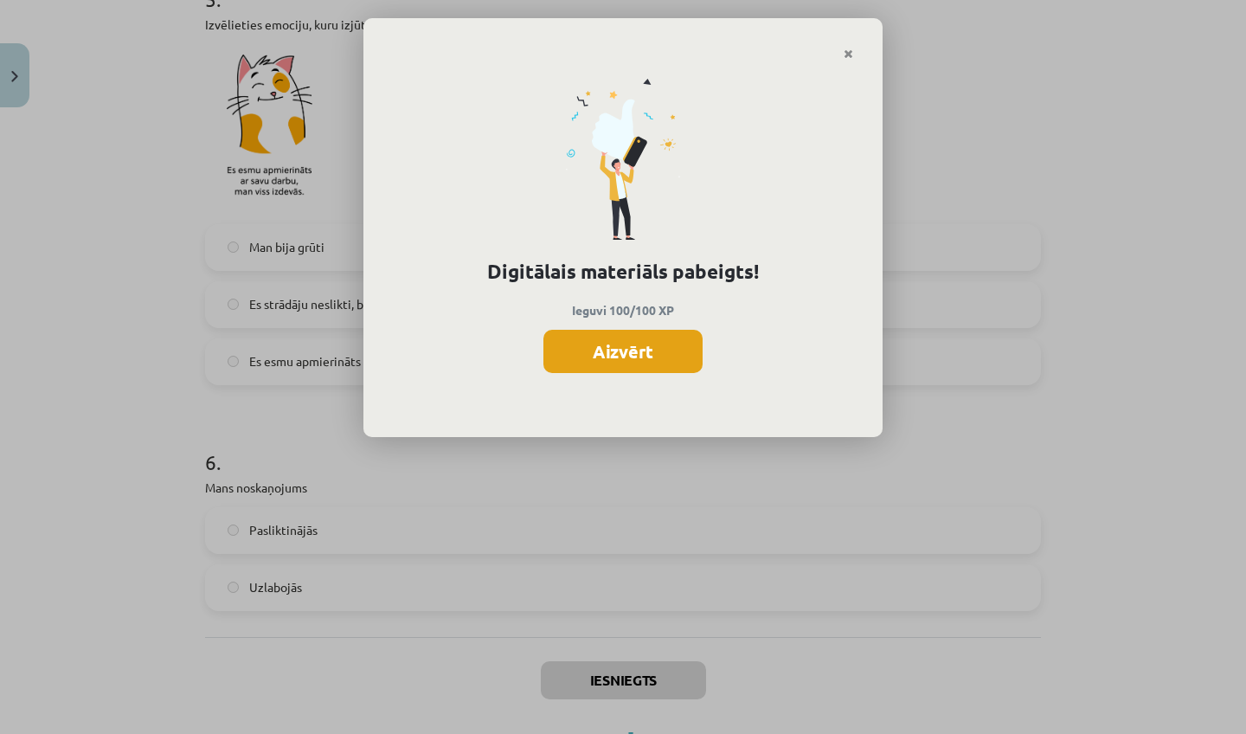
click at [670, 345] on button "Aizvērt" at bounding box center [622, 351] width 159 height 43
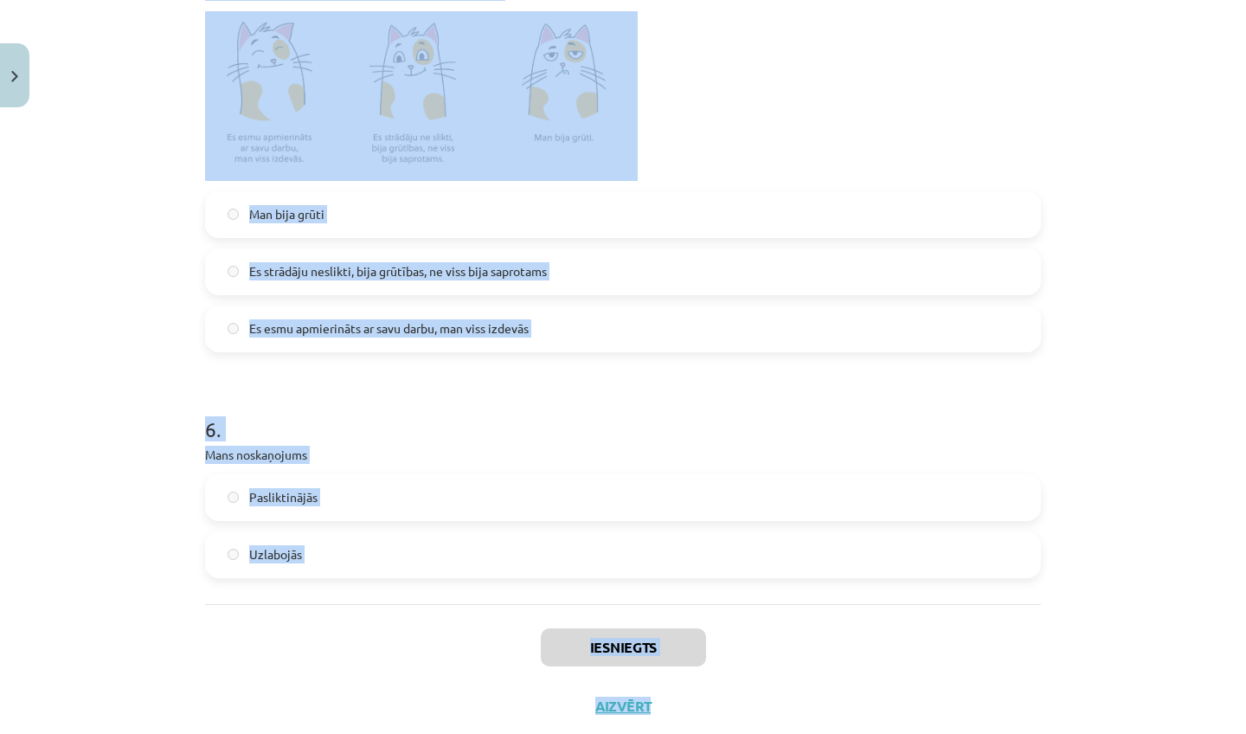
drag, startPoint x: 1085, startPoint y: 711, endPoint x: 1030, endPoint y: 733, distance: 59.5
click at [1030, 733] on div "Mācību tēma: Literatūras i - 11. klases 1.ieskaites mācību materiāls #5 Temata …" at bounding box center [623, 367] width 1246 height 734
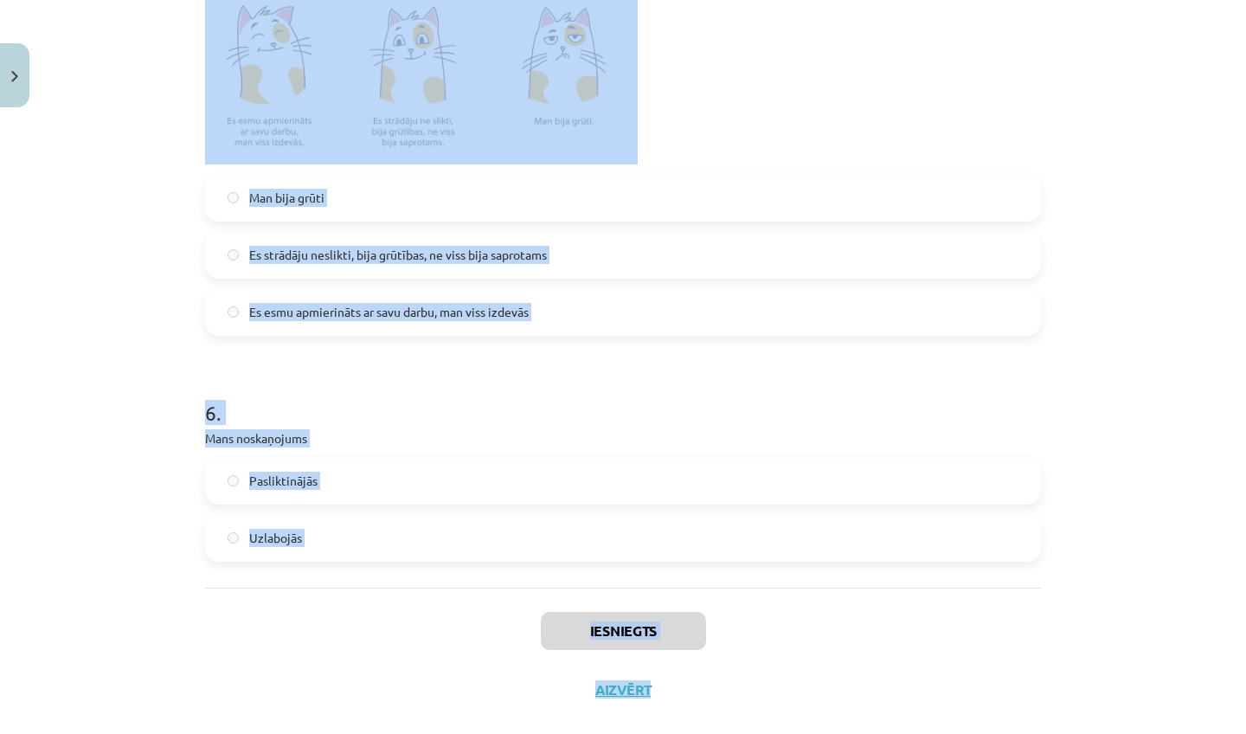
click at [620, 690] on button "Aizvērt" at bounding box center [623, 689] width 66 height 17
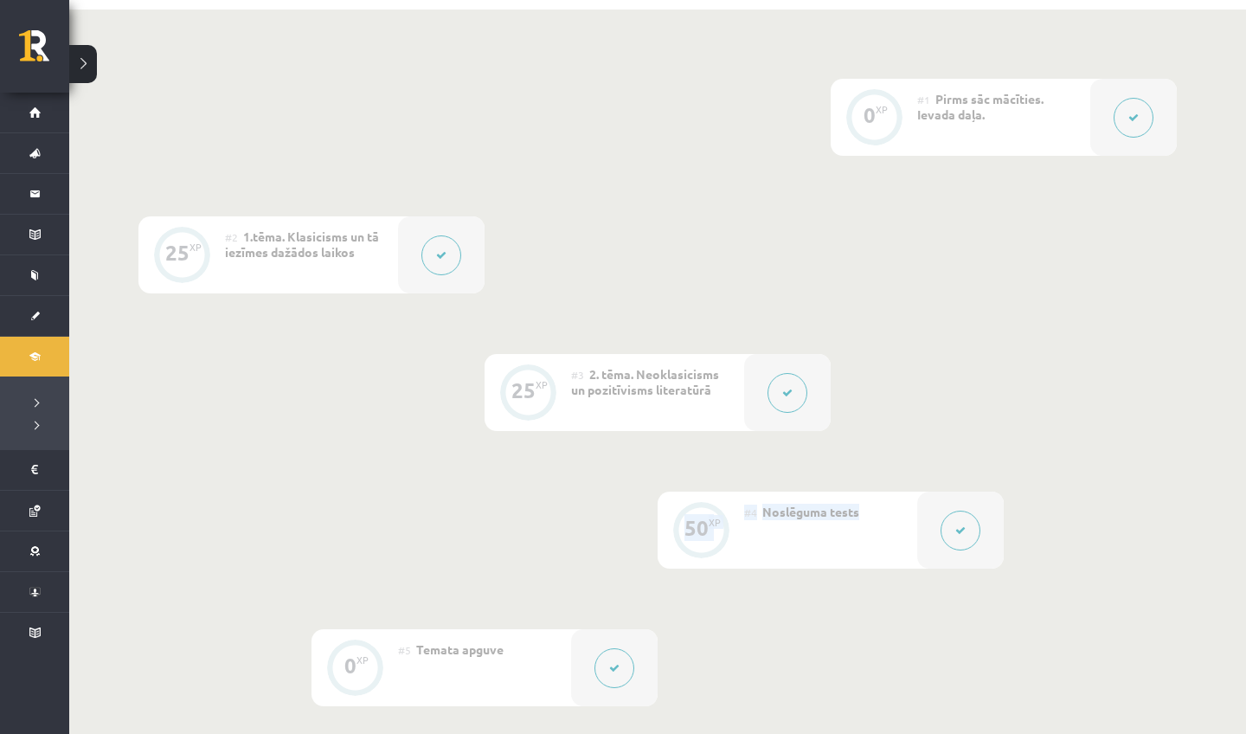
scroll to position [437, 0]
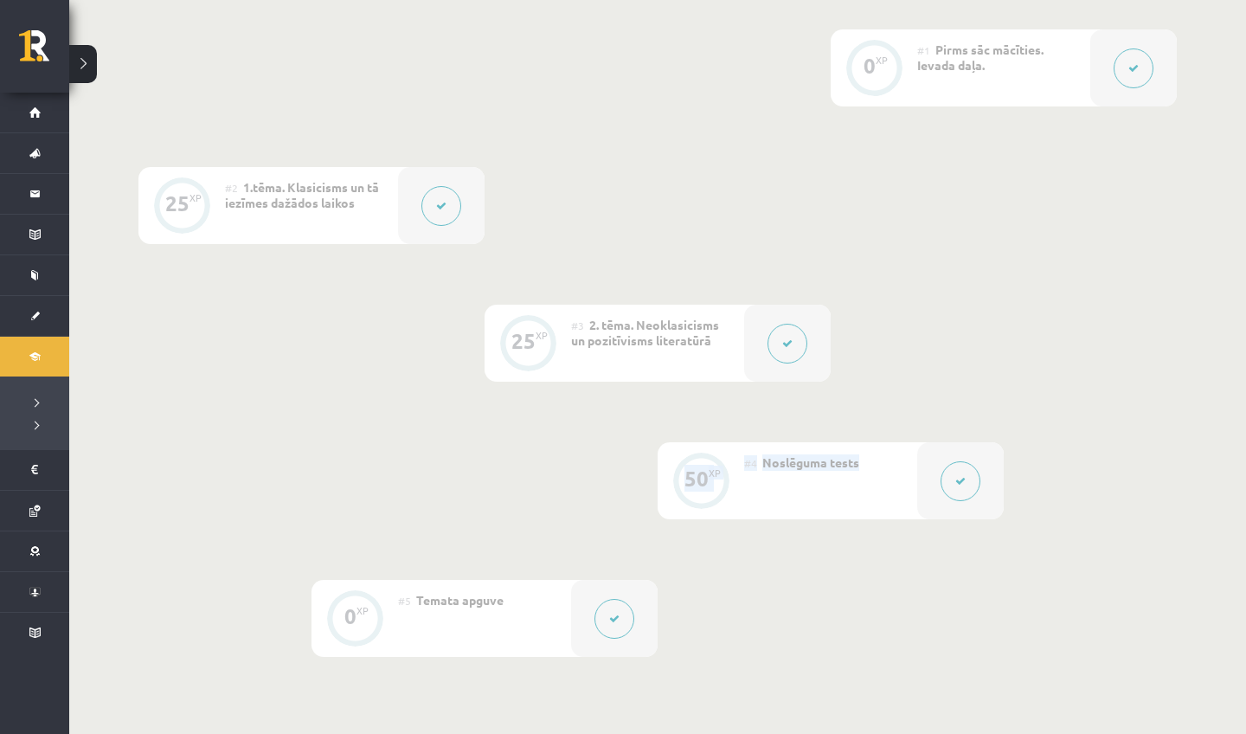
drag, startPoint x: 566, startPoint y: 704, endPoint x: 505, endPoint y: 733, distance: 67.3
click at [505, 733] on div "0 XP #1 Pirms sāc mācīties. Ievada daļa. 25 XP #2 1.tēma. Klasicisms un tā iezī…" at bounding box center [657, 373] width 1177 height 826
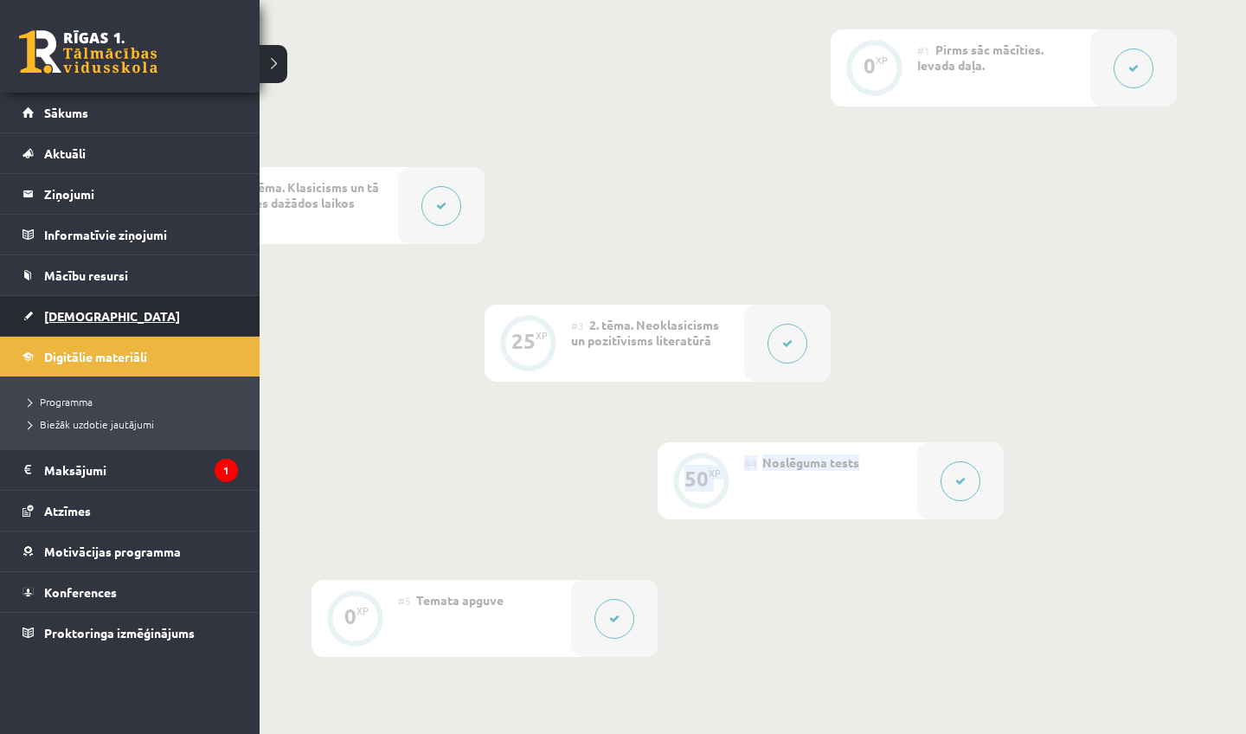
click at [49, 326] on link "[DEMOGRAPHIC_DATA]" at bounding box center [129, 316] width 215 height 40
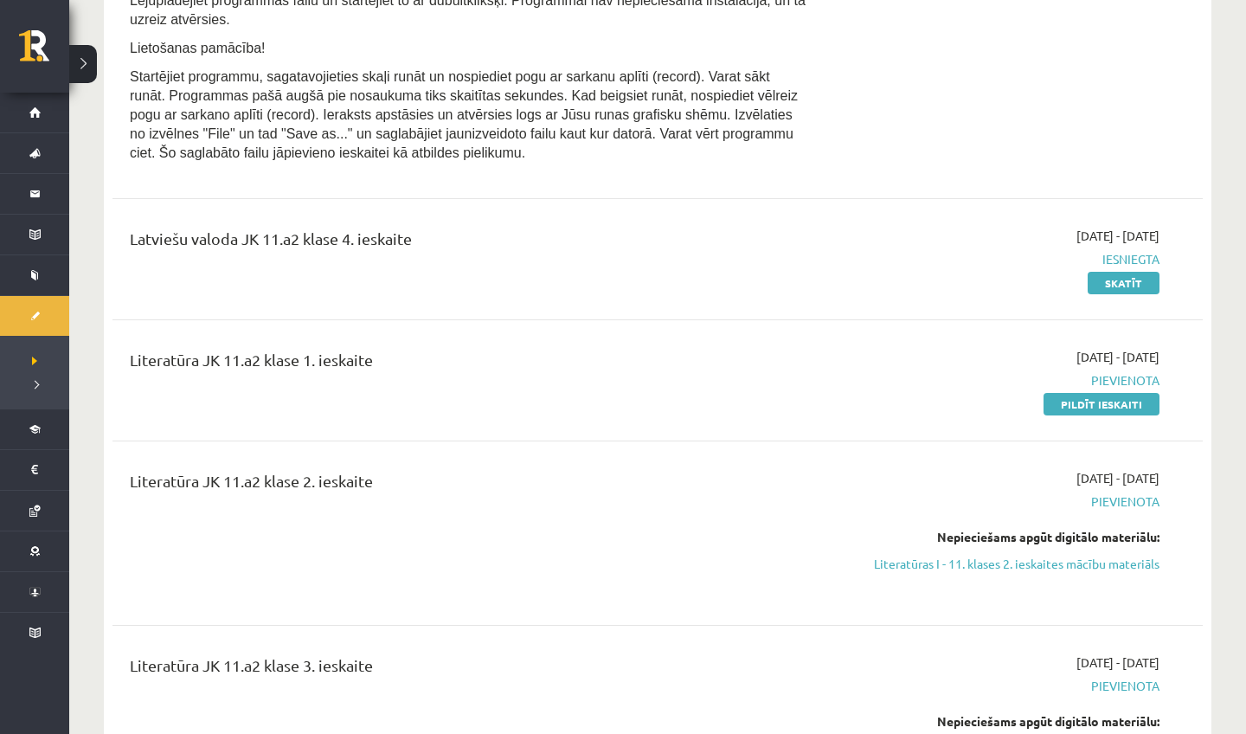
scroll to position [1358, 0]
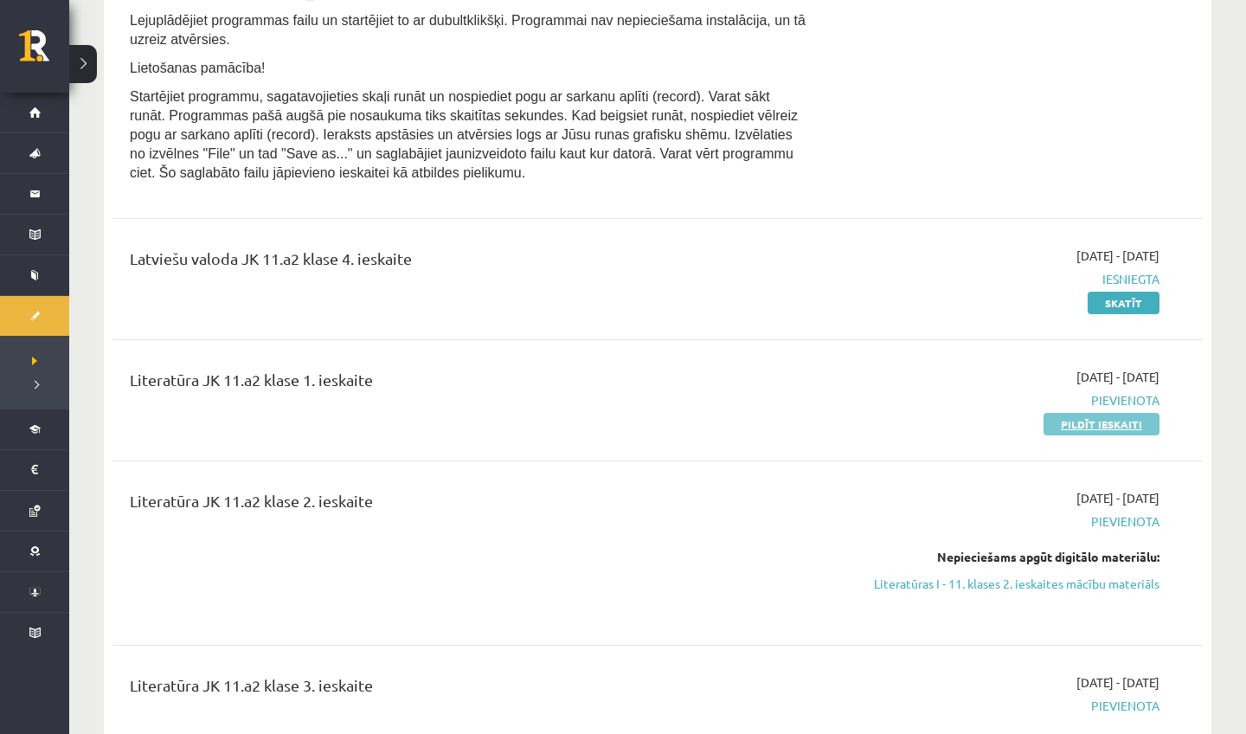
click at [1077, 427] on link "Pildīt ieskaiti" at bounding box center [1102, 424] width 116 height 22
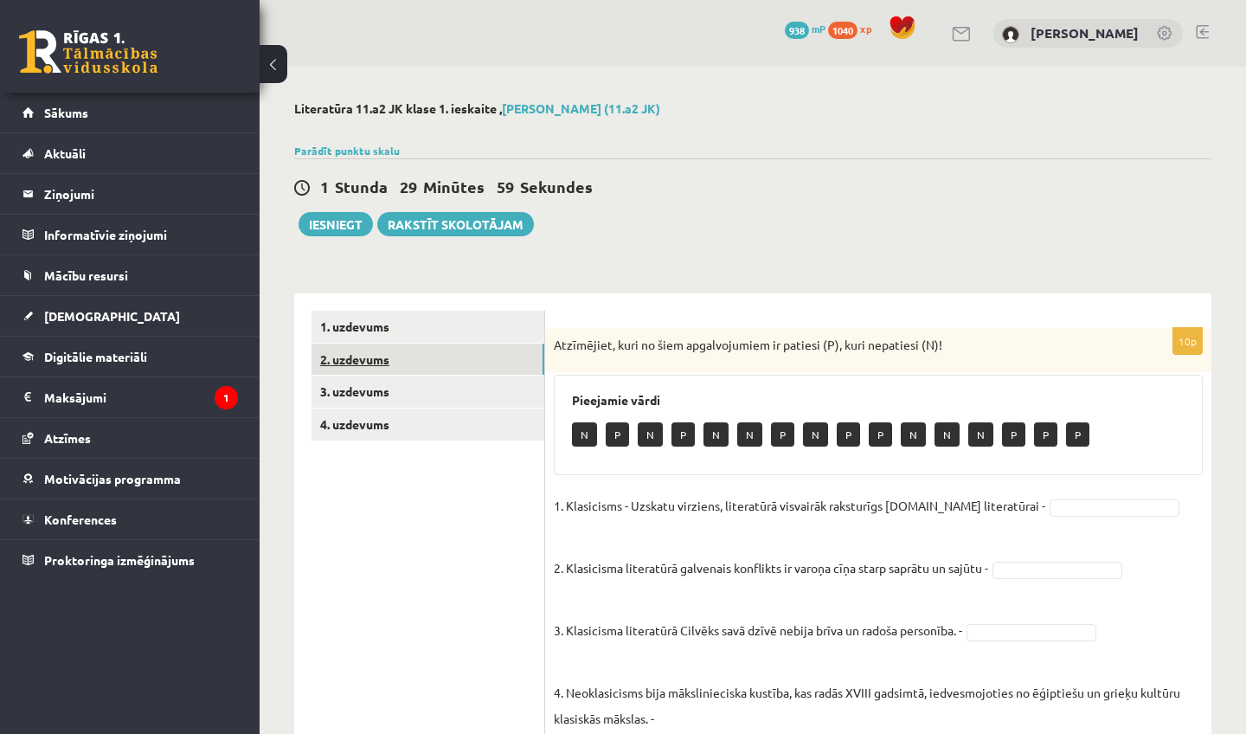
click at [481, 372] on link "2. uzdevums" at bounding box center [428, 360] width 233 height 32
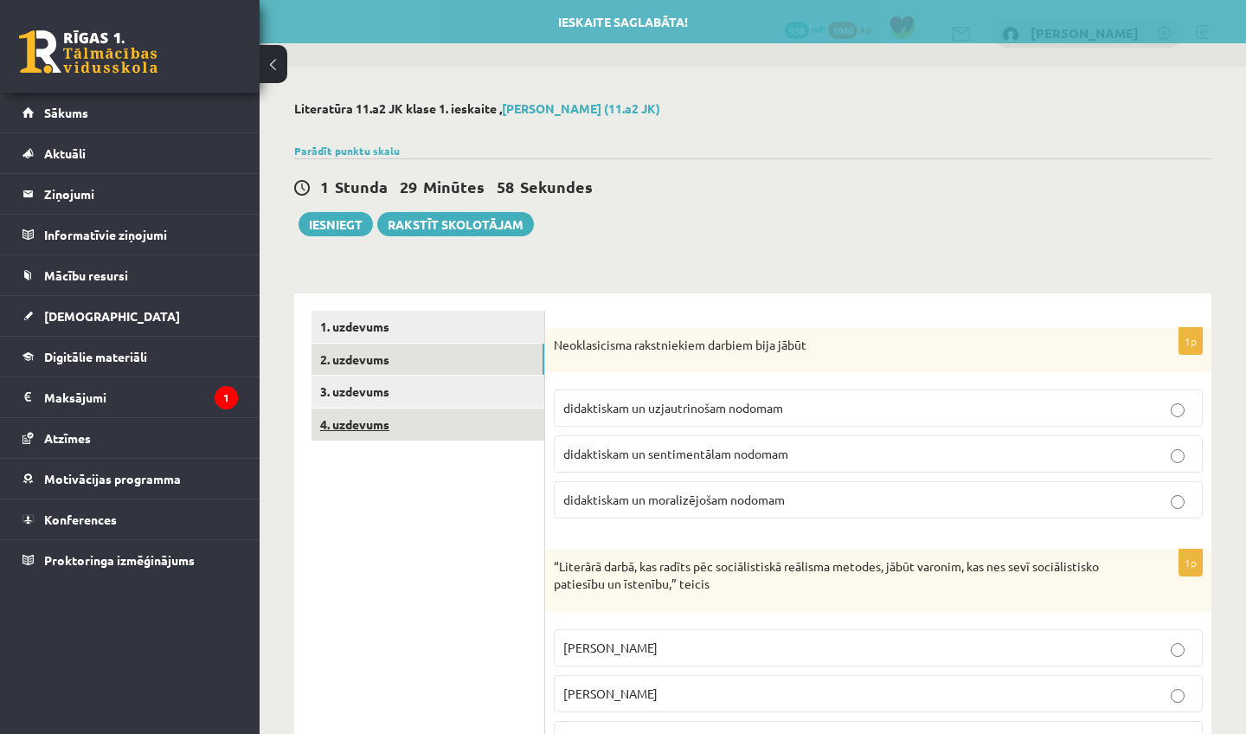
click at [454, 419] on link "4. uzdevums" at bounding box center [428, 424] width 233 height 32
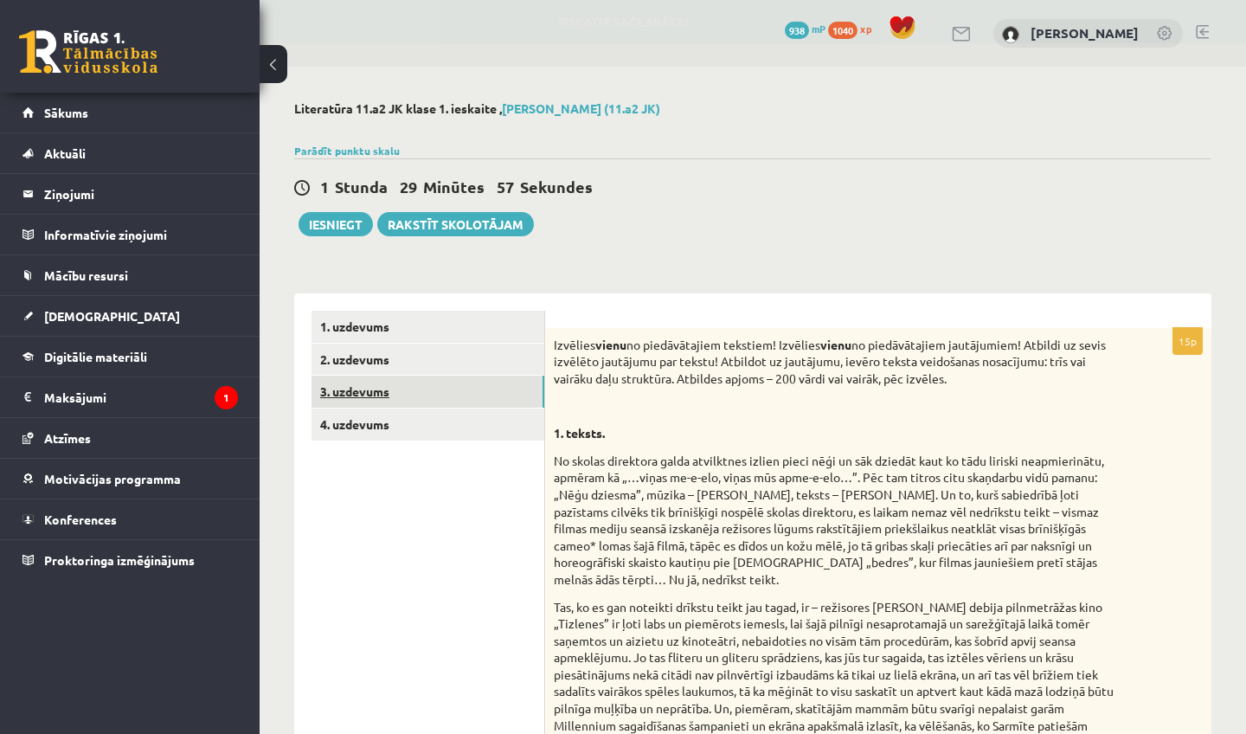
click at [442, 398] on link "3. uzdevums" at bounding box center [428, 392] width 233 height 32
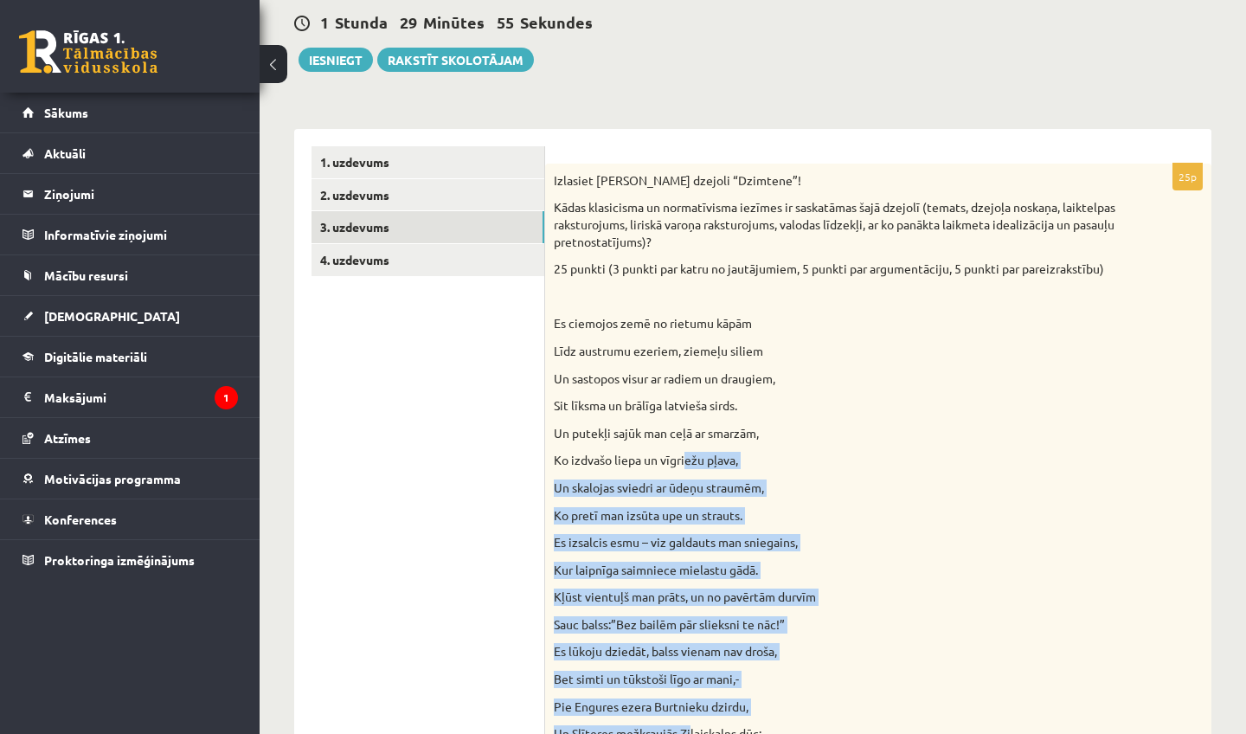
scroll to position [214, 0]
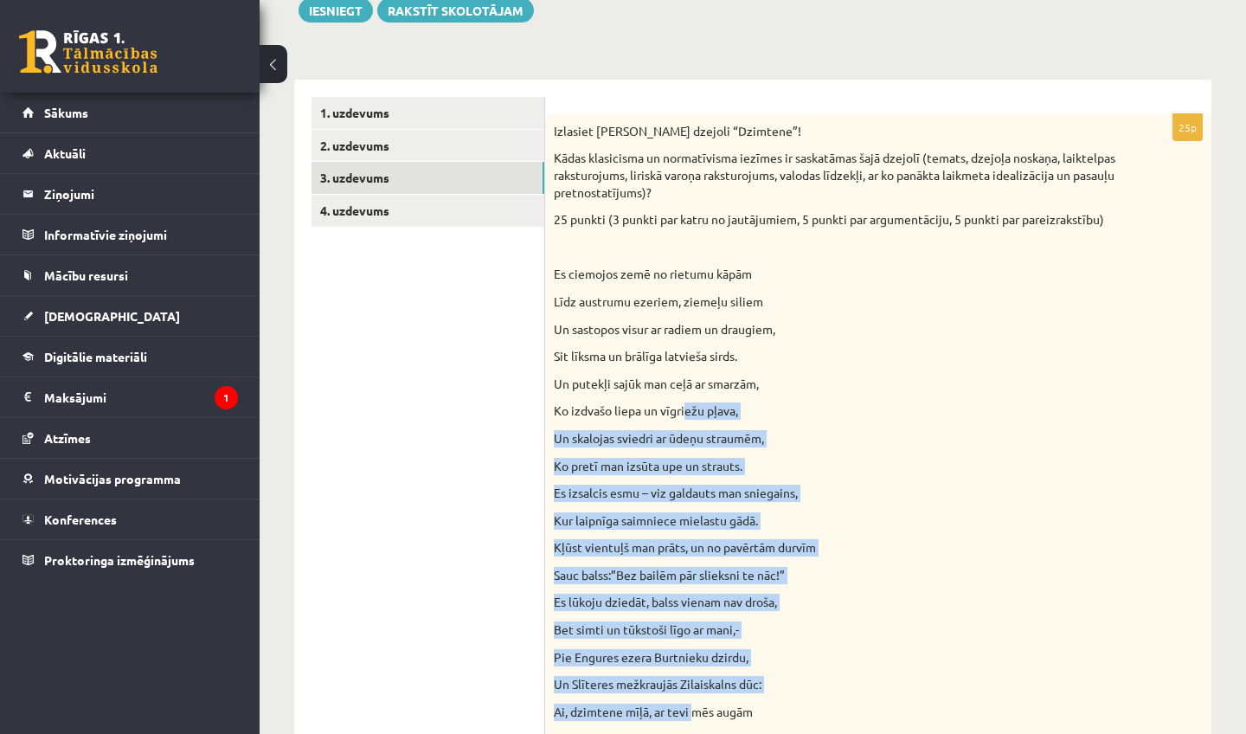
drag, startPoint x: 687, startPoint y: 631, endPoint x: 691, endPoint y: 733, distance: 102.2
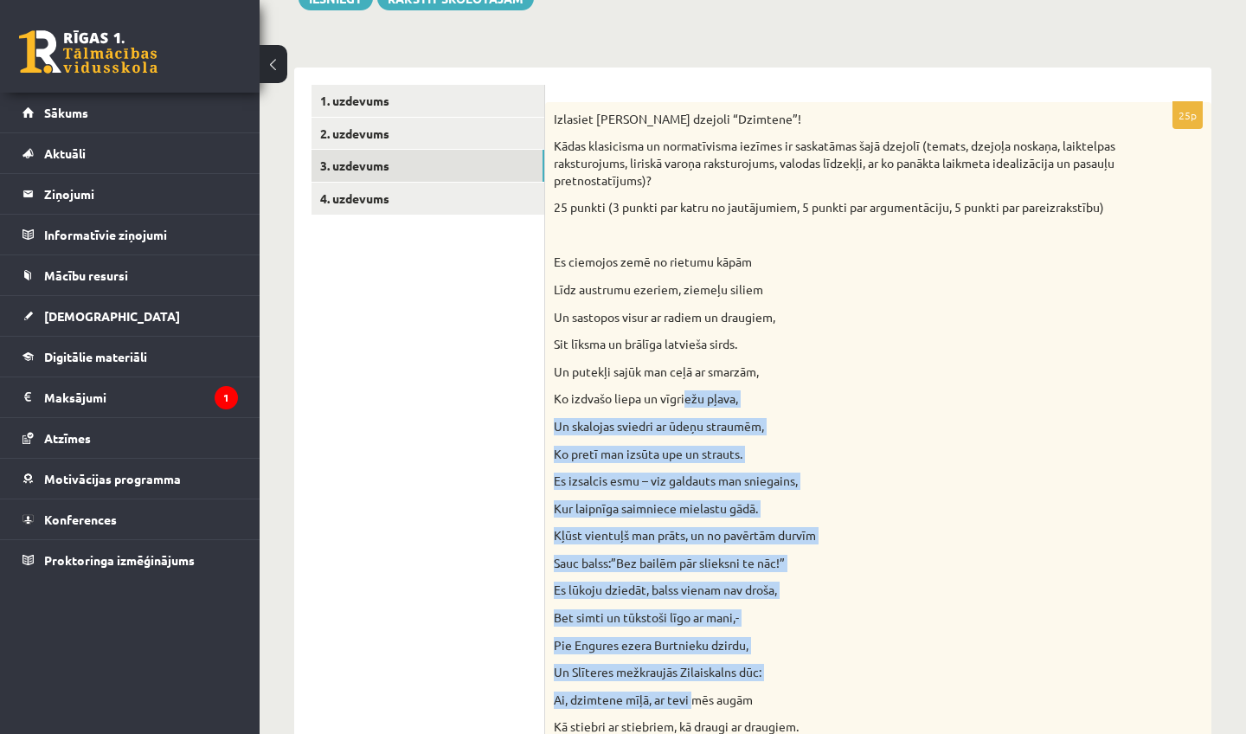
scroll to position [237, 0]
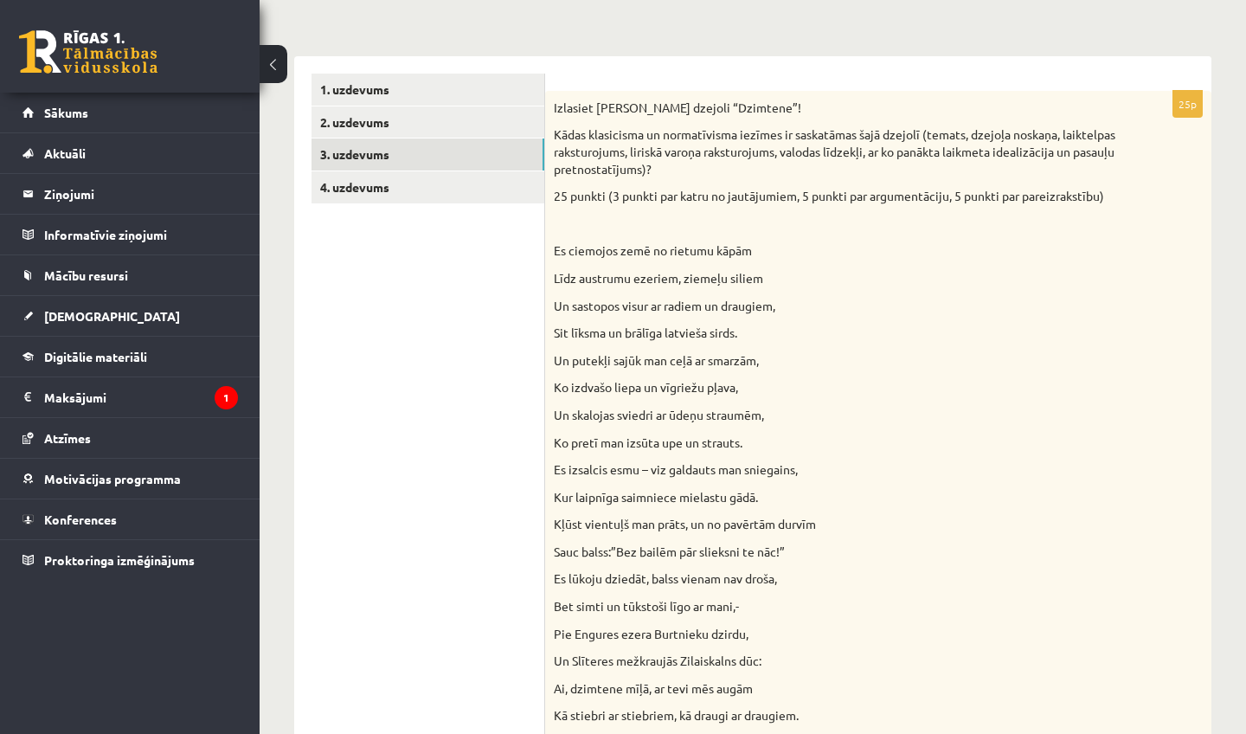
click at [454, 125] on link "2. uzdevums" at bounding box center [428, 122] width 233 height 32
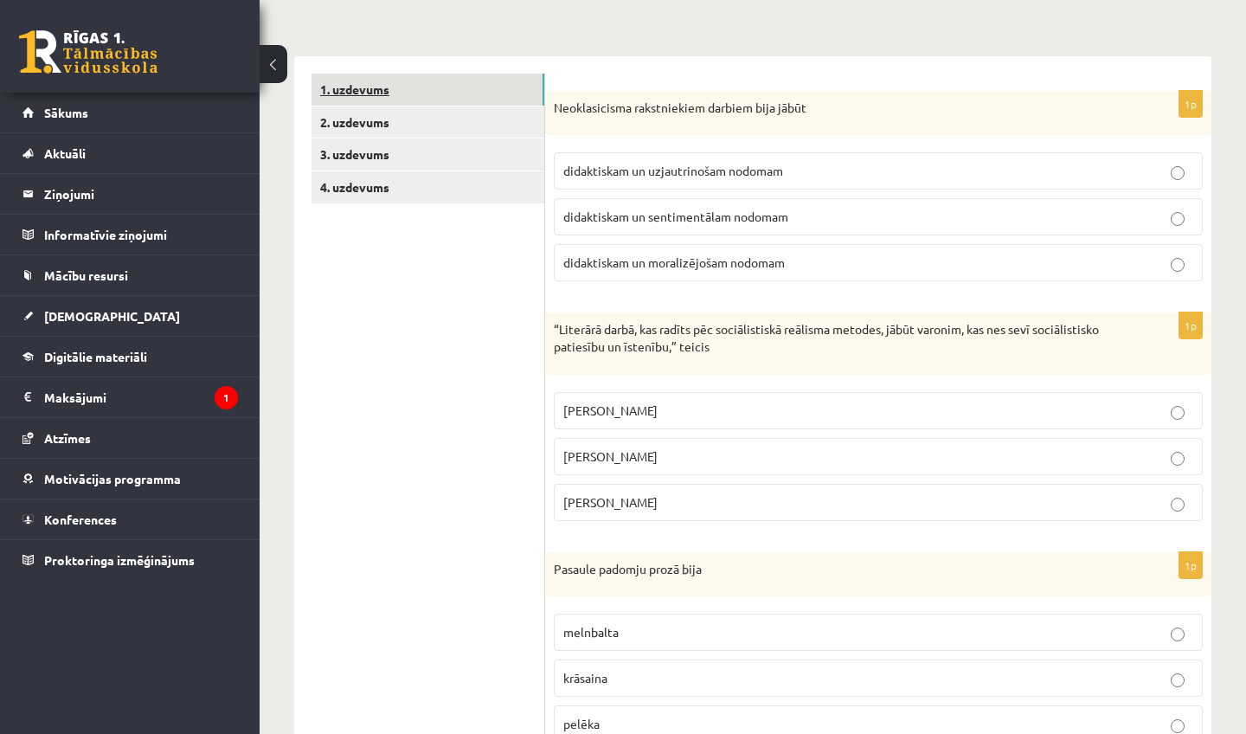
click at [447, 90] on link "1. uzdevums" at bounding box center [428, 90] width 233 height 32
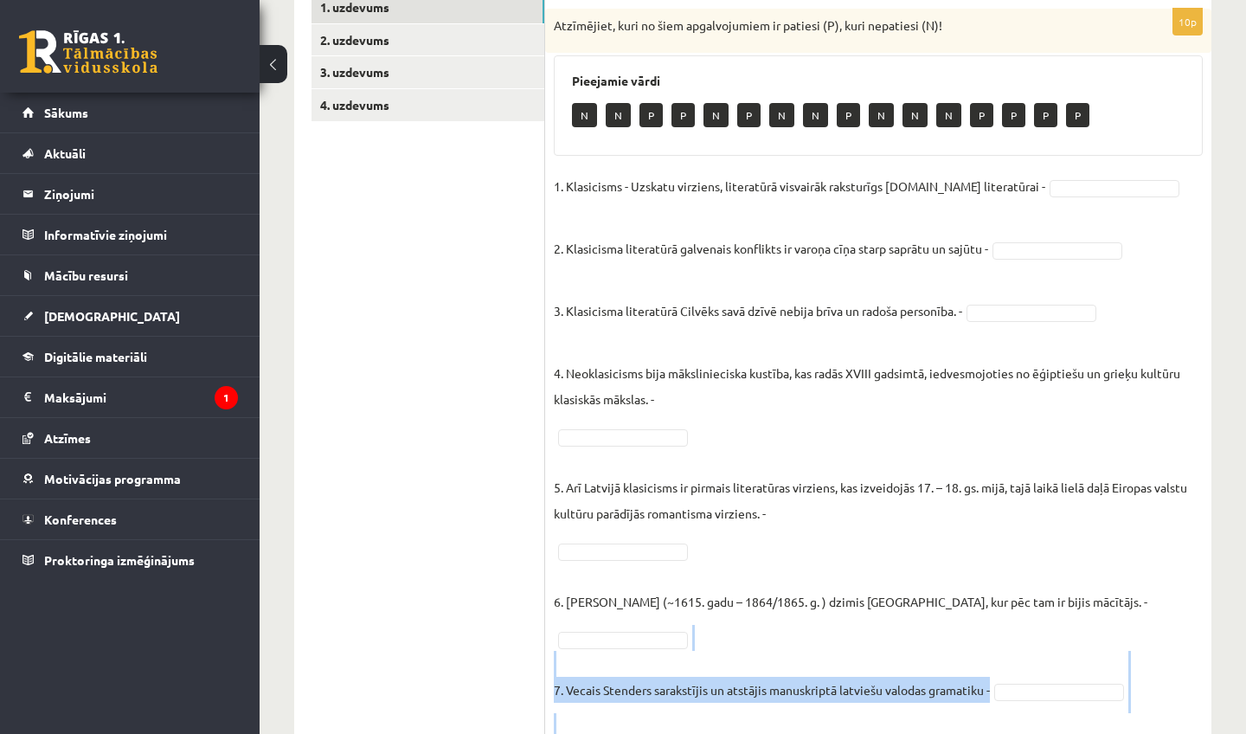
drag, startPoint x: 1189, startPoint y: 698, endPoint x: 1202, endPoint y: 733, distance: 37.0
click at [1202, 733] on fieldset "1. Klasicisms - Uzskatu virziens, literatūrā visvairāk raksturīgs [DOMAIN_NAME]…" at bounding box center [878, 575] width 649 height 805
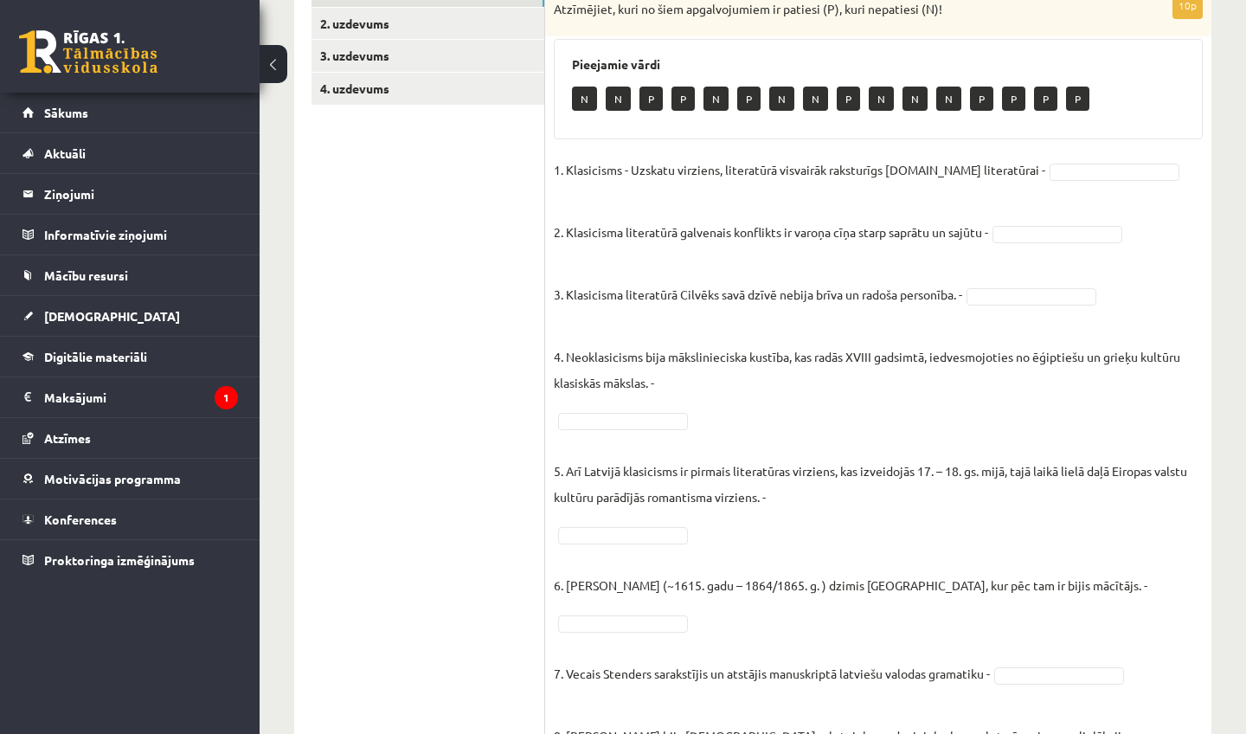
click at [1227, 473] on div "Literatūra 11.a2 JK klase 1. ieskaite , [PERSON_NAME] (11.a2 JK) Parādīt punktu…" at bounding box center [753, 376] width 987 height 1291
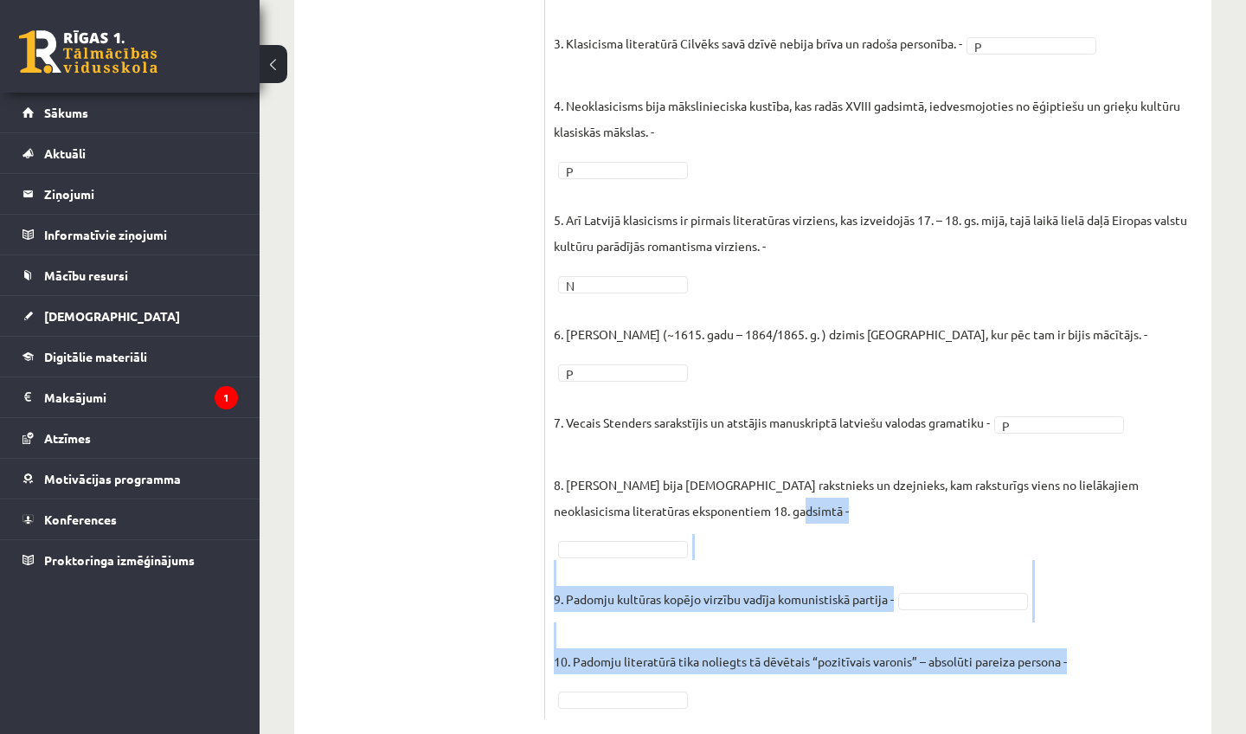
scroll to position [624, 0]
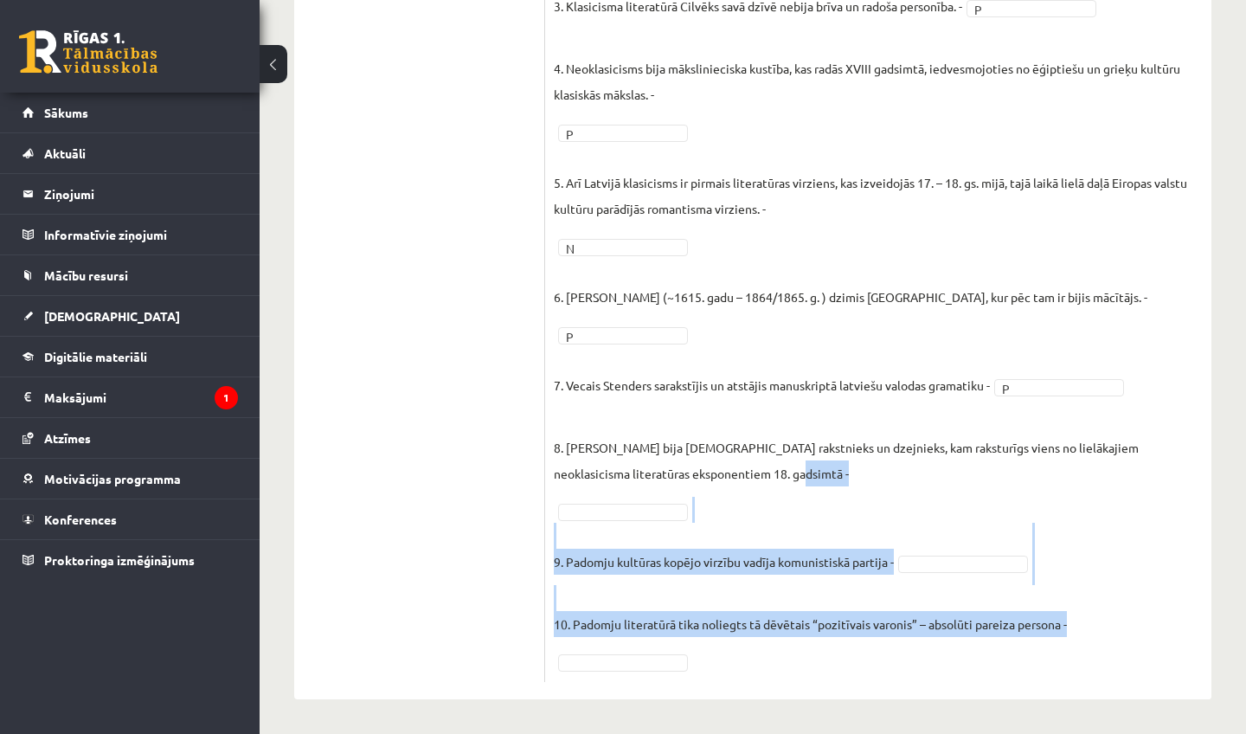
drag, startPoint x: 1187, startPoint y: 708, endPoint x: 1171, endPoint y: 733, distance: 30.0
click at [1122, 691] on div "10p Atzīmējiet, kuri no šiem apgalvojumiem ir patiesi (P), kuri nepatiesi (N)! …" at bounding box center [878, 184] width 666 height 1030
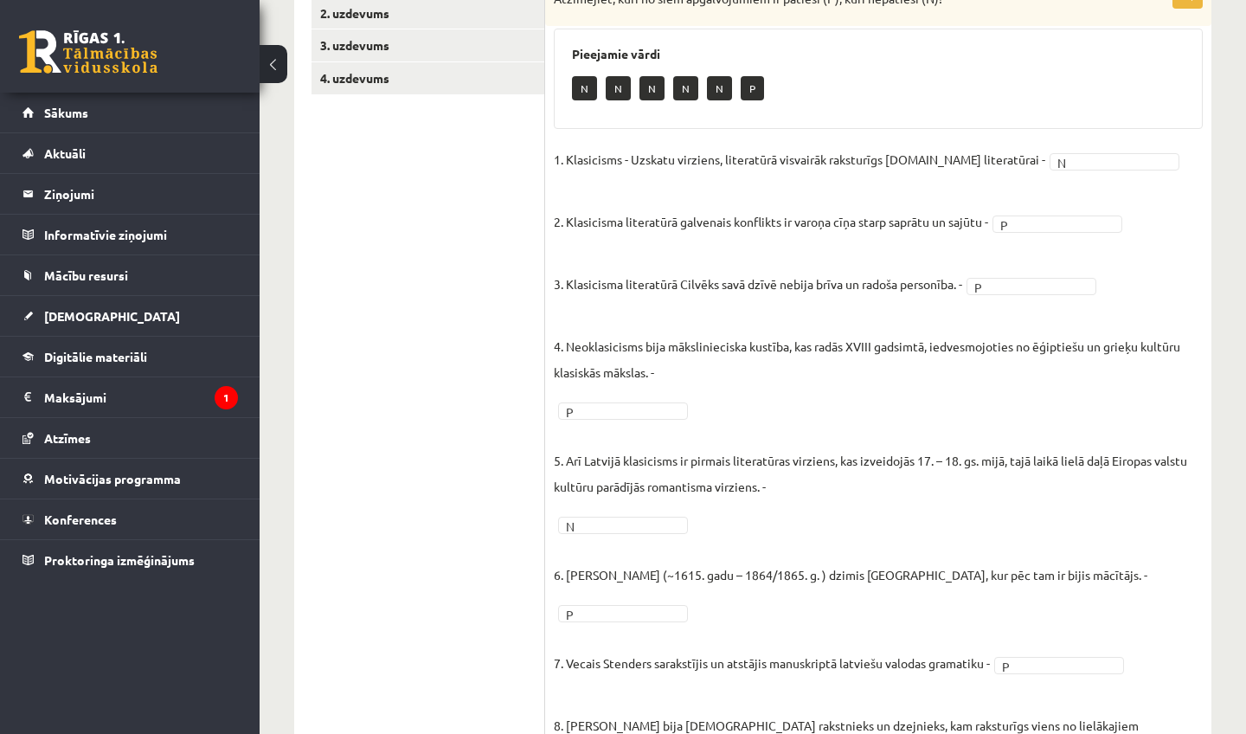
scroll to position [273, 0]
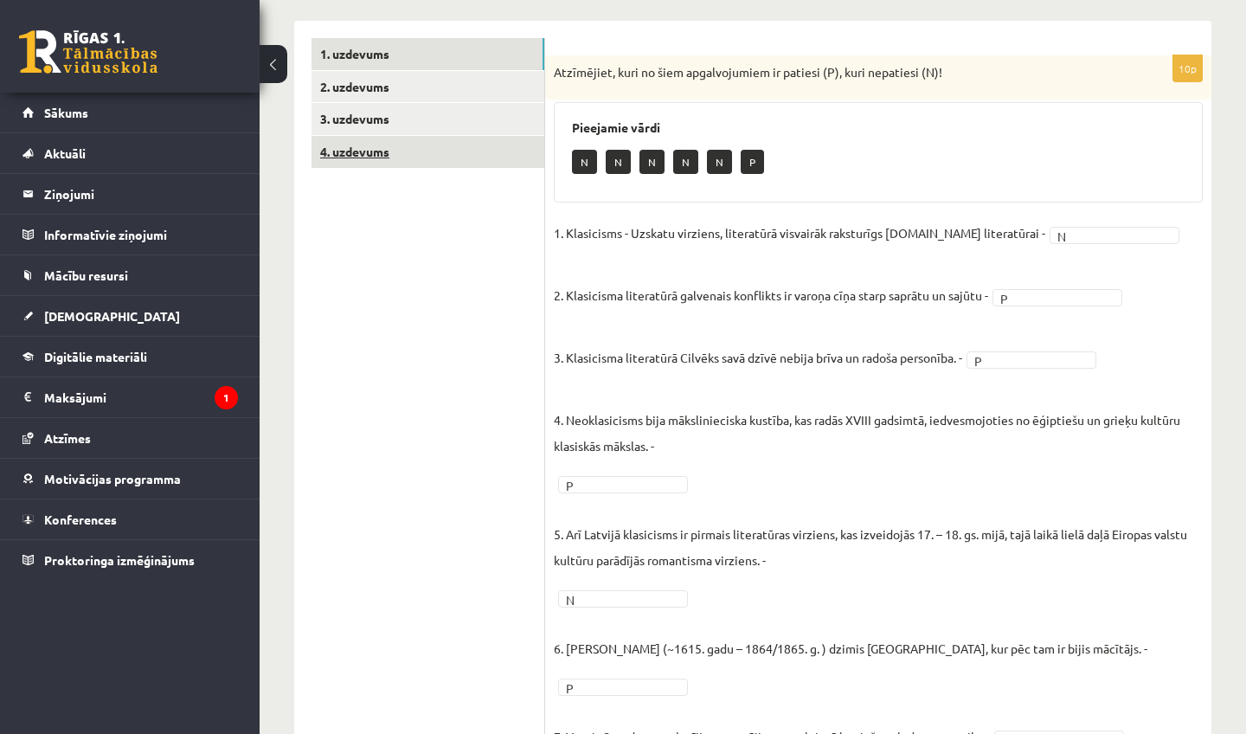
drag, startPoint x: 483, startPoint y: 42, endPoint x: 448, endPoint y: 145, distance: 108.6
click at [448, 145] on ul "1. uzdevums 2. uzdevums 3. uzdevums 4. uzdevums" at bounding box center [429, 535] width 234 height 995
click at [440, 263] on ul "1. uzdevums 2. uzdevums 3. uzdevums 4. uzdevums" at bounding box center [429, 535] width 234 height 995
click at [425, 85] on link "2. uzdevums" at bounding box center [428, 87] width 233 height 32
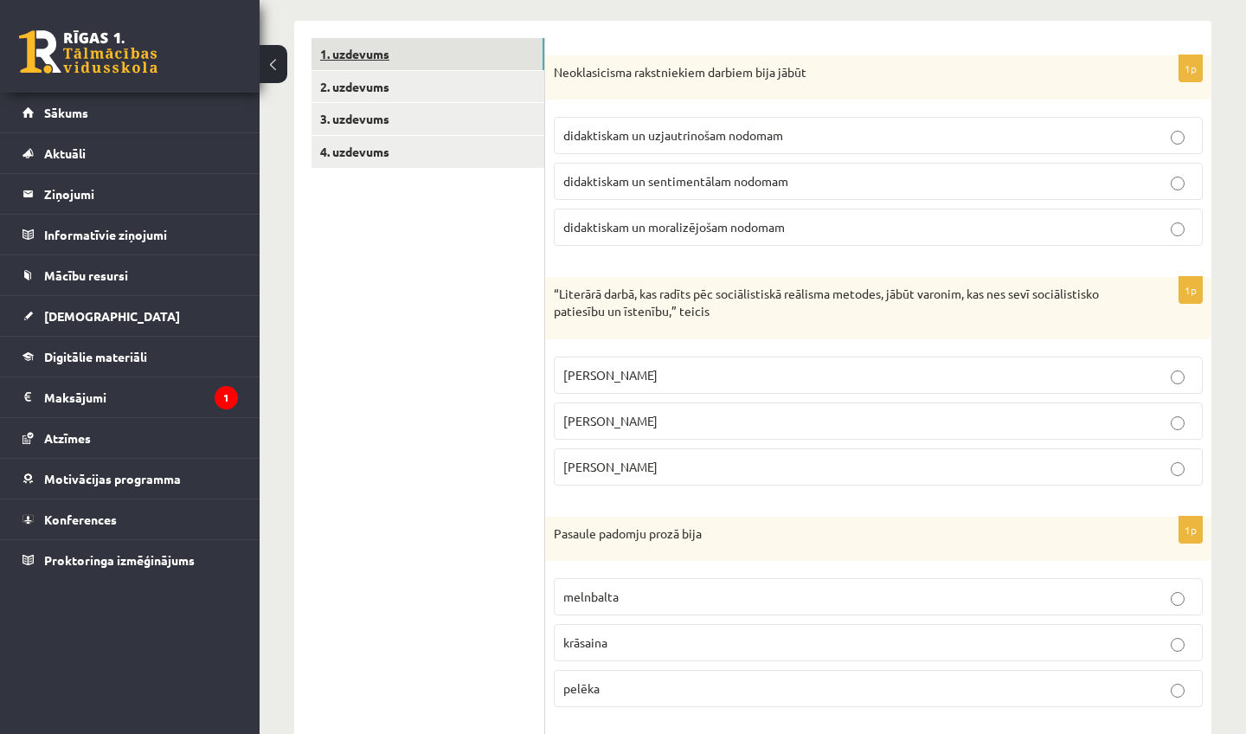
click at [414, 61] on link "1. uzdevums" at bounding box center [428, 54] width 233 height 32
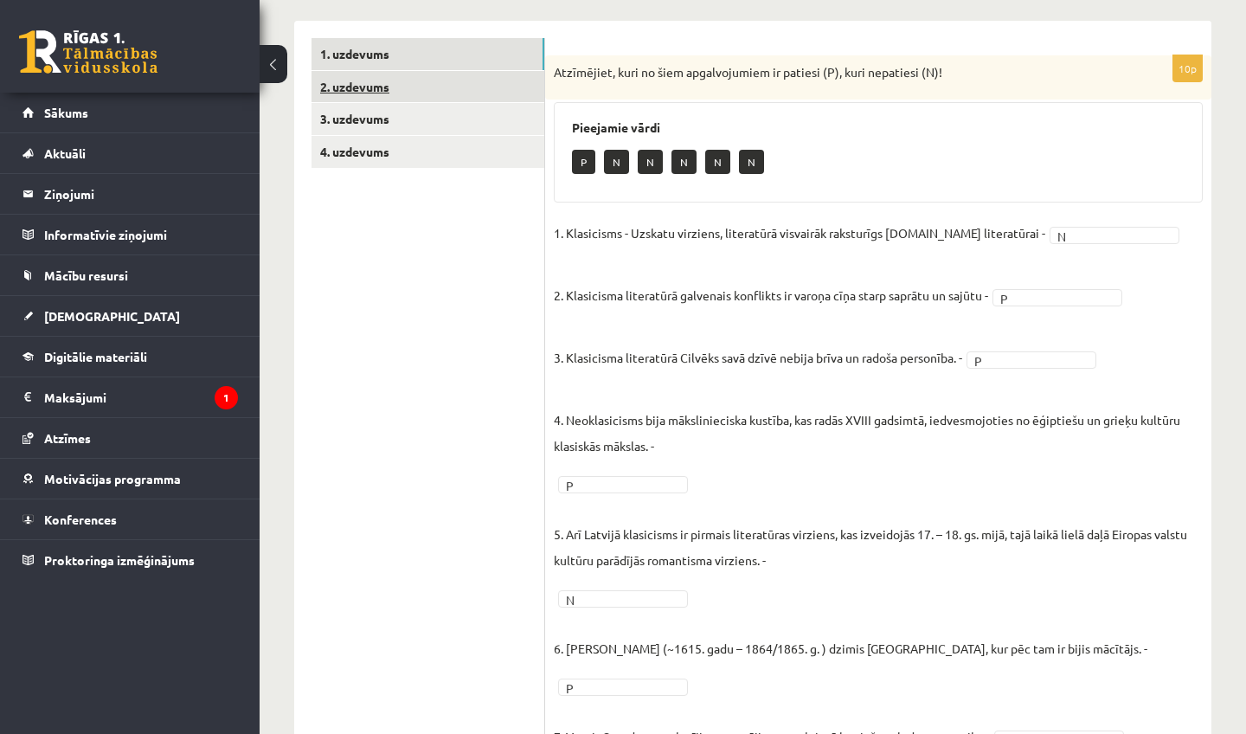
click at [415, 81] on link "2. uzdevums" at bounding box center [428, 87] width 233 height 32
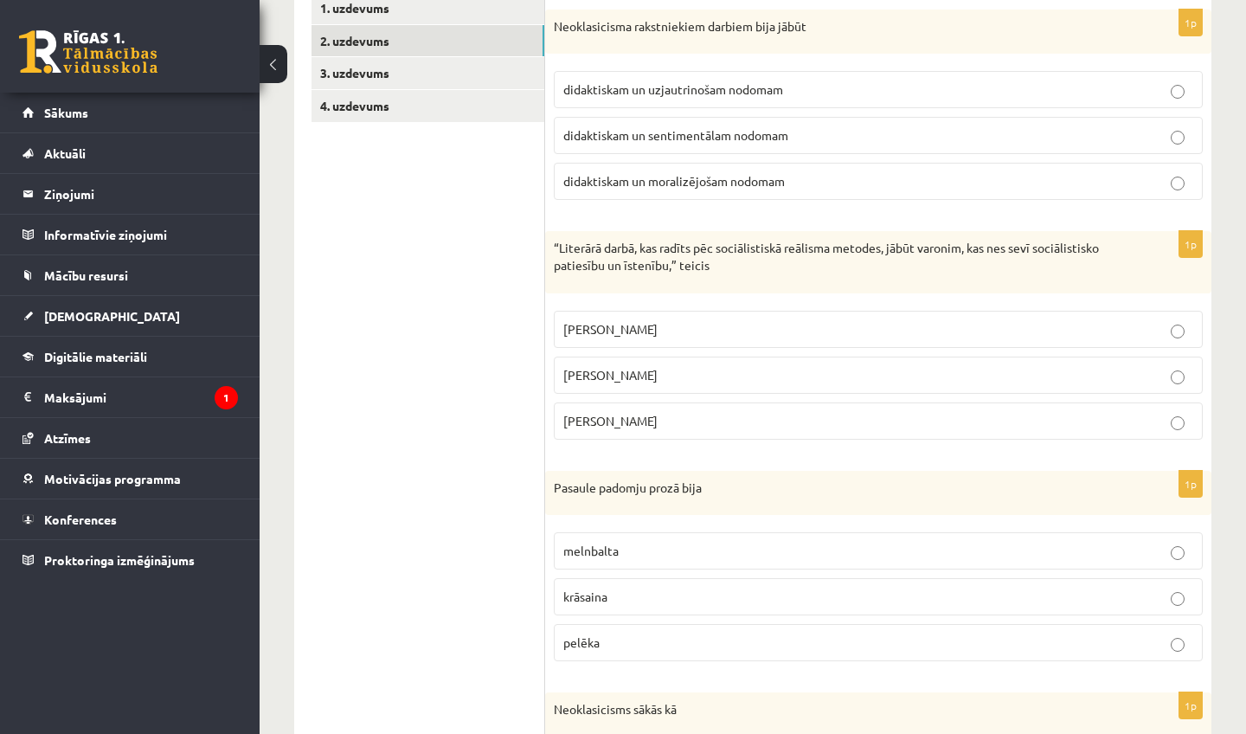
click at [735, 183] on span "didaktiskam un moralizējošam nodomam" at bounding box center [674, 181] width 222 height 16
click at [662, 415] on p "[PERSON_NAME]" at bounding box center [878, 421] width 630 height 18
click at [641, 536] on label "melnbalta" at bounding box center [878, 550] width 649 height 37
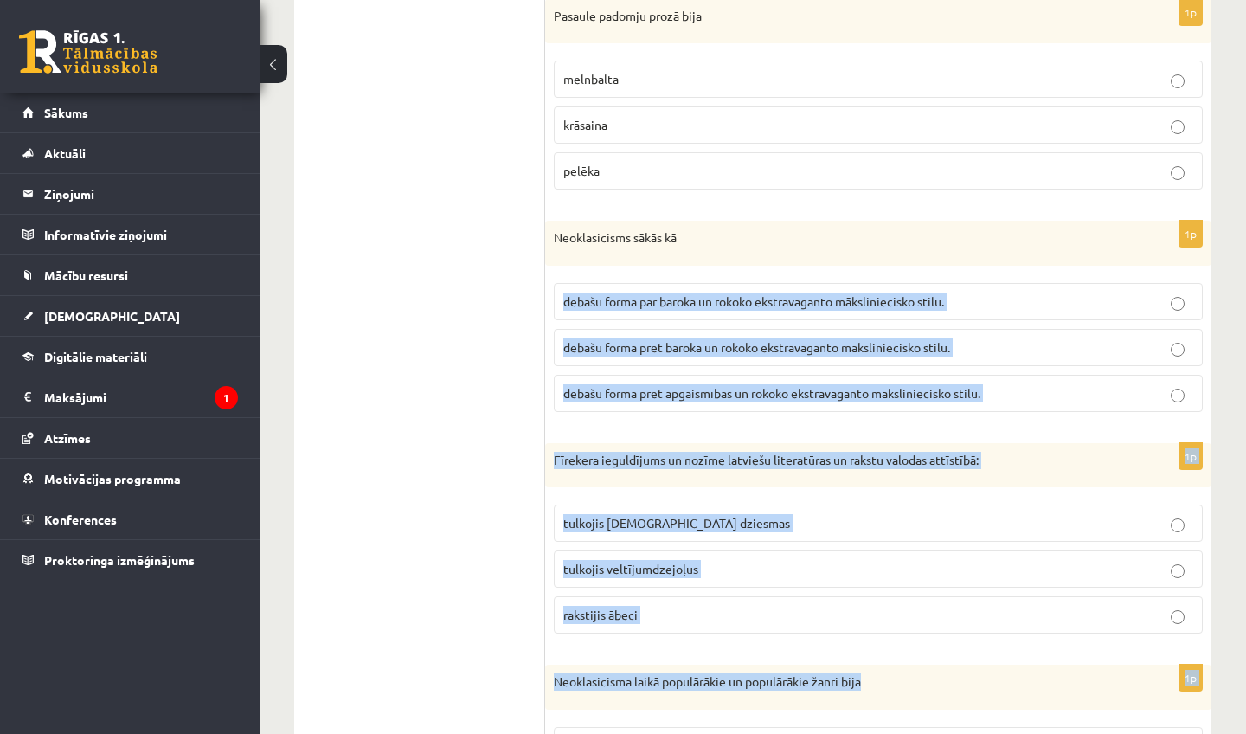
drag, startPoint x: 1225, startPoint y: 717, endPoint x: 1224, endPoint y: 733, distance: 16.5
click at [1224, 733] on div "Literatūra 11.a2 JK klase 1. ieskaite , [PERSON_NAME] (11.a2 JK) Parādīt punktu…" at bounding box center [753, 570] width 987 height 2587
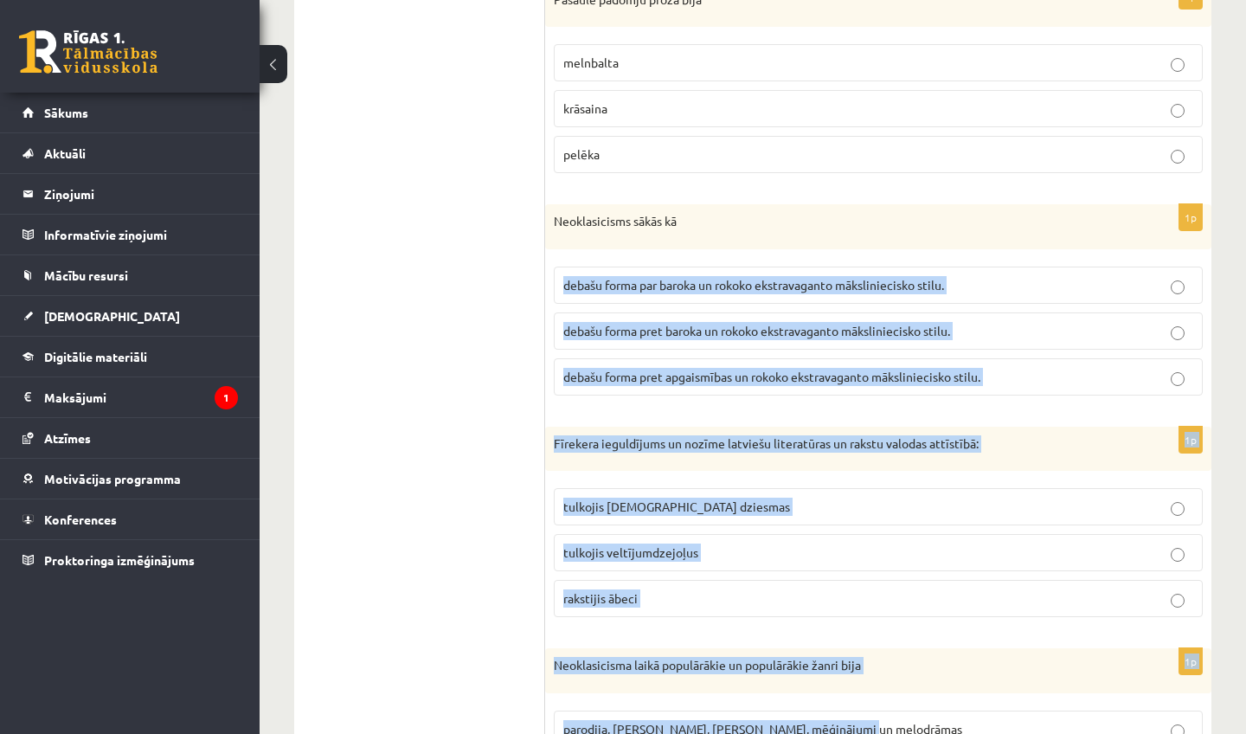
click at [1225, 691] on div "Literatūra 11.a2 JK klase 1. ieskaite , [PERSON_NAME] (11.a2 JK) Parādīt punktu…" at bounding box center [753, 553] width 987 height 2587
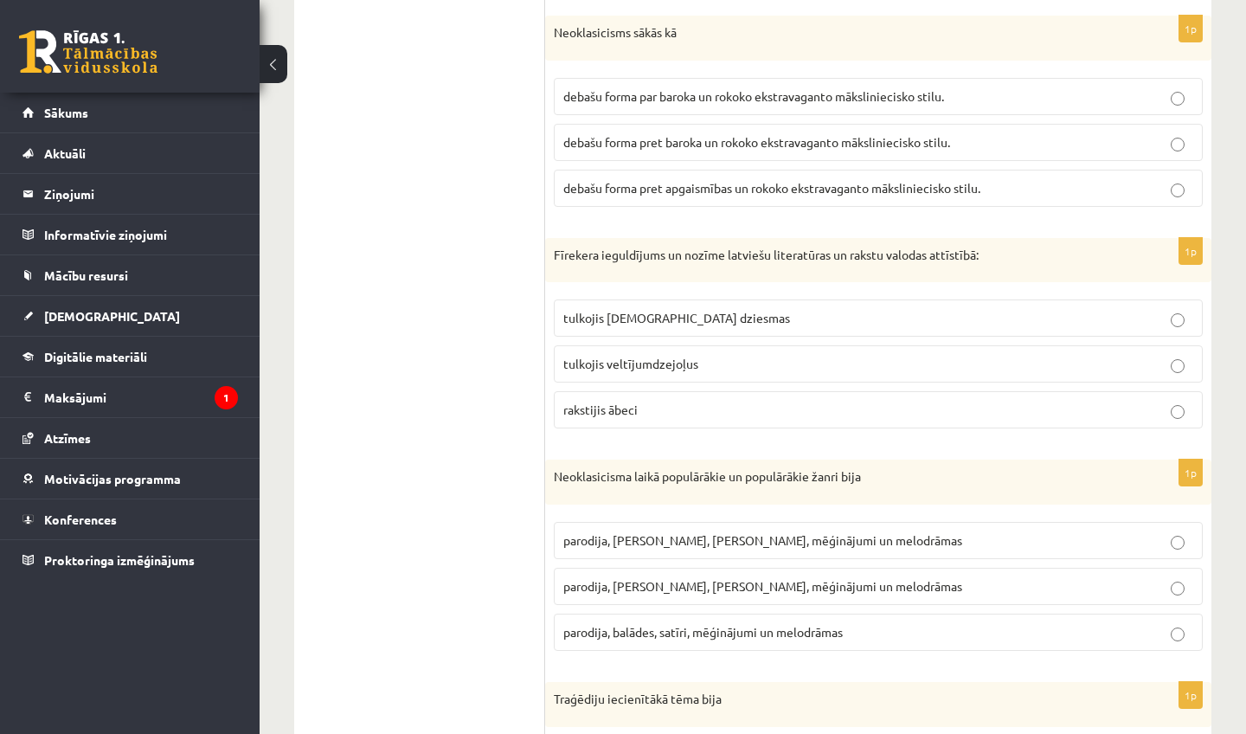
scroll to position [993, 0]
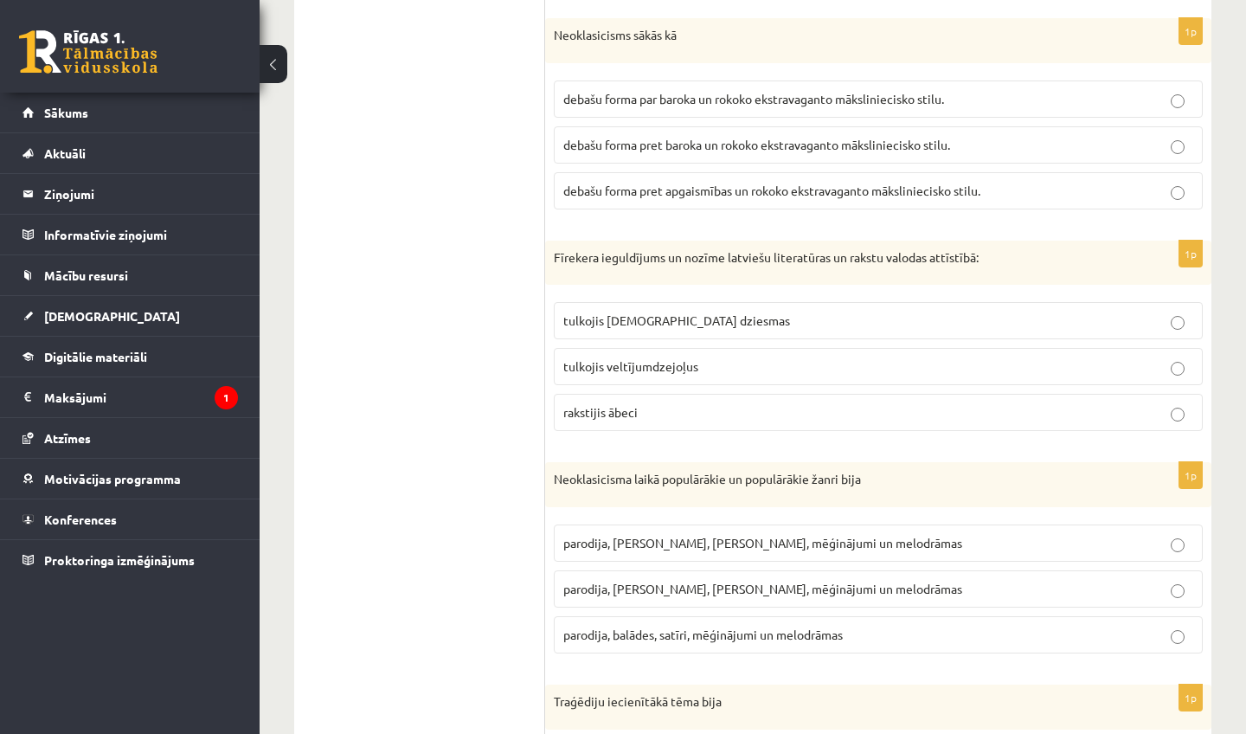
click at [648, 138] on span "debašu forma pret baroka un rokoko ekstravaganto māksliniecisko stilu." at bounding box center [756, 145] width 387 height 16
click at [652, 319] on span "tulkojis [DEMOGRAPHIC_DATA] dziesmas" at bounding box center [676, 320] width 227 height 16
click at [627, 584] on span "parodija, [PERSON_NAME], [PERSON_NAME], mēģinājumi un melodrāmas" at bounding box center [762, 589] width 399 height 16
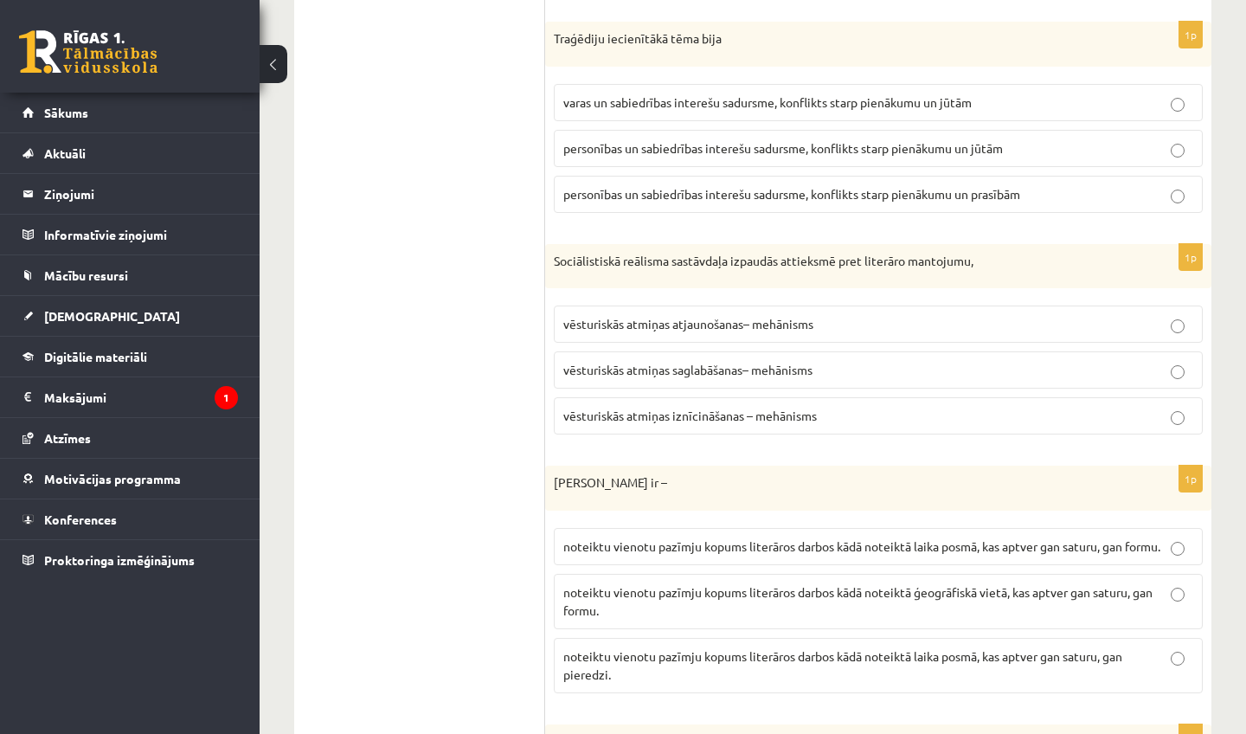
scroll to position [1657, 0]
click at [742, 151] on p "personības un sabiedrības interešu sadursme, konflikts starp pienākumu un jūtām" at bounding box center [878, 147] width 630 height 18
click at [716, 409] on span "vēsturiskās atmiņas iznīcināšanas – mehānisms" at bounding box center [690, 414] width 254 height 16
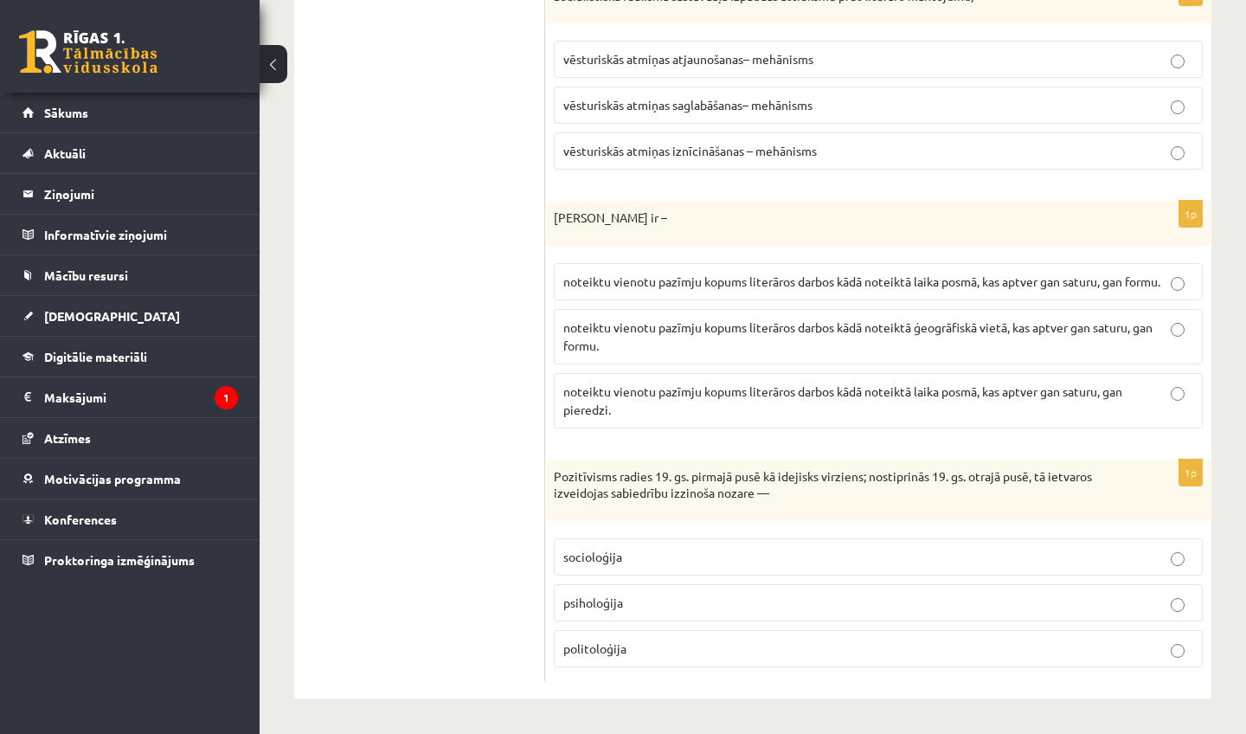
scroll to position [1914, 0]
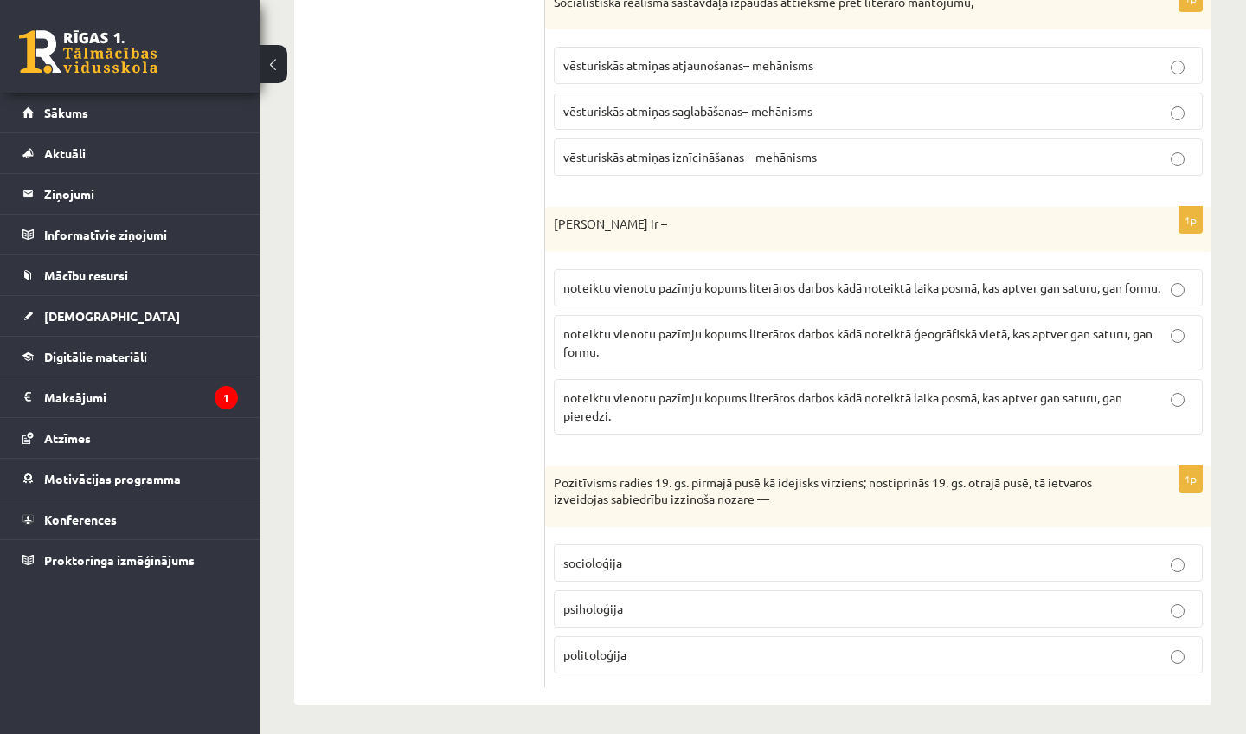
click at [757, 282] on span "noteiktu vienotu pazīmju kopums literāros darbos kādā noteiktā laika posmā, kas…" at bounding box center [861, 288] width 597 height 16
click at [631, 546] on label "socioloģija" at bounding box center [878, 562] width 649 height 37
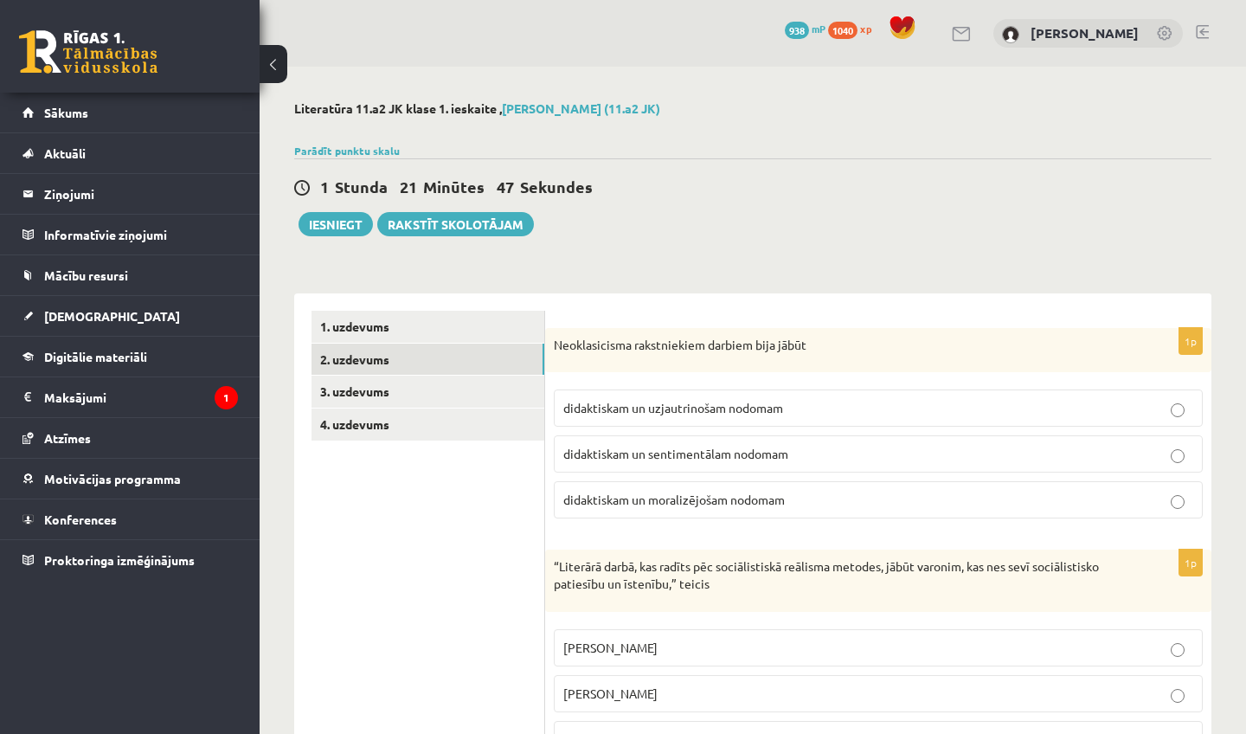
scroll to position [0, 0]
click at [371, 389] on link "3. uzdevums" at bounding box center [428, 392] width 233 height 32
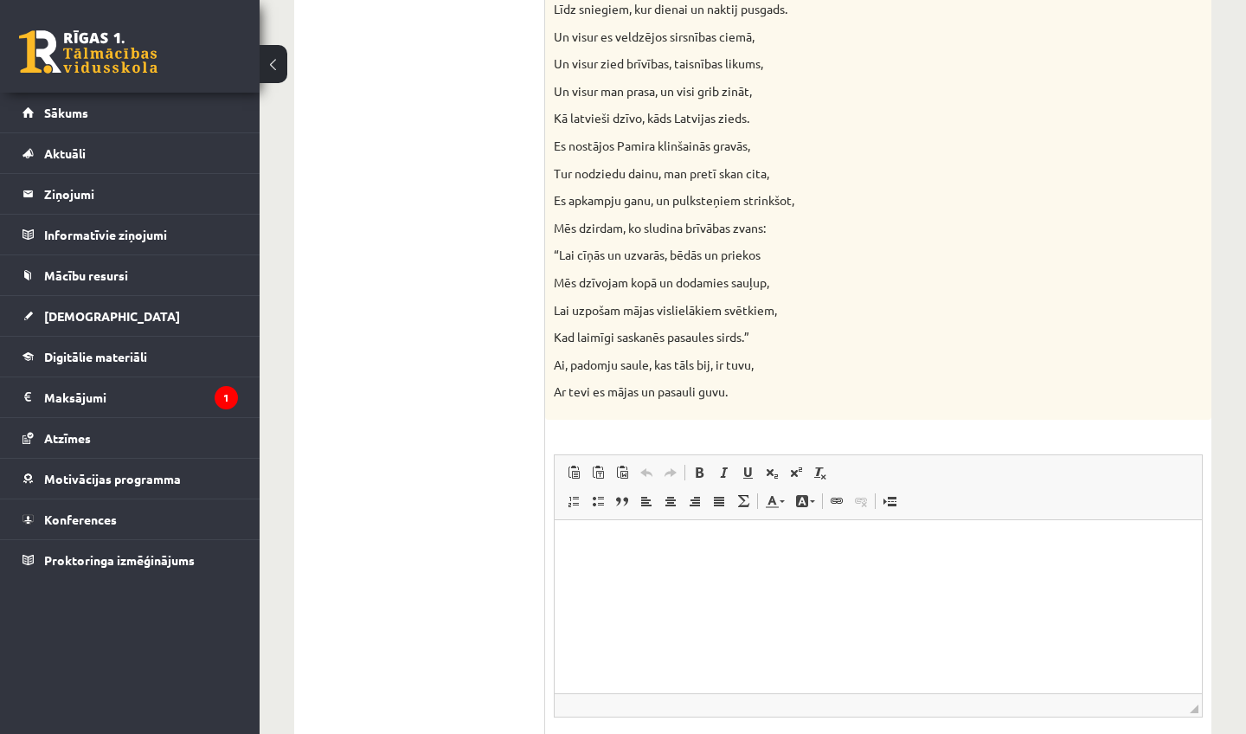
scroll to position [1690, 0]
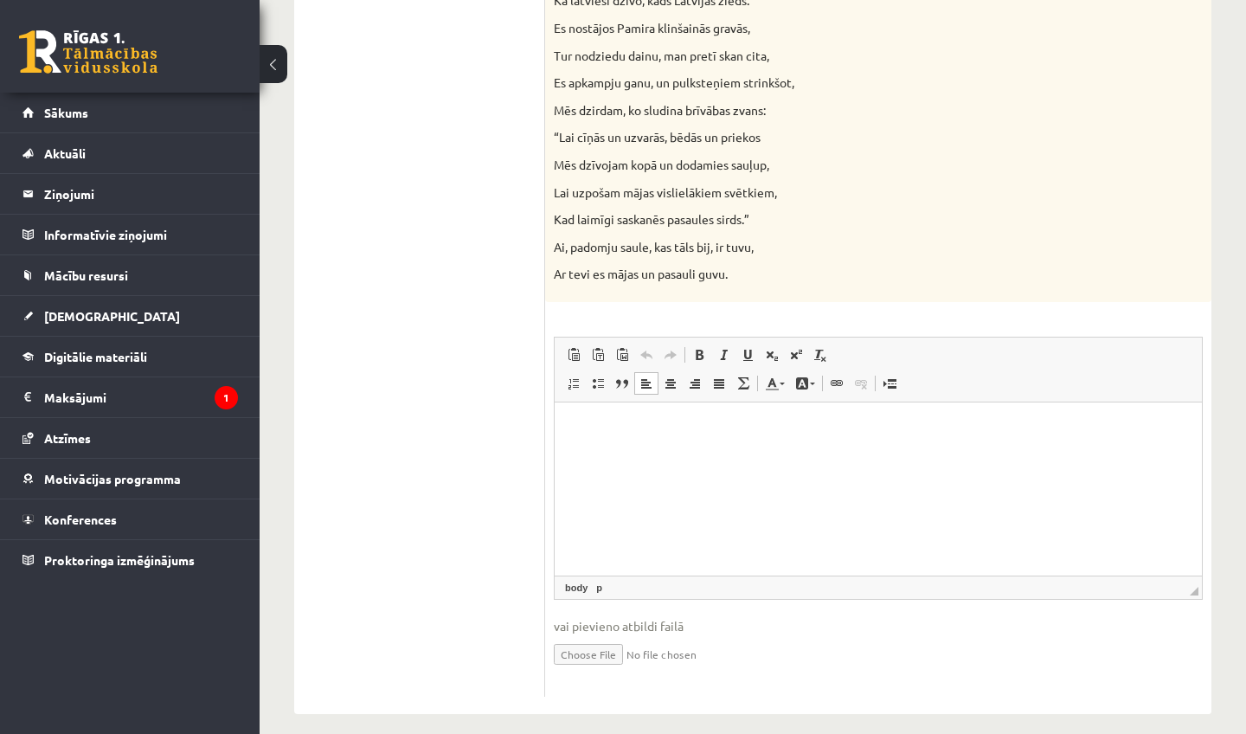
click at [659, 421] on p "Визуальный текстовый редактор, wiswyg-editor-user-answer-47024761658860" at bounding box center [878, 429] width 613 height 18
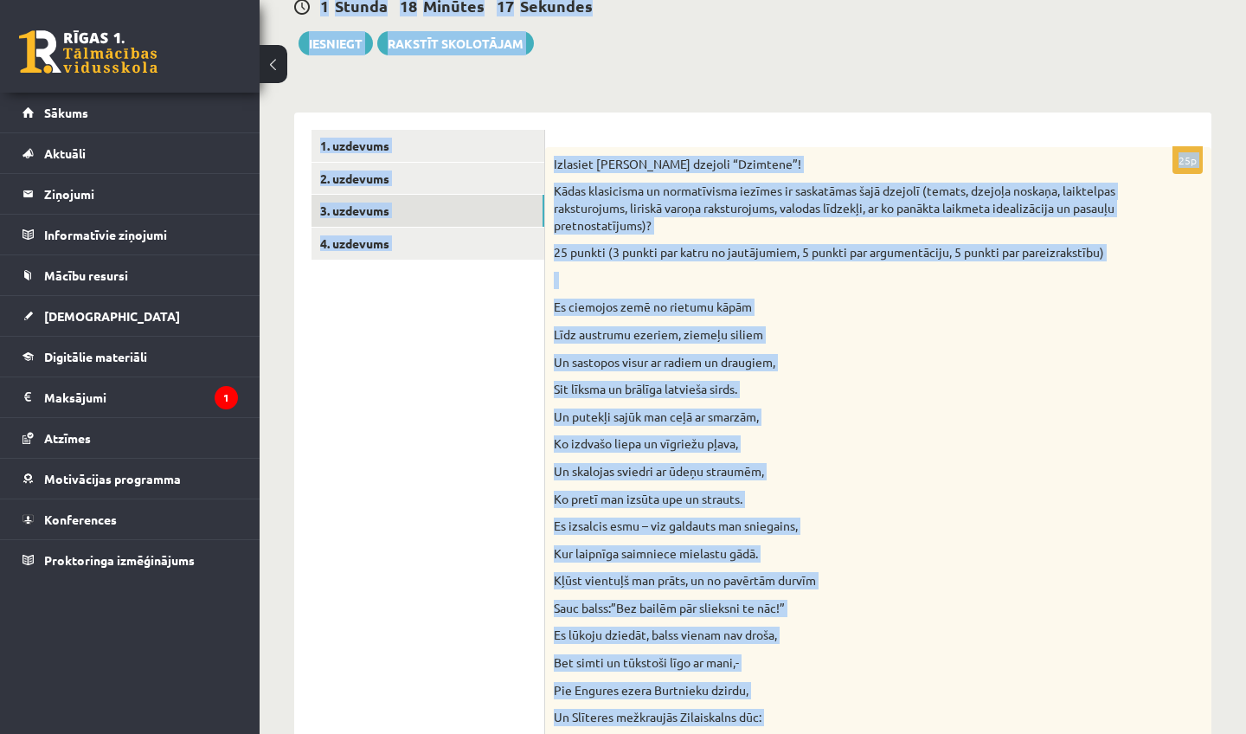
scroll to position [170, 0]
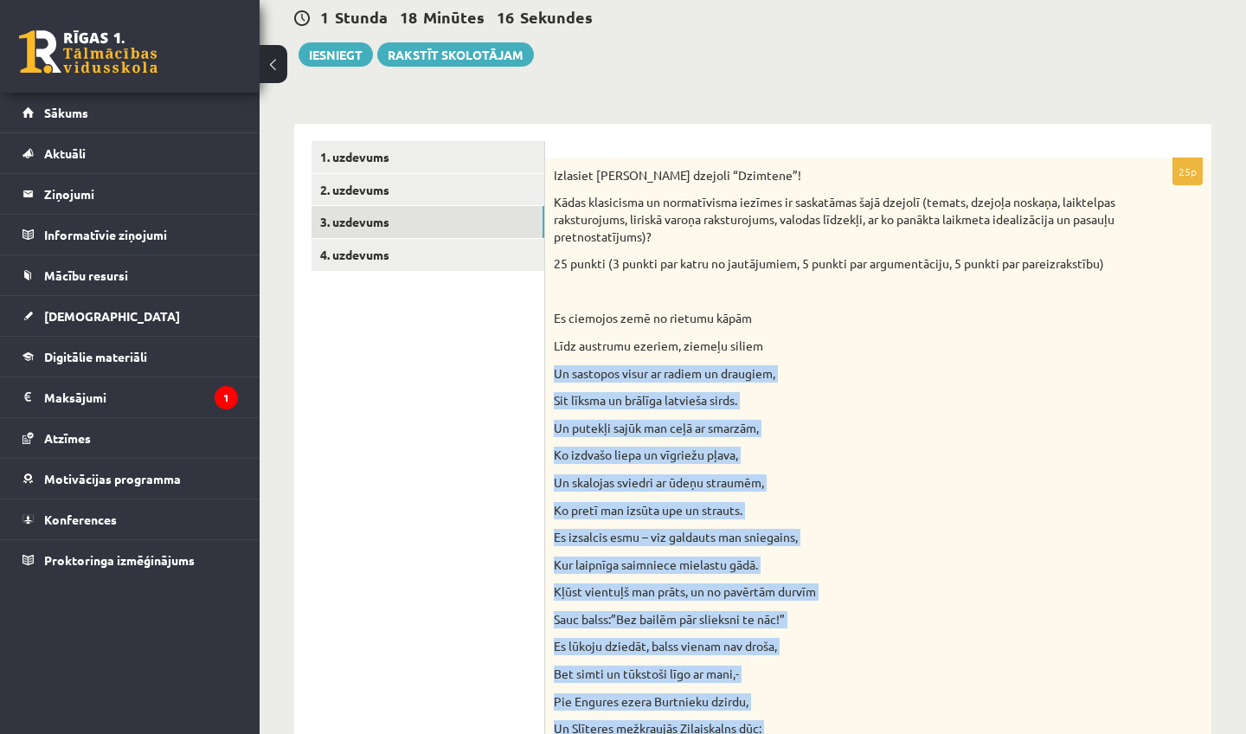
drag, startPoint x: 755, startPoint y: 165, endPoint x: 795, endPoint y: 363, distance: 202.3
click at [795, 355] on p "Līdz austrumu ezeriem, ziemeļu siliem" at bounding box center [835, 345] width 562 height 17
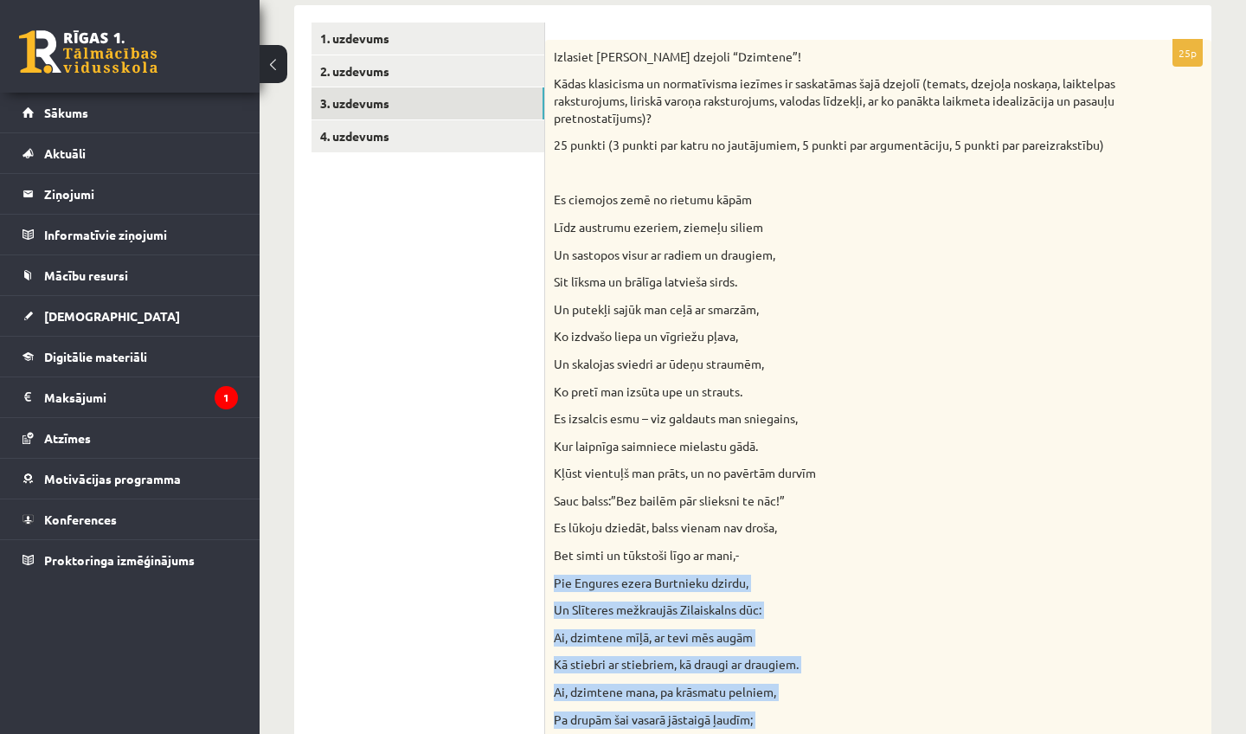
scroll to position [354, 0]
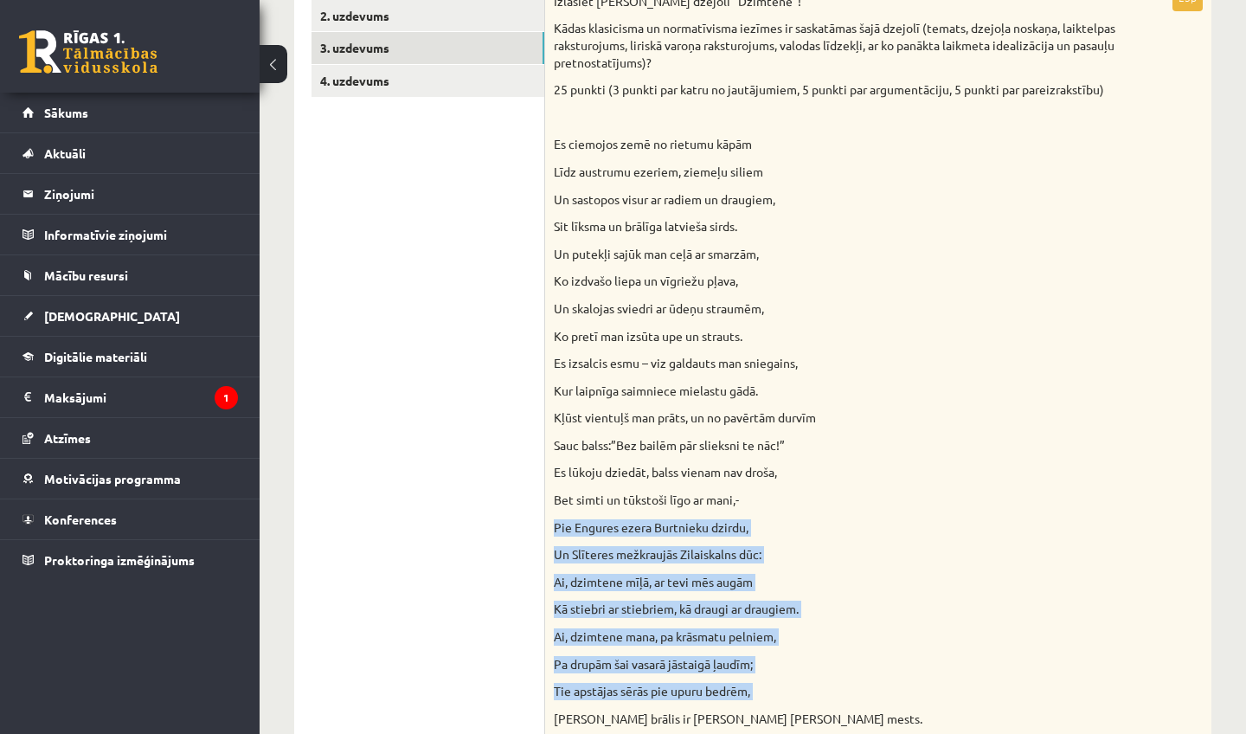
drag, startPoint x: 1013, startPoint y: 696, endPoint x: 965, endPoint y: 733, distance: 61.1
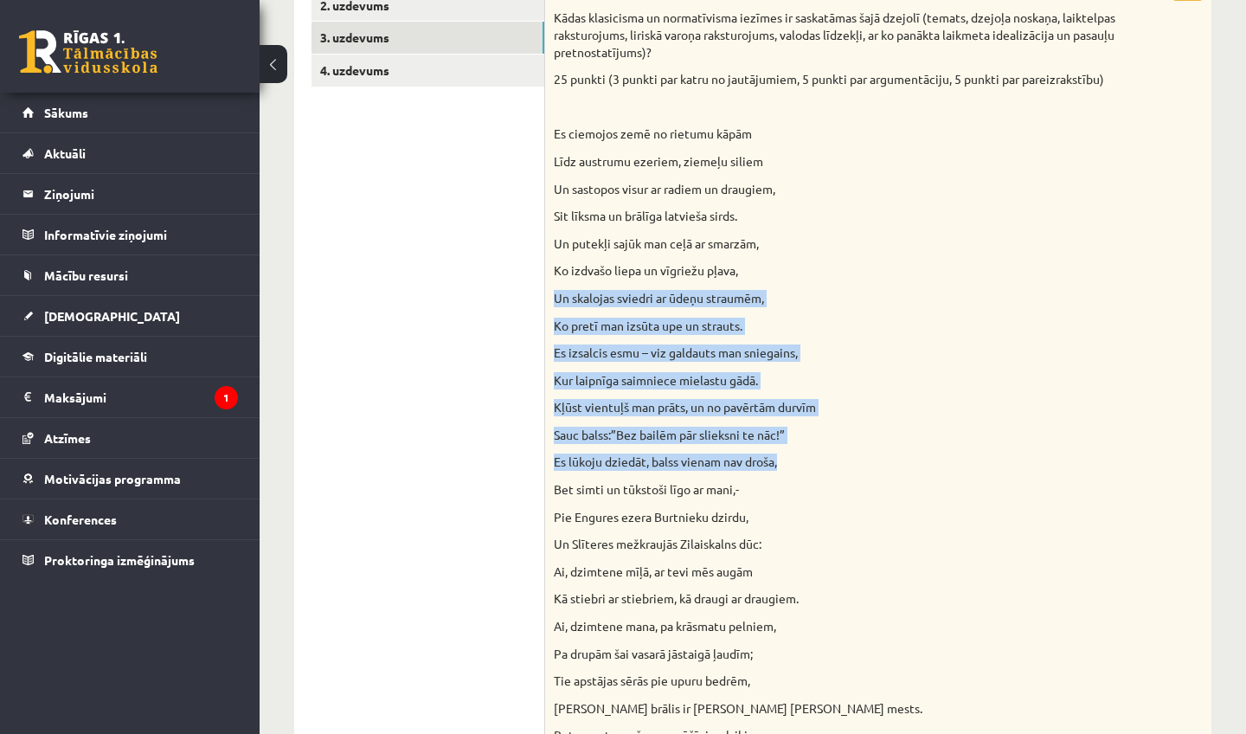
drag, startPoint x: 1245, startPoint y: 290, endPoint x: 1214, endPoint y: 466, distance: 178.4
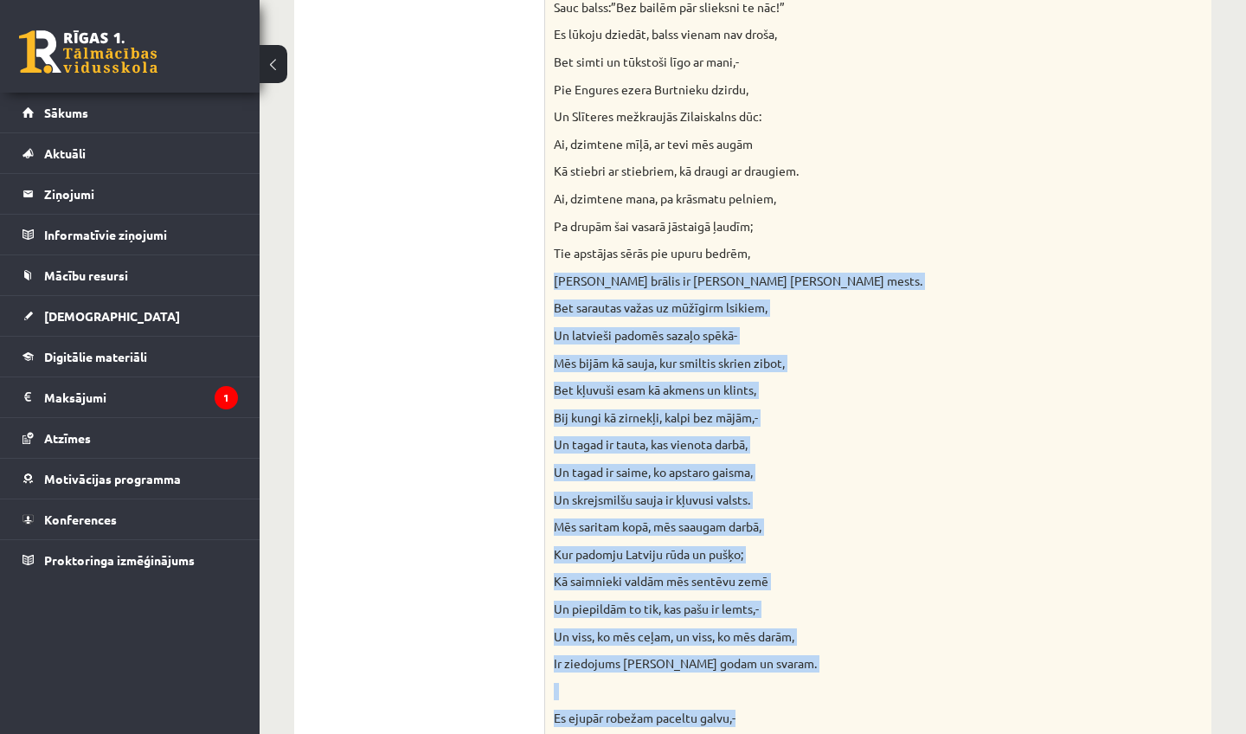
drag, startPoint x: 1180, startPoint y: 678, endPoint x: 1099, endPoint y: 733, distance: 97.9
click at [1099, 733] on div "Izlasiet [PERSON_NAME] dzejoli “Dzimtene”! Kādas klasicisma un normatīvisma iez…" at bounding box center [878, 379] width 666 height 1664
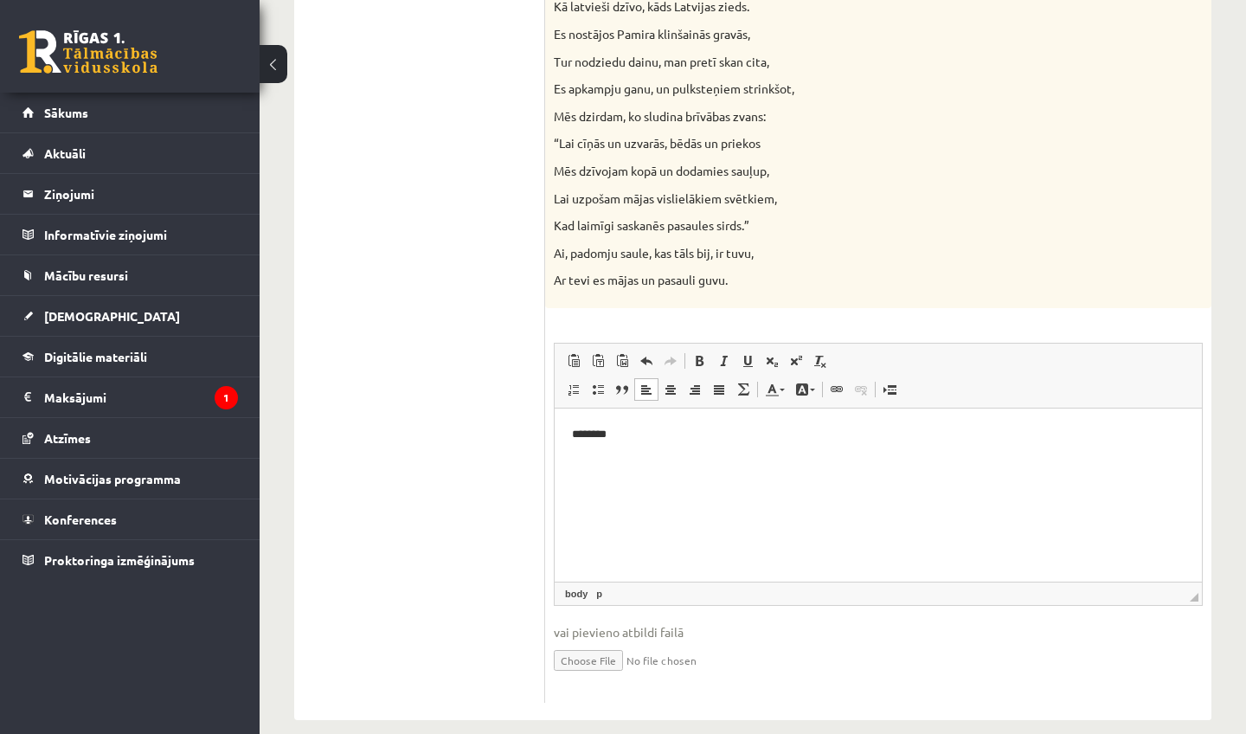
scroll to position [1690, 0]
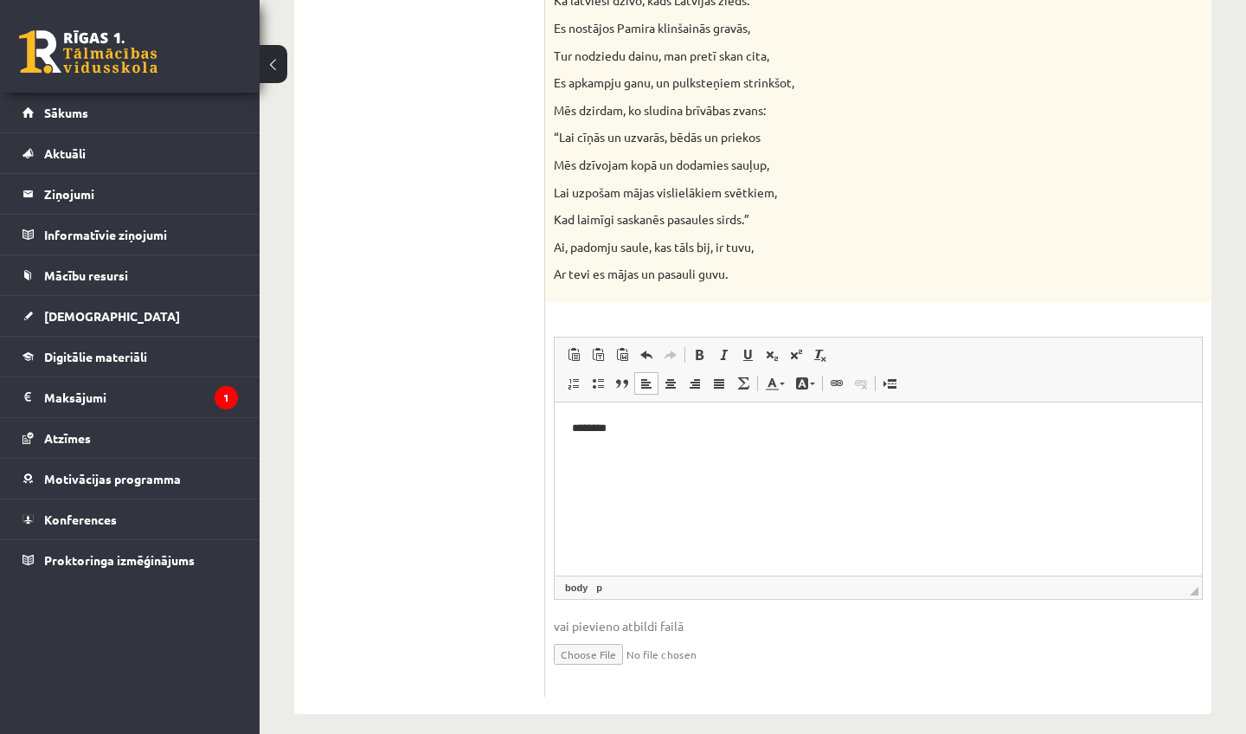
click at [717, 454] on html "********" at bounding box center [878, 428] width 647 height 52
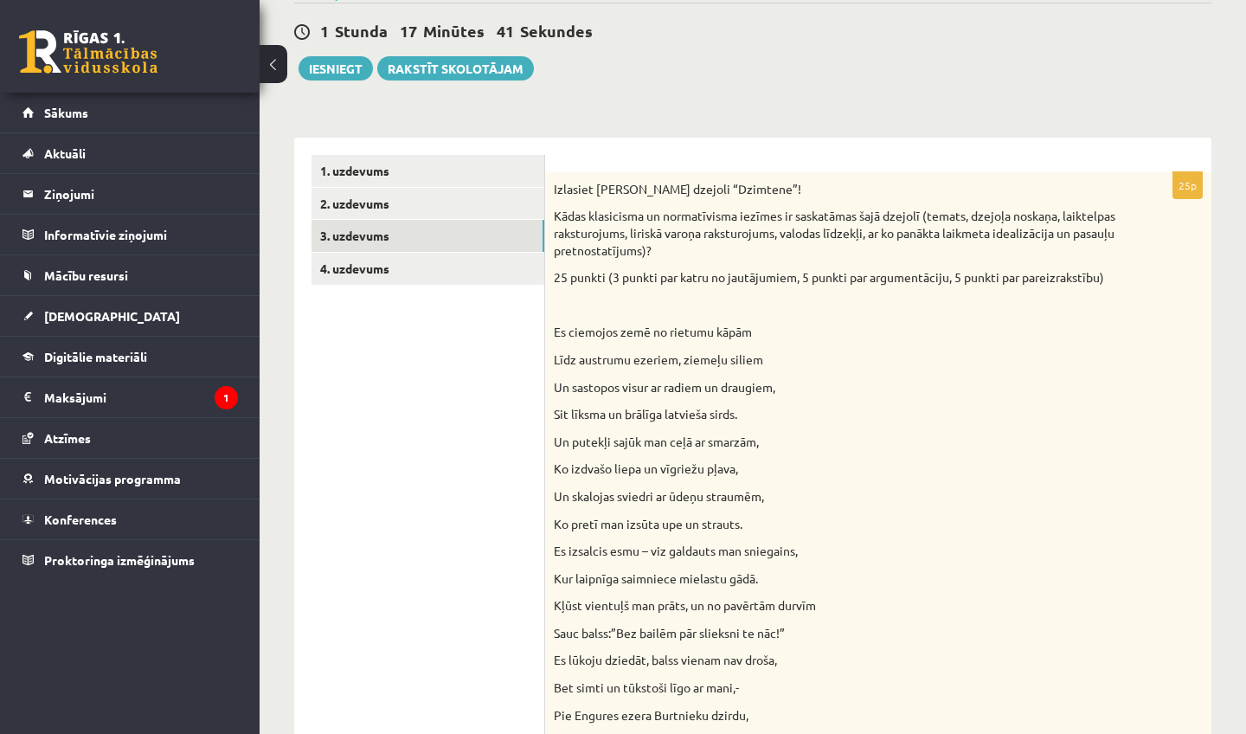
scroll to position [31, 0]
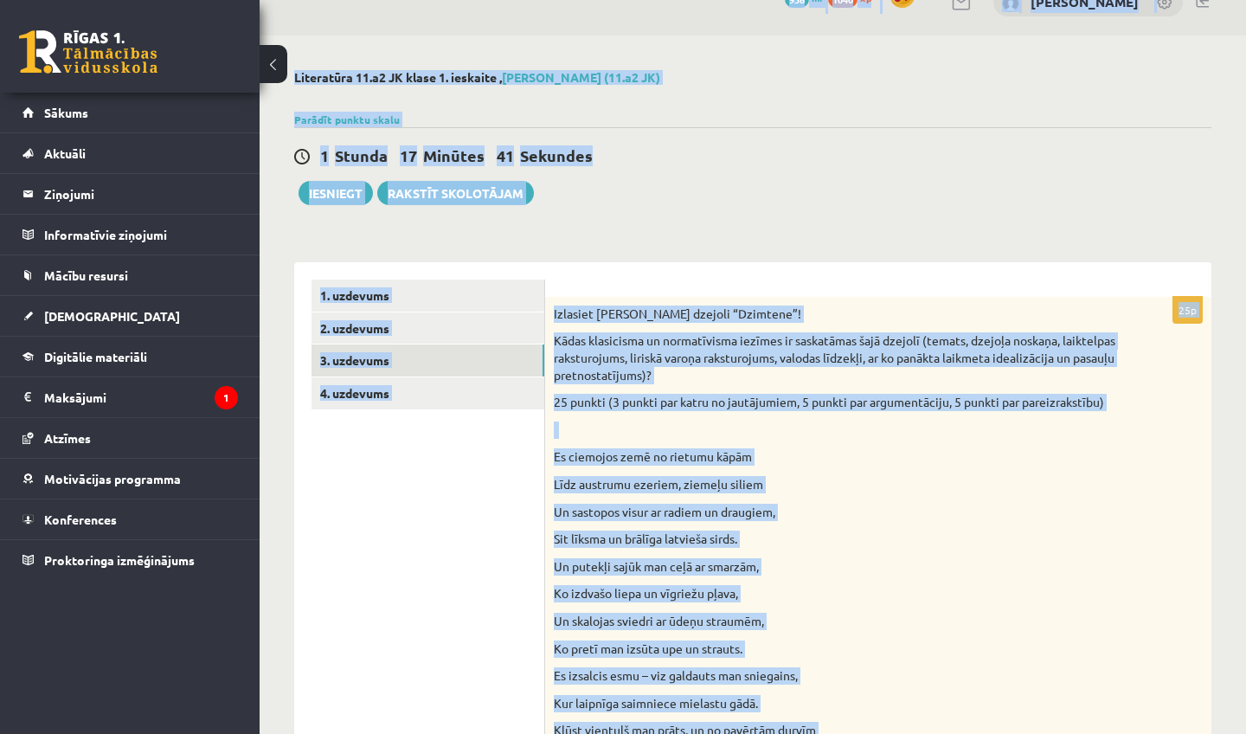
drag, startPoint x: 852, startPoint y: 69, endPoint x: 903, endPoint y: -45, distance: 124.8
click at [903, 0] on html "0 Dāvanas 938 mP 1040 xp [PERSON_NAME] Sākums Aktuāli Kā mācīties eSKOLĀ Kontak…" at bounding box center [623, 336] width 1246 height 734
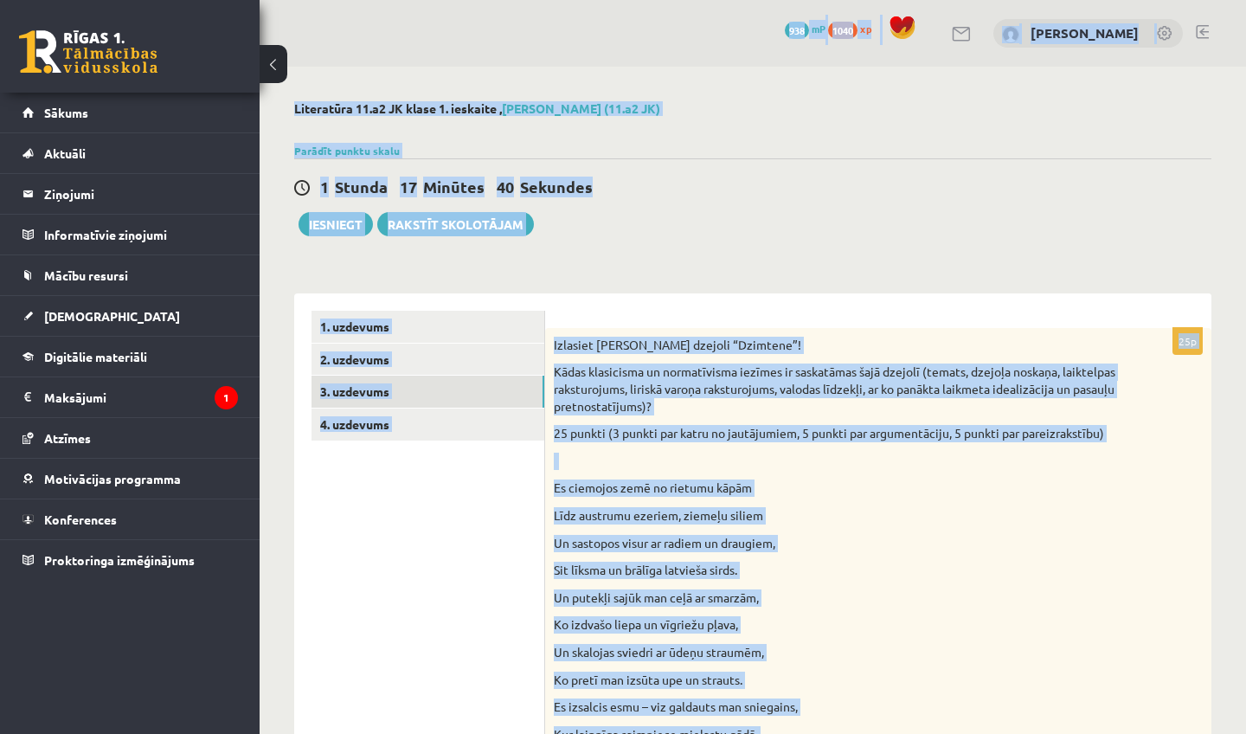
click at [904, 524] on p "Līdz austrumu ezeriem, ziemeļu siliem" at bounding box center [835, 515] width 562 height 17
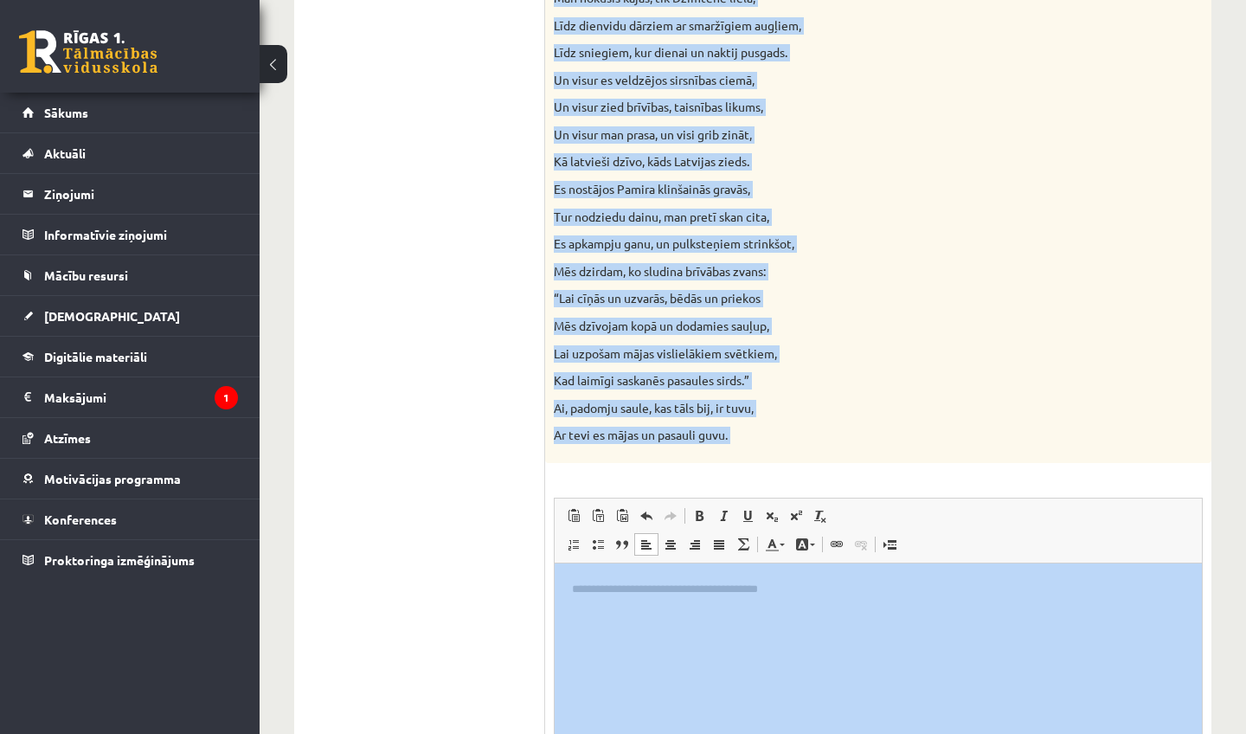
drag, startPoint x: 1110, startPoint y: 660, endPoint x: 1030, endPoint y: 733, distance: 108.4
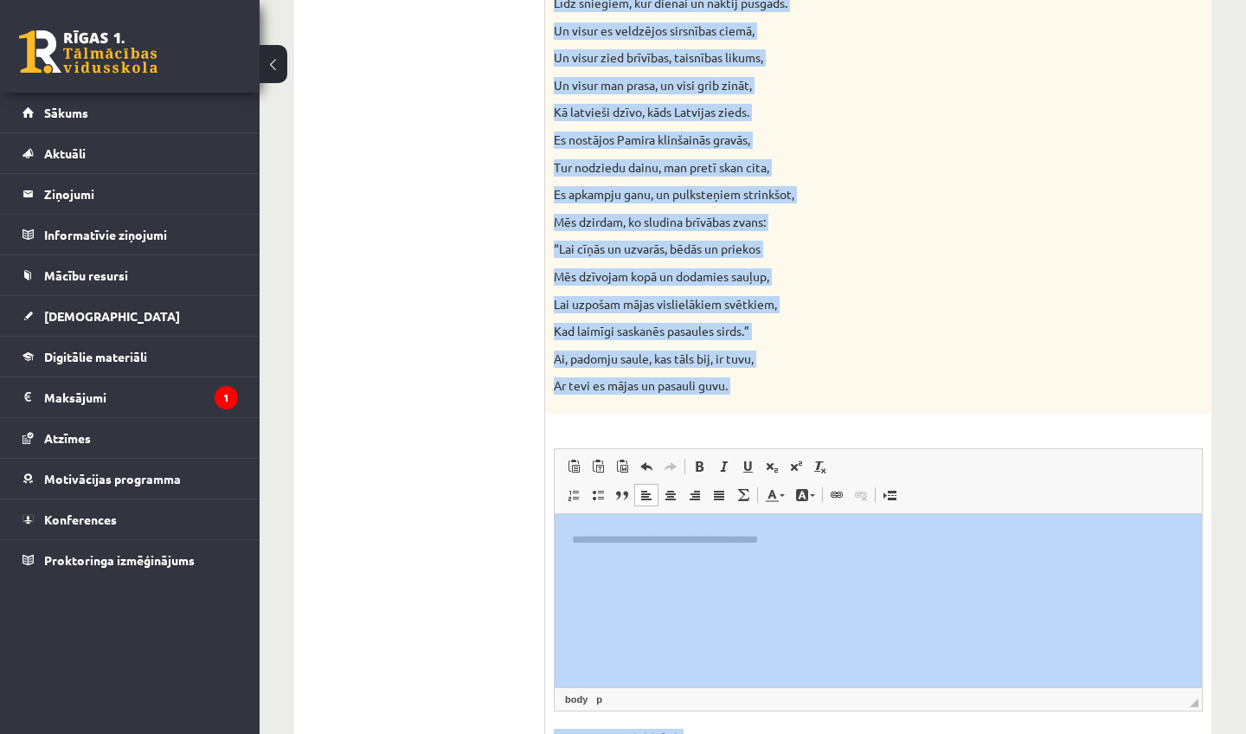
click at [939, 377] on p "Ar tevi es mājas un pasauli guvu." at bounding box center [835, 385] width 562 height 17
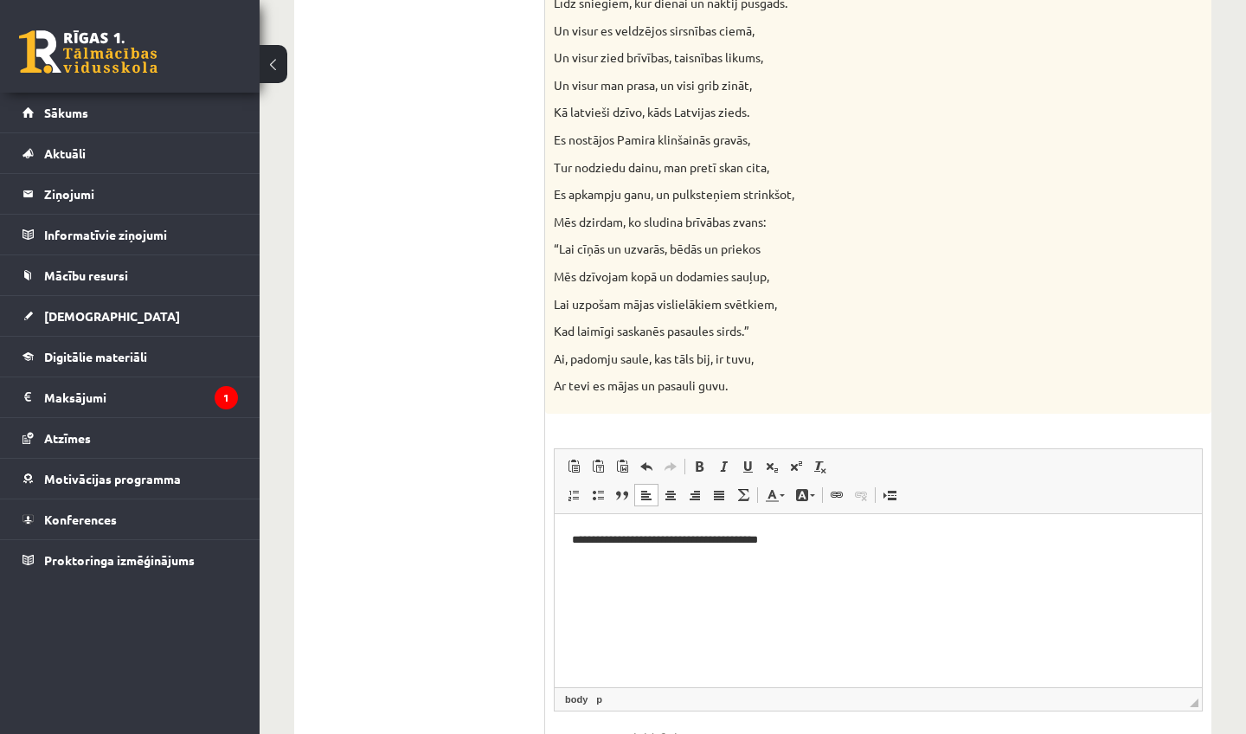
click at [822, 546] on p "**********" at bounding box center [878, 539] width 613 height 17
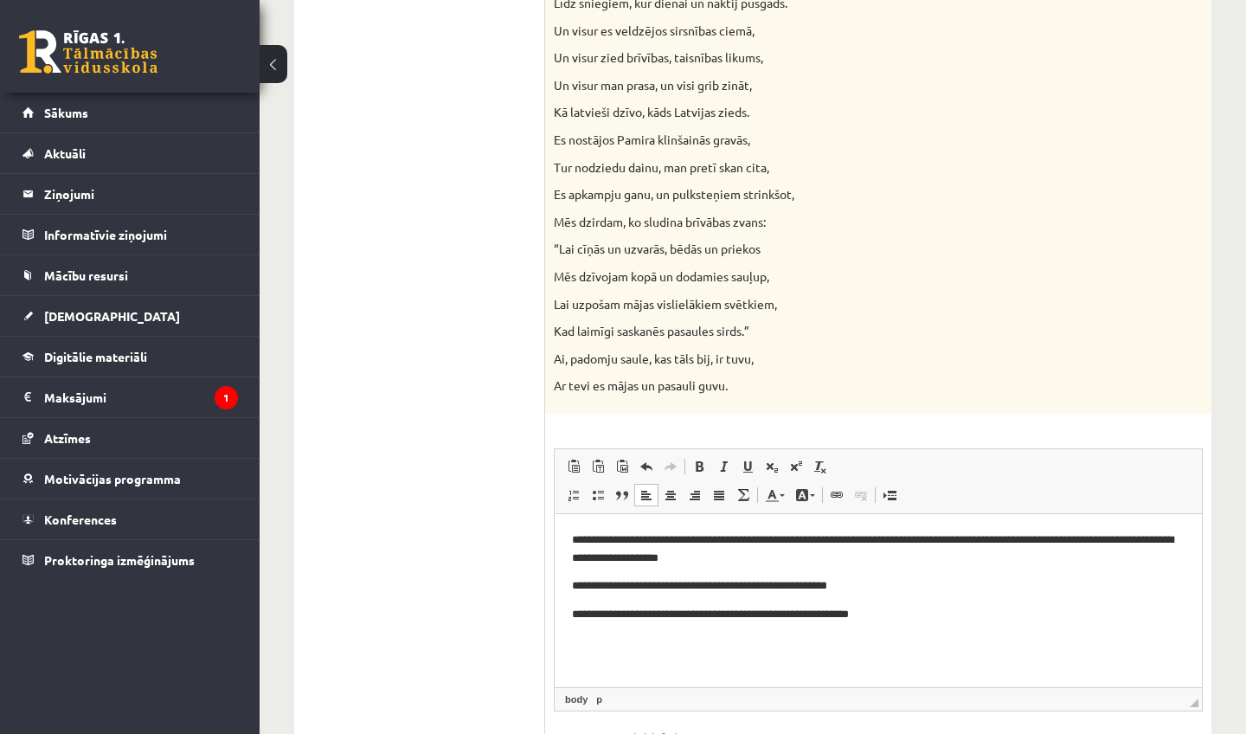
click at [880, 588] on p "**********" at bounding box center [878, 585] width 613 height 17
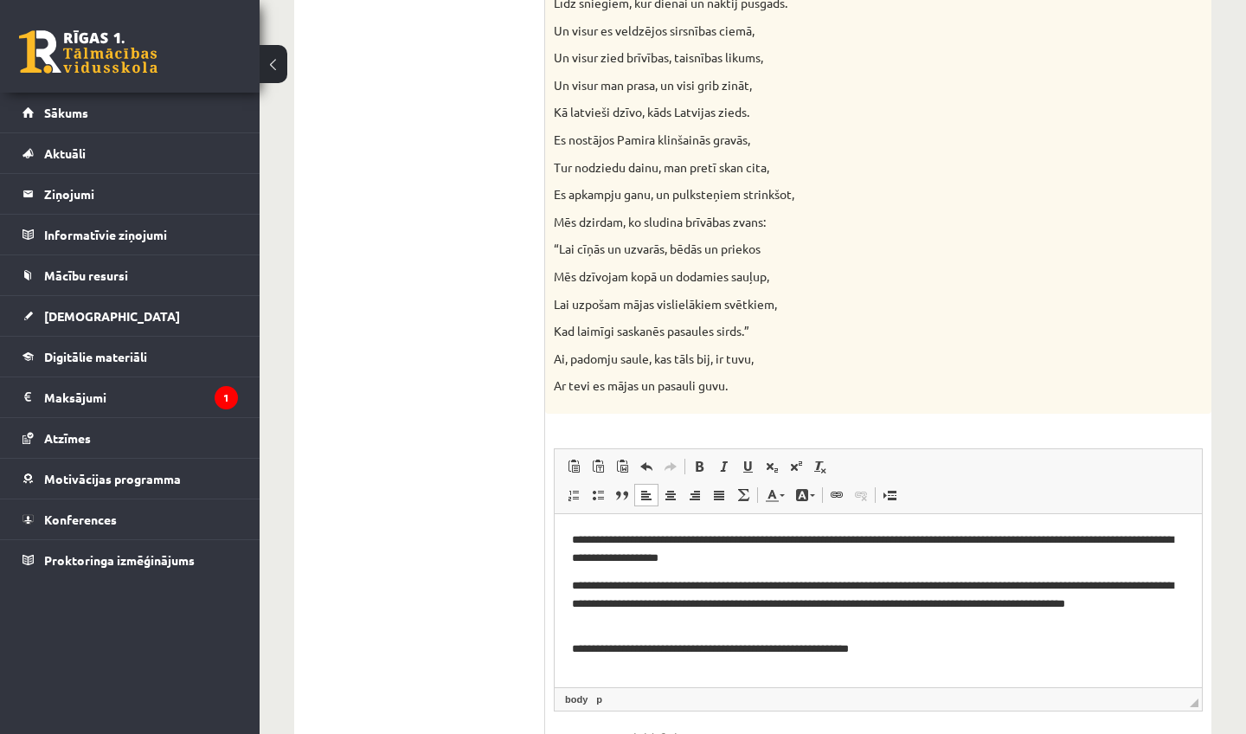
click at [942, 653] on p "**********" at bounding box center [878, 648] width 613 height 17
drag, startPoint x: 942, startPoint y: 653, endPoint x: 727, endPoint y: 649, distance: 214.7
click at [727, 649] on p "**********" at bounding box center [878, 648] width 613 height 17
click at [932, 644] on p "**********" at bounding box center [878, 657] width 613 height 35
click at [651, 671] on p "**********" at bounding box center [878, 657] width 613 height 35
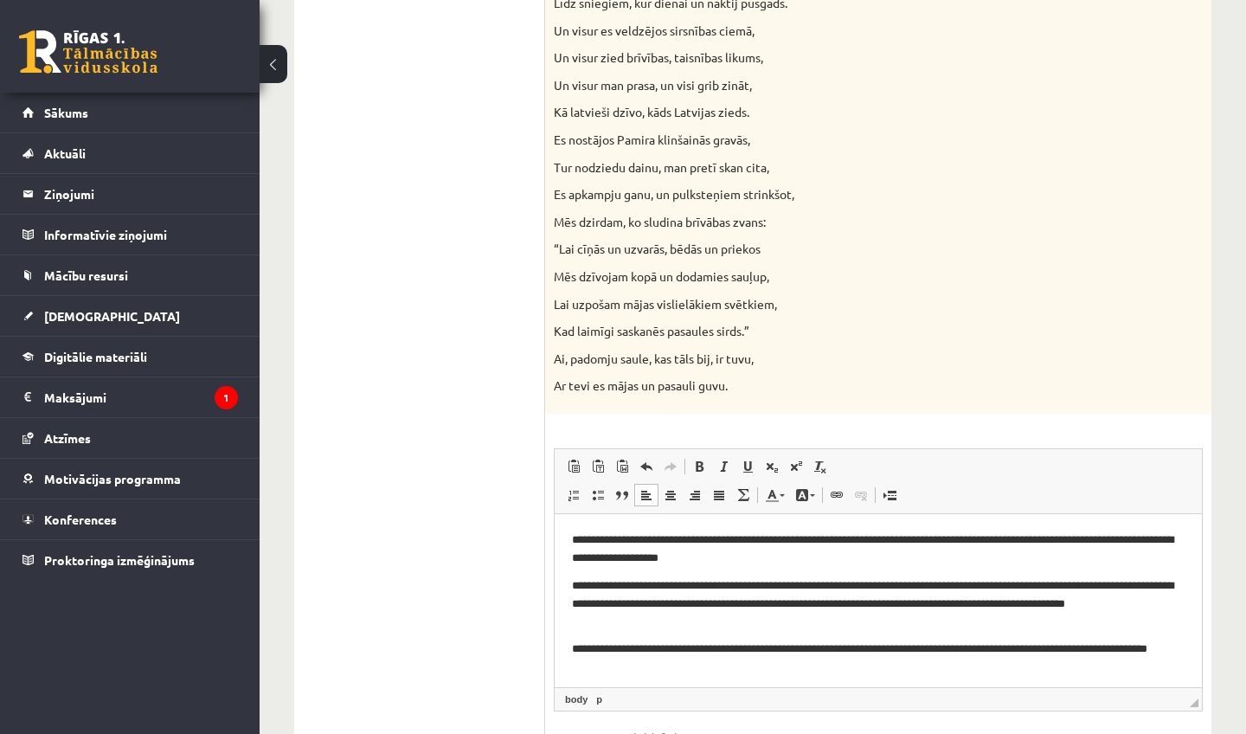
scroll to position [14, 0]
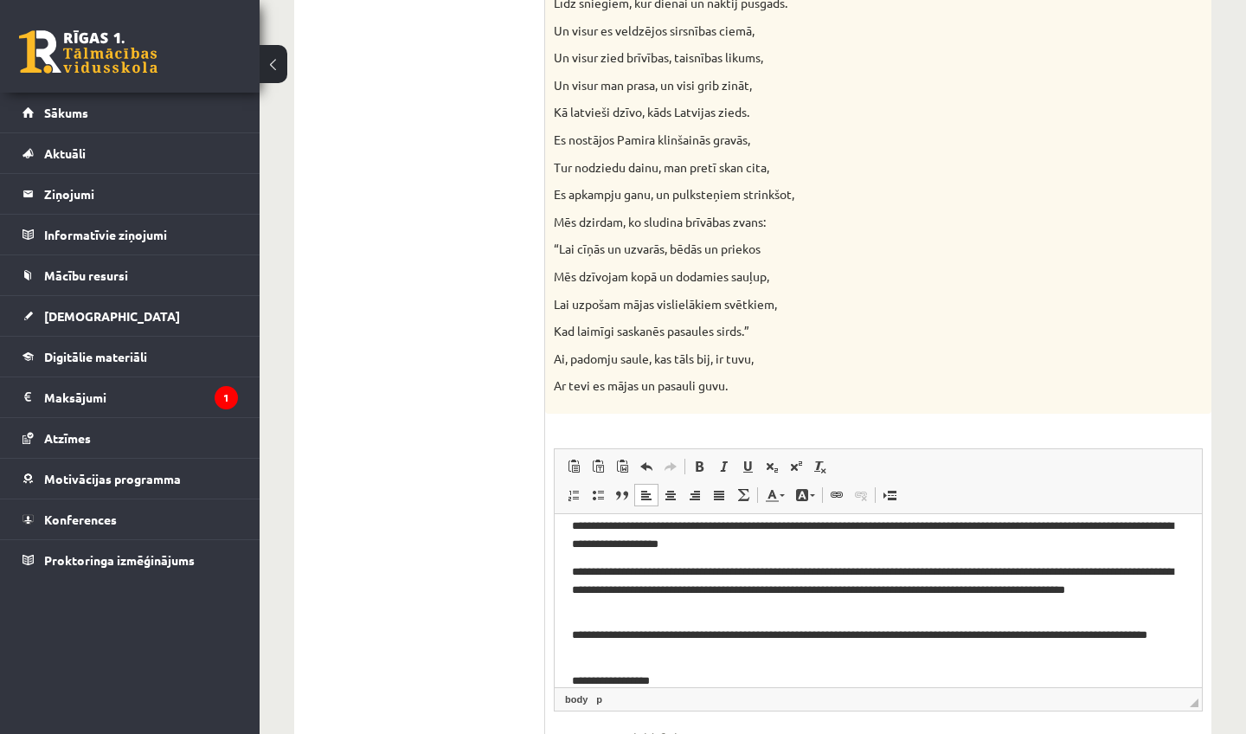
click at [631, 680] on p "**********" at bounding box center [878, 680] width 613 height 17
click at [739, 686] on p "**********" at bounding box center [878, 680] width 613 height 17
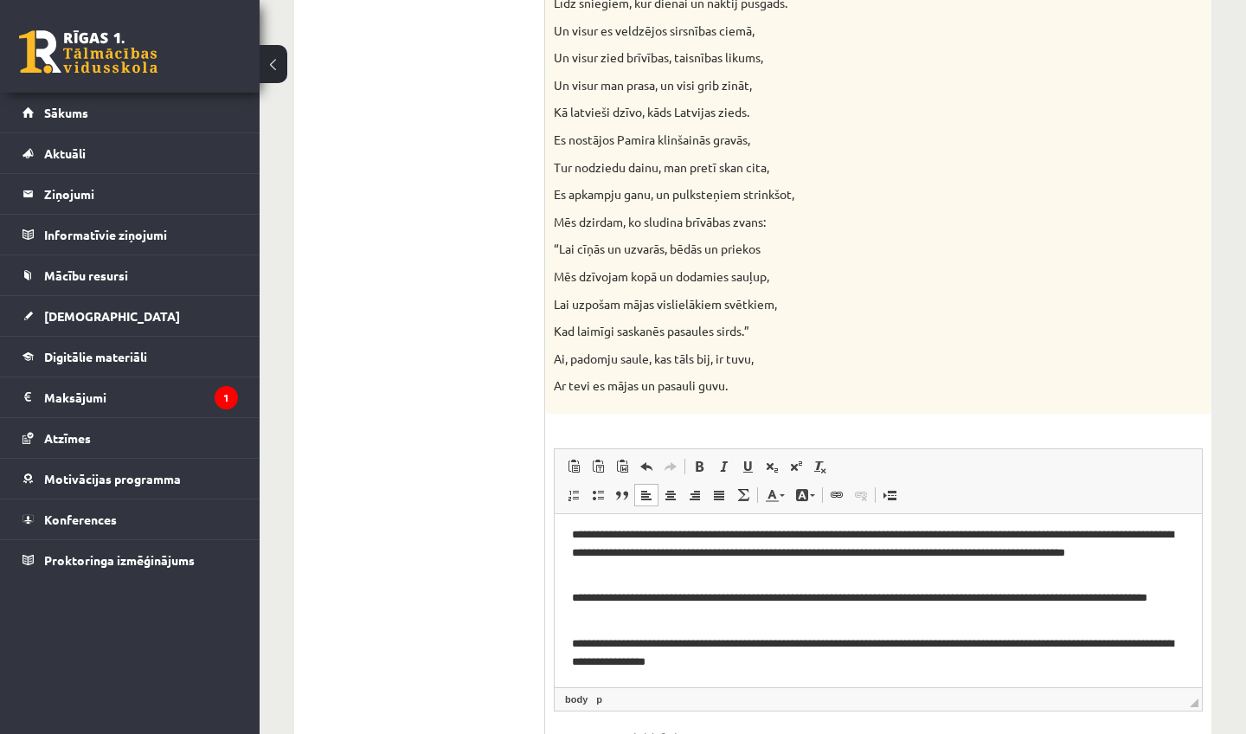
click at [626, 659] on p "**********" at bounding box center [878, 652] width 613 height 35
click at [782, 656] on p "**********" at bounding box center [878, 652] width 613 height 35
click at [666, 637] on p "**********" at bounding box center [878, 652] width 613 height 35
click at [938, 658] on p "**********" at bounding box center [878, 652] width 613 height 35
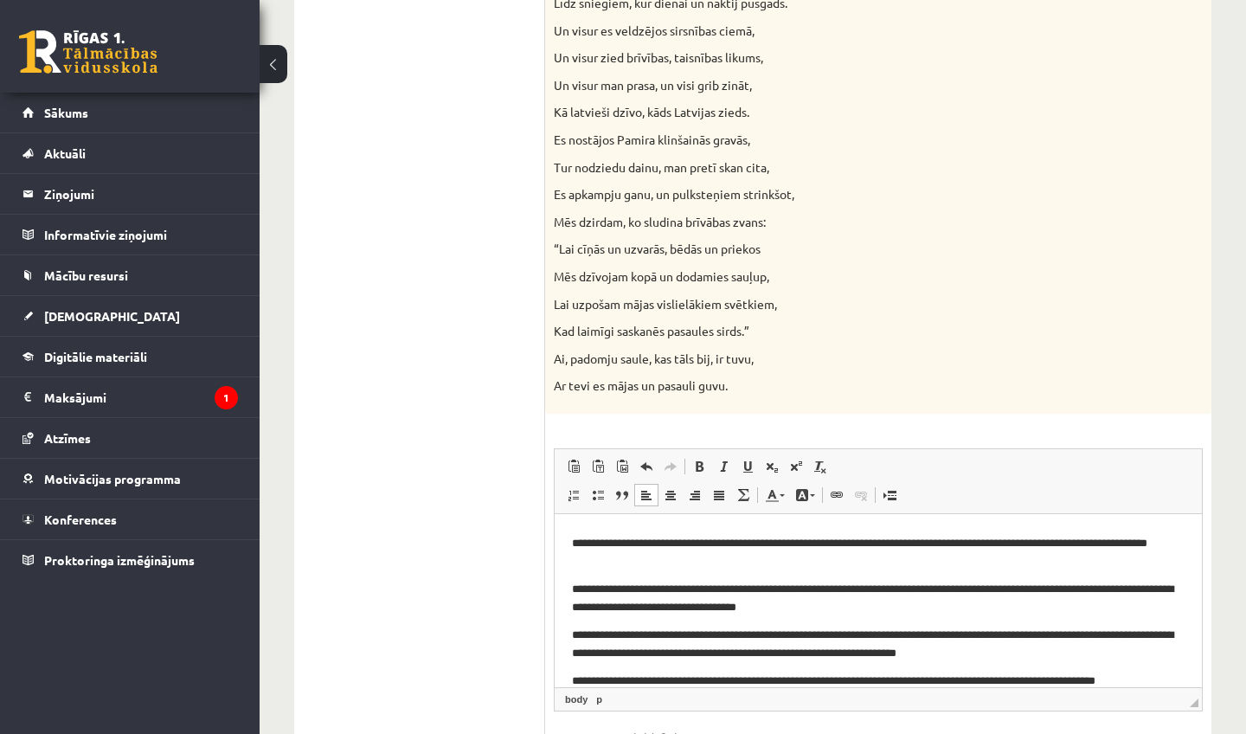
scroll to position [143, 0]
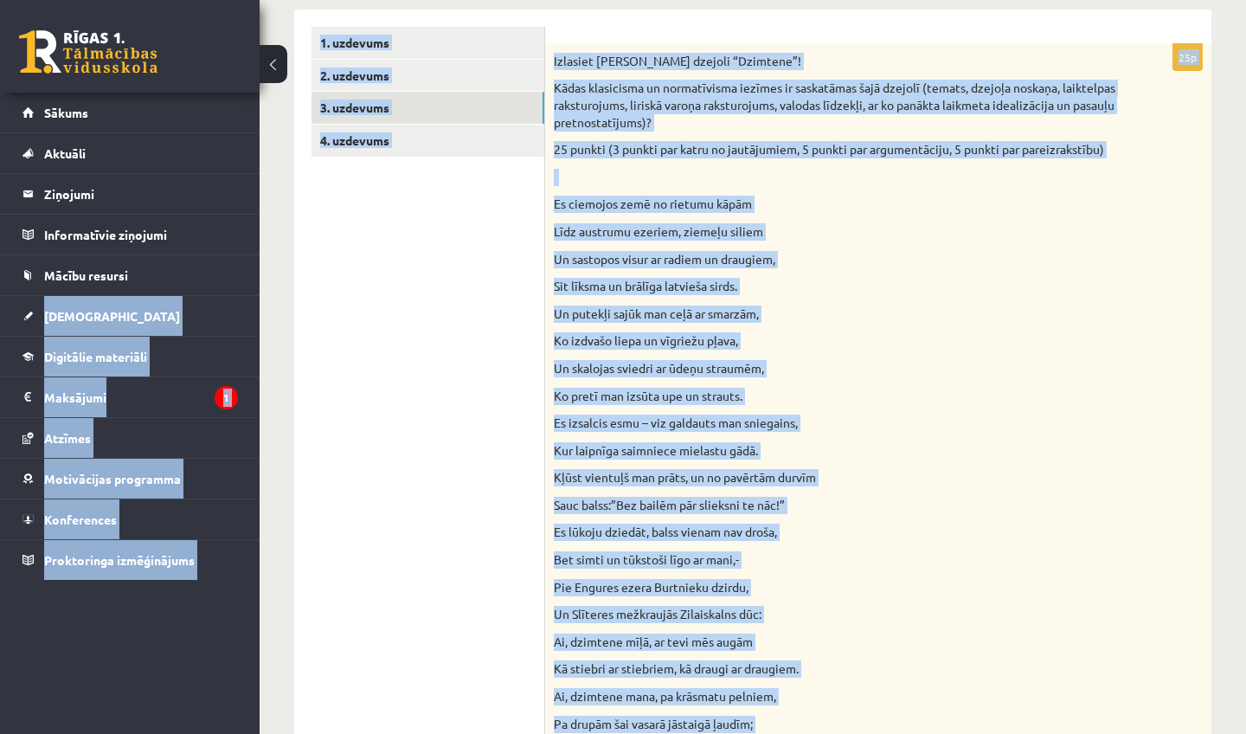
drag, startPoint x: 926, startPoint y: 122, endPoint x: 940, endPoint y: -22, distance: 144.3
click at [940, 0] on html "0 Dāvanas 938 mP 1040 xp [PERSON_NAME] Sākums Aktuāli Kā mācīties eSKOLĀ Kontak…" at bounding box center [623, 83] width 1246 height 734
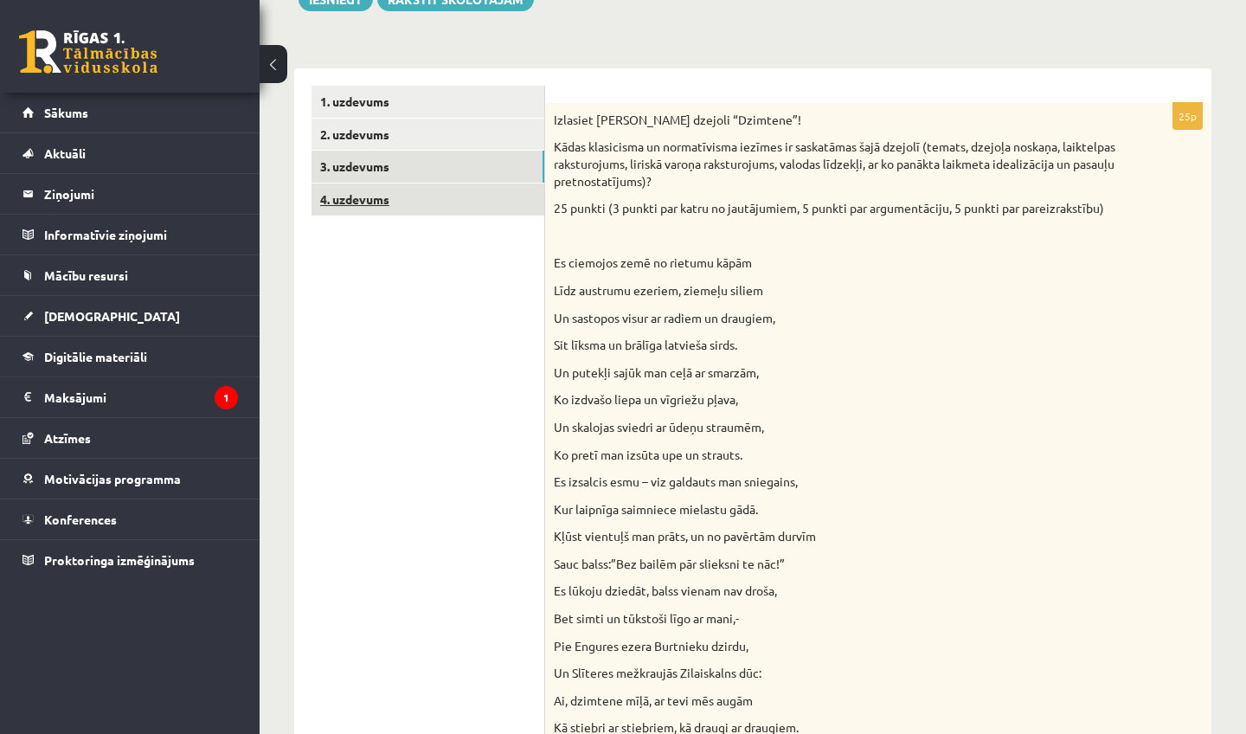
click at [376, 185] on link "4. uzdevums" at bounding box center [428, 199] width 233 height 32
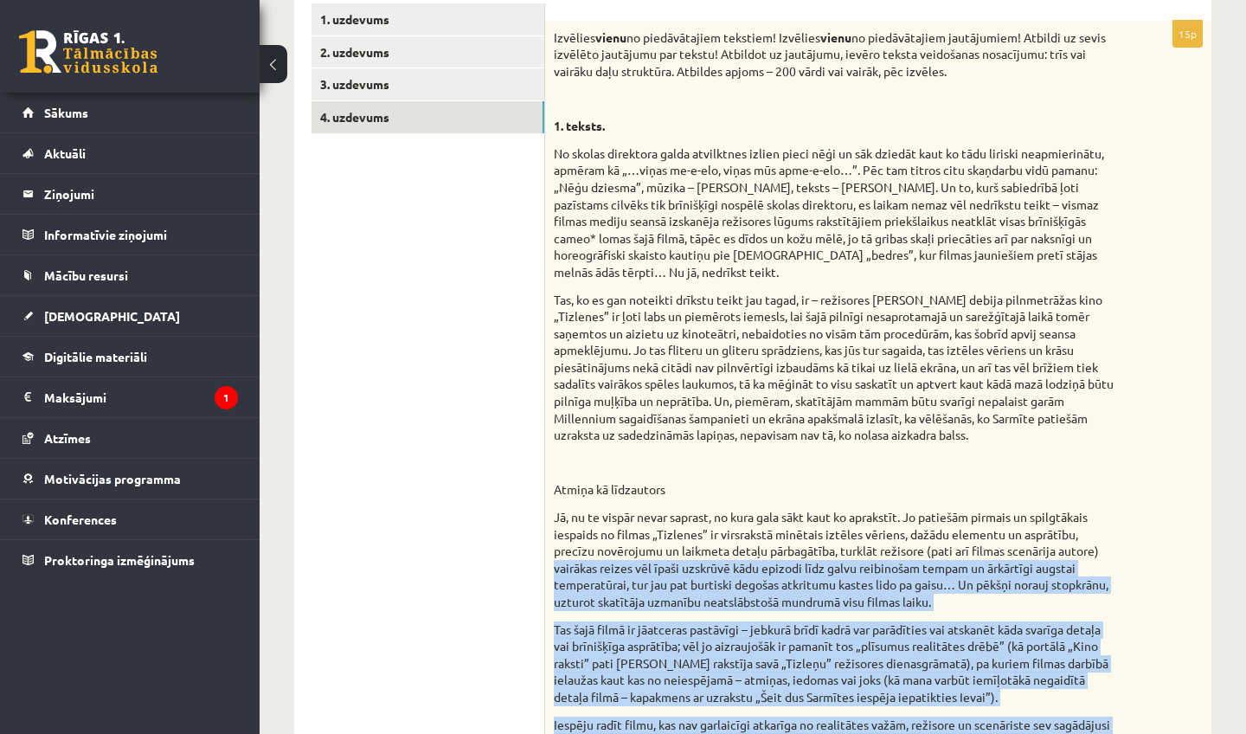
scroll to position [340, 0]
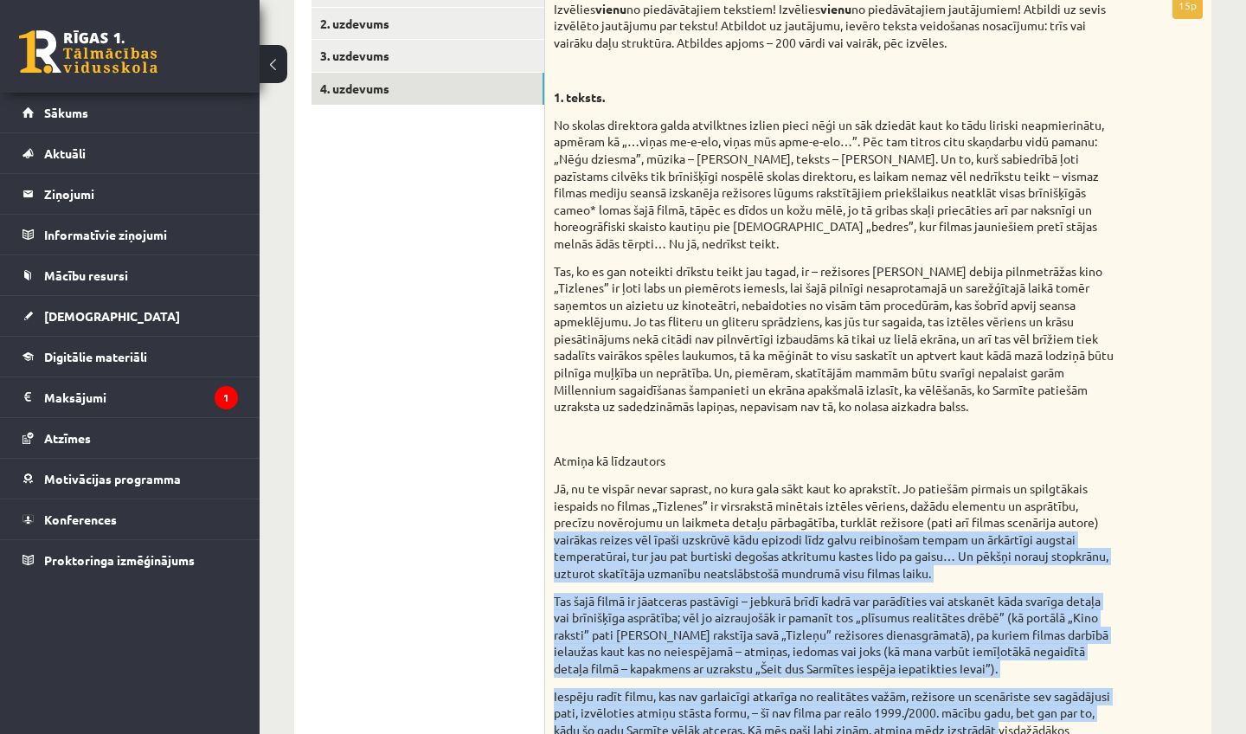
drag, startPoint x: 1167, startPoint y: 620, endPoint x: 1135, endPoint y: 733, distance: 117.0
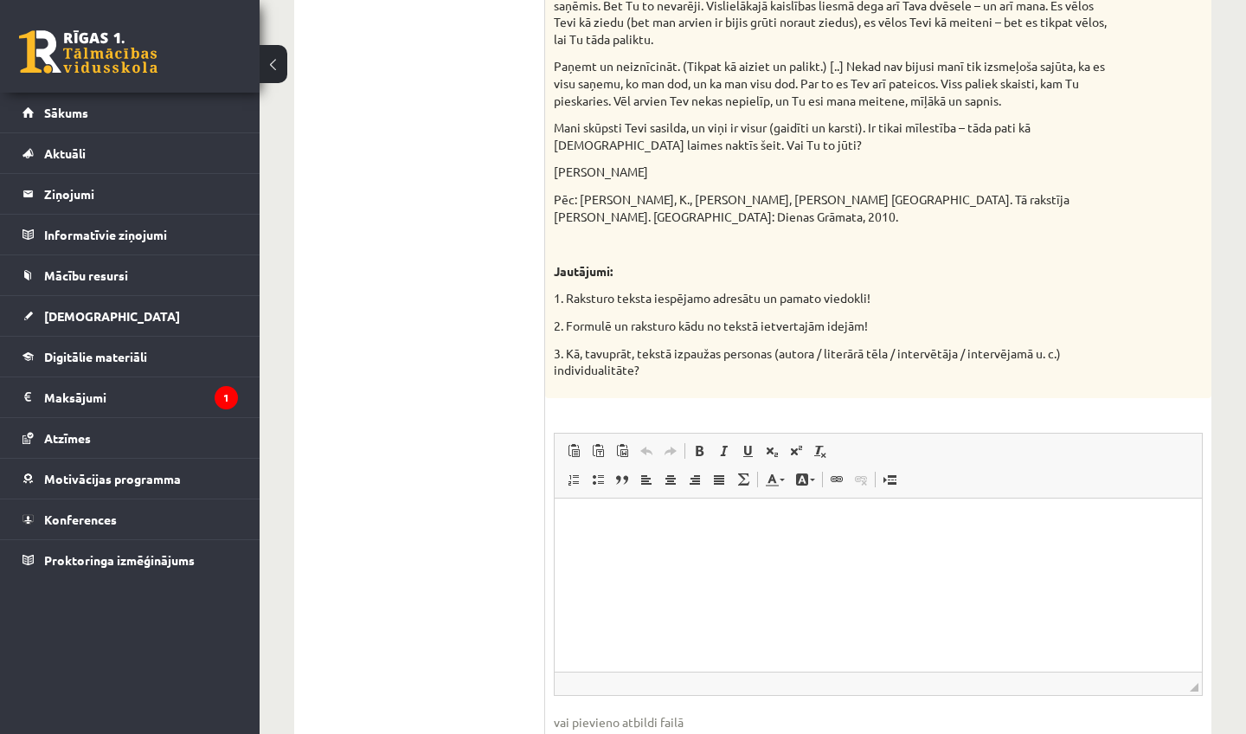
scroll to position [1903, 0]
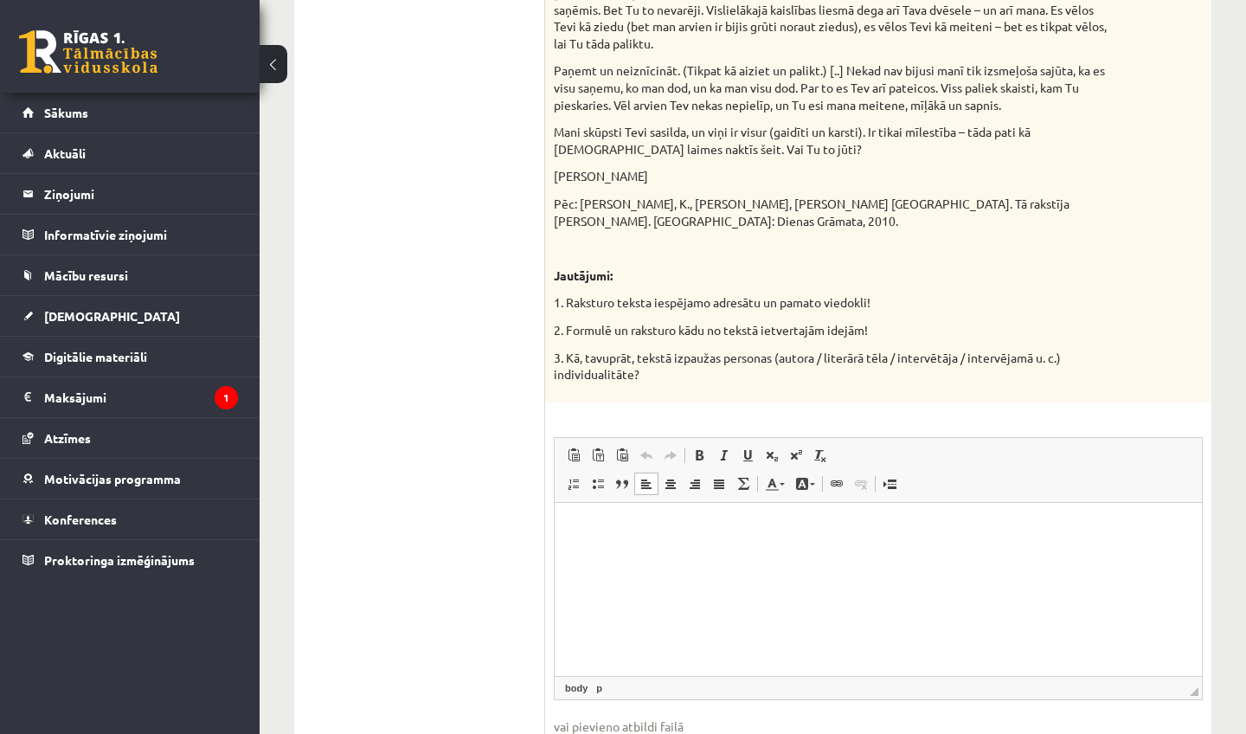
click at [934, 555] on html at bounding box center [878, 528] width 647 height 53
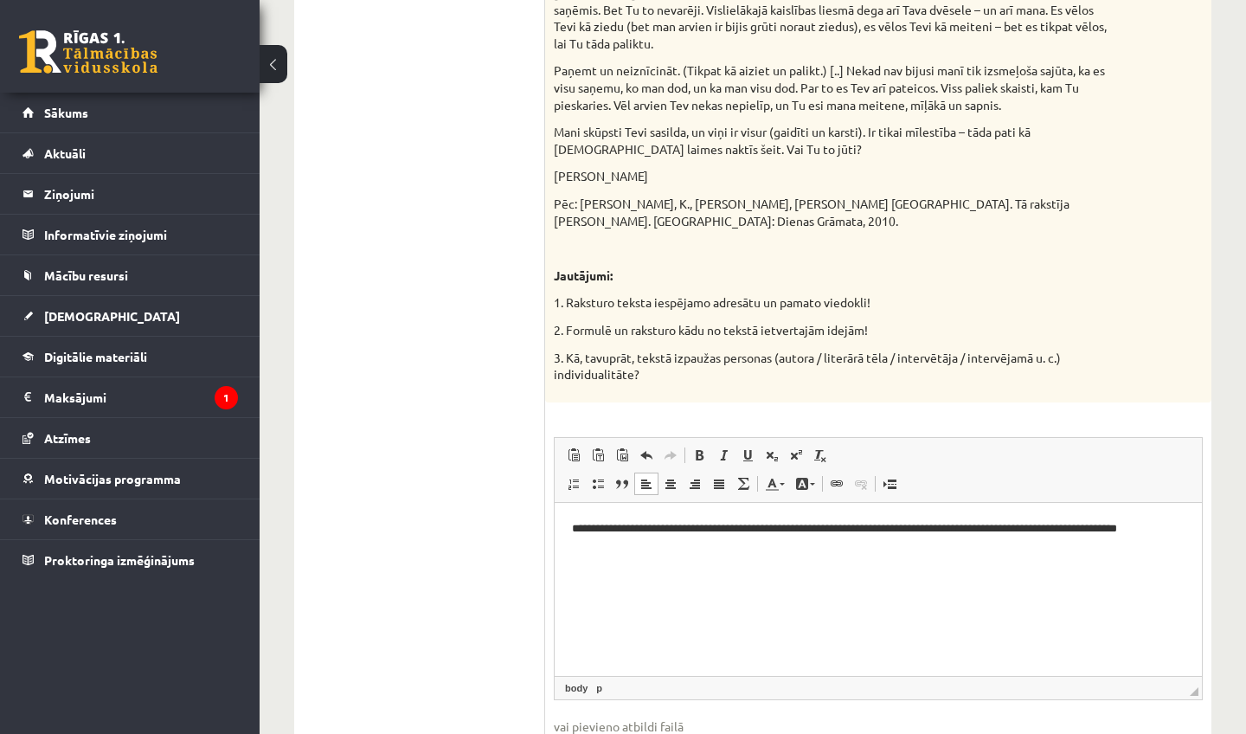
click at [1135, 525] on p "**********" at bounding box center [878, 527] width 613 height 17
click at [1195, 521] on html "**********" at bounding box center [878, 528] width 647 height 52
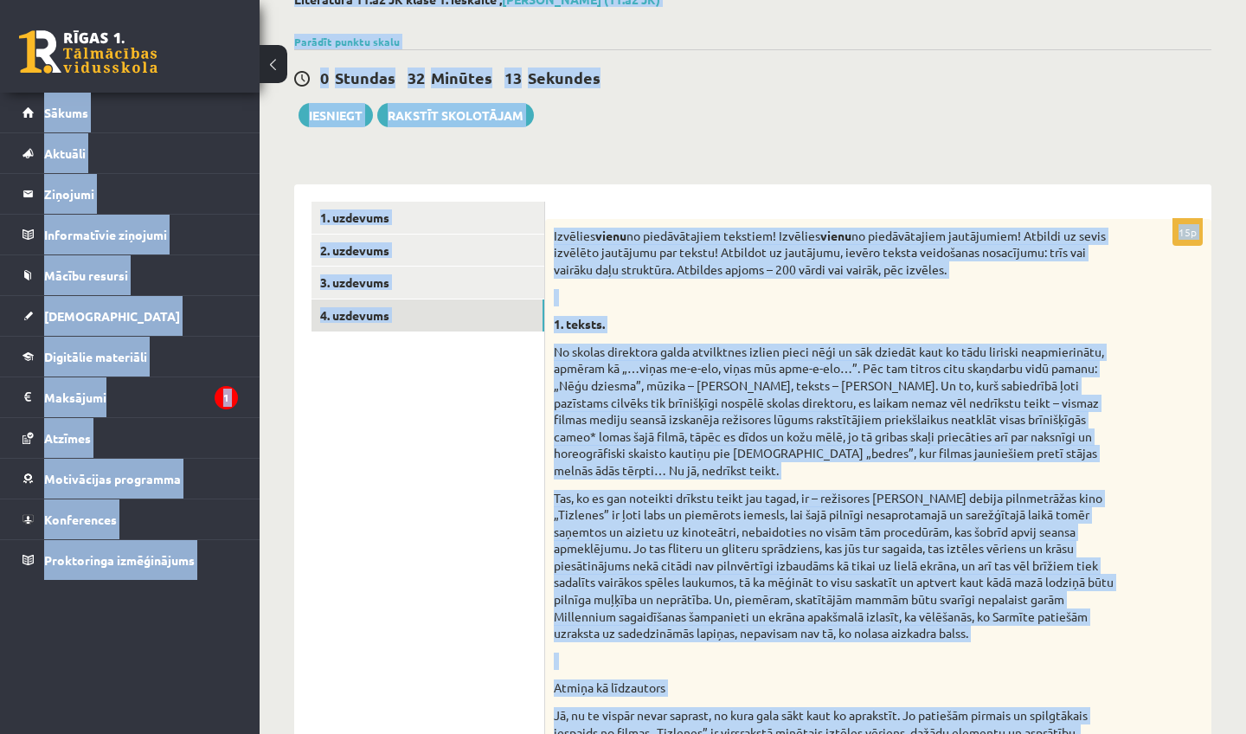
scroll to position [21, 0]
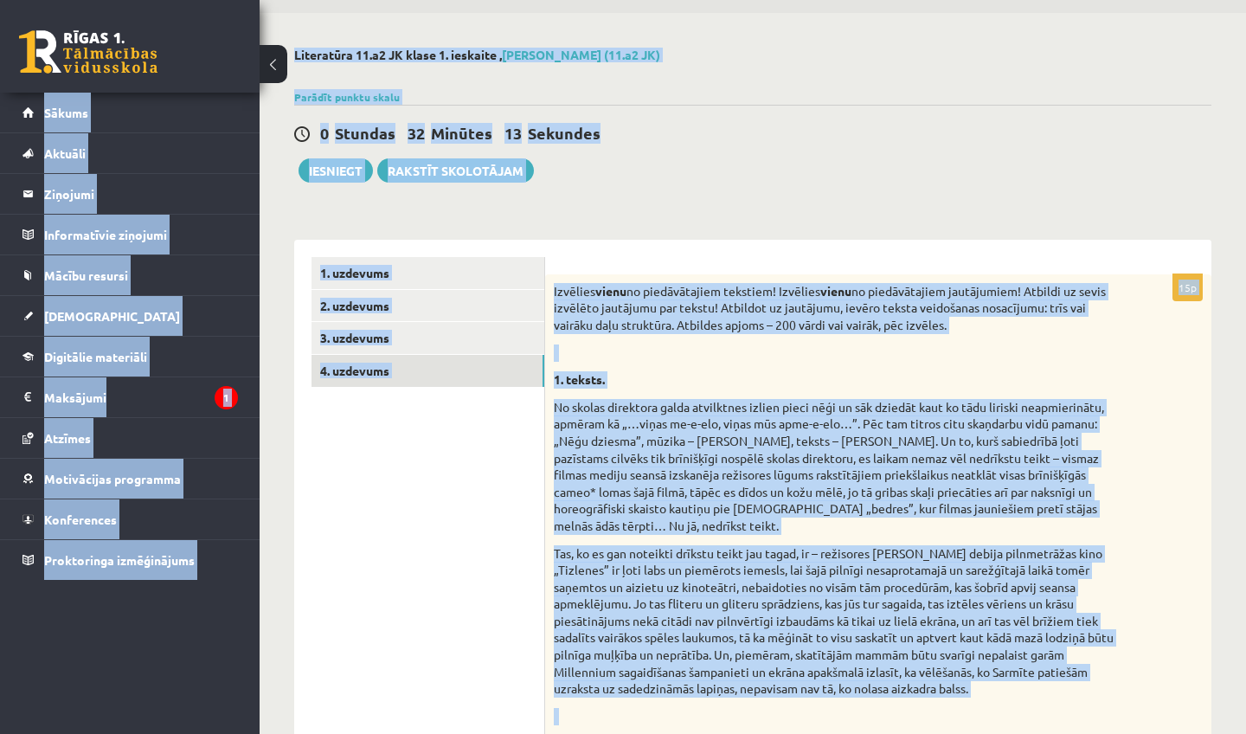
drag, startPoint x: 911, startPoint y: 16, endPoint x: 899, endPoint y: -32, distance: 49.1
click at [899, 0] on html "0 Dāvanas 938 mP 1040 xp [PERSON_NAME] Sākums Aktuāli Kā mācīties eSKOLĀ Kontak…" at bounding box center [623, 314] width 1246 height 734
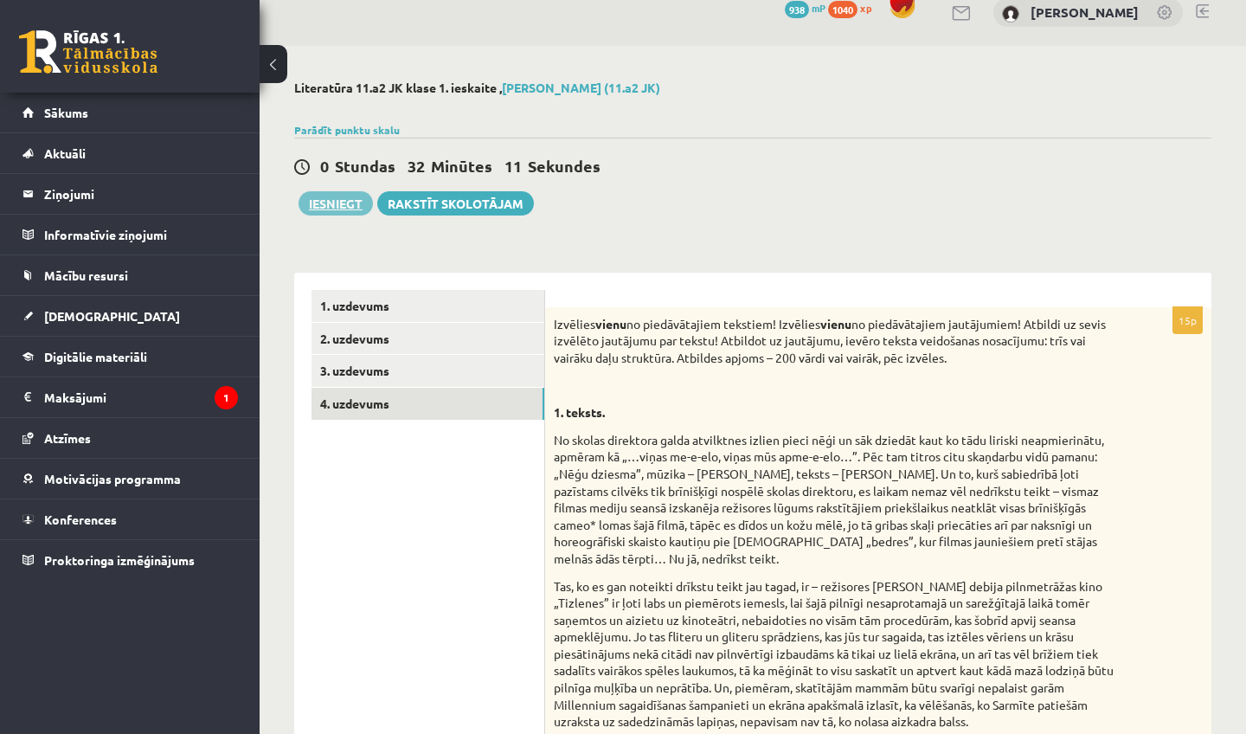
click at [346, 196] on button "Iesniegt" at bounding box center [336, 203] width 74 height 24
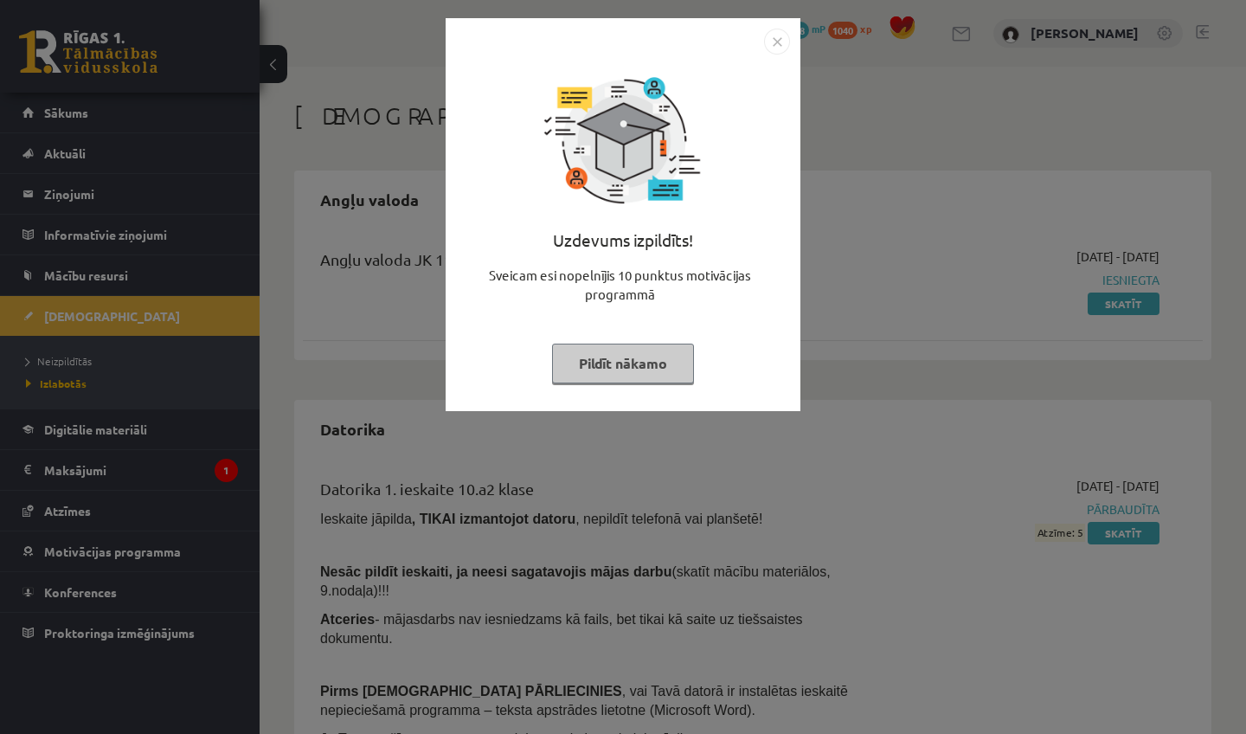
click at [778, 48] on img "Close" at bounding box center [777, 42] width 26 height 26
